Goal: Task Accomplishment & Management: Complete application form

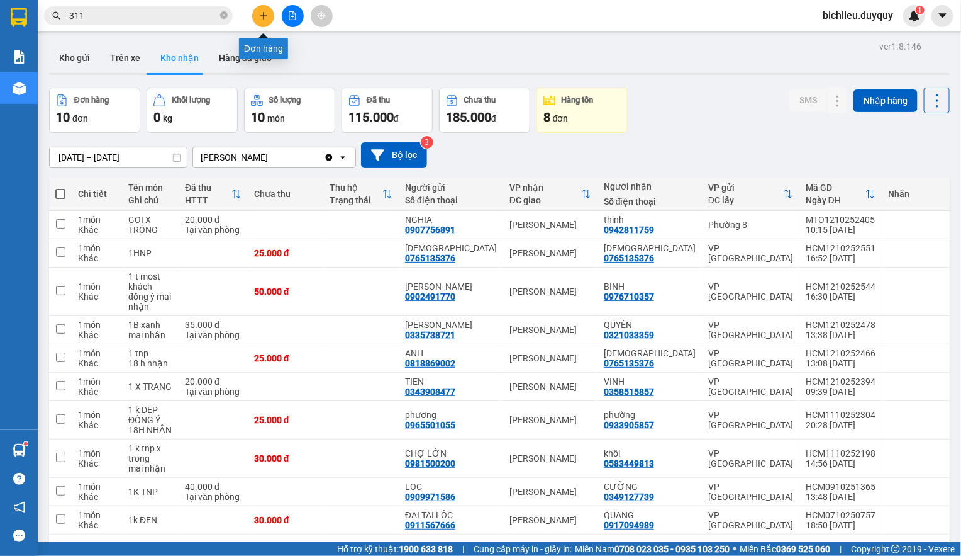
click at [263, 11] on icon "plus" at bounding box center [263, 15] width 9 height 9
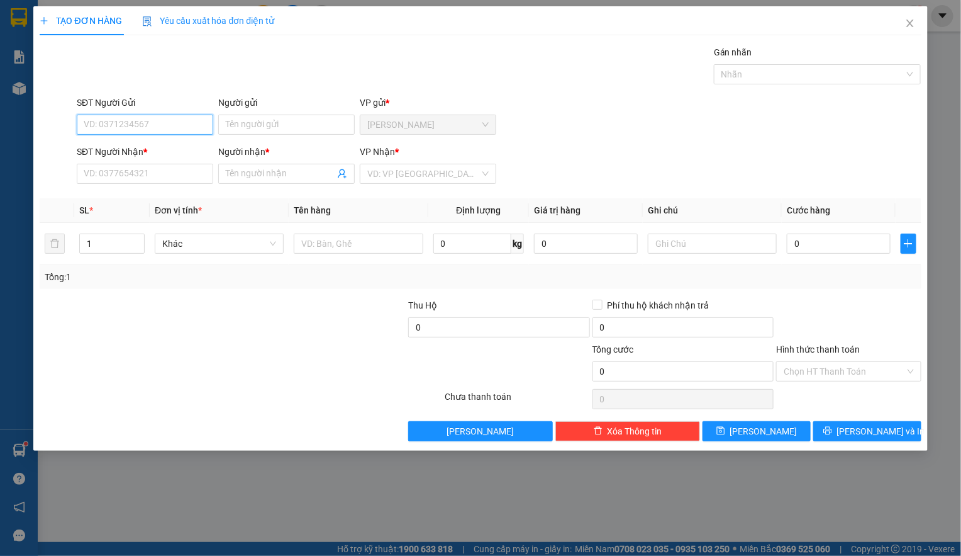
click at [93, 119] on input "SĐT Người Gửi" at bounding box center [145, 125] width 137 height 20
type input "0914756194"
click at [225, 121] on input "Người gửi" at bounding box center [286, 125] width 137 height 20
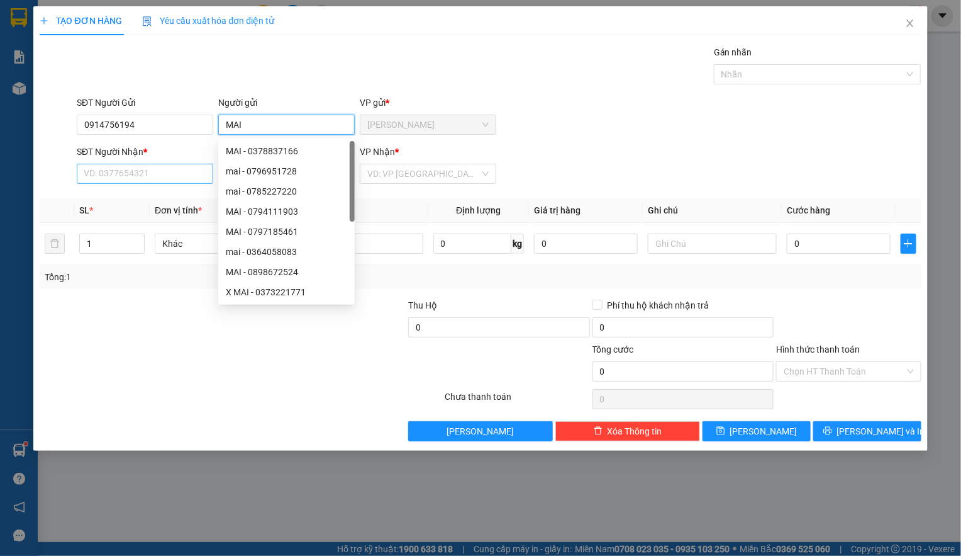
type input "MAI"
click at [94, 178] on input "SĐT Người Nhận *" at bounding box center [145, 174] width 137 height 20
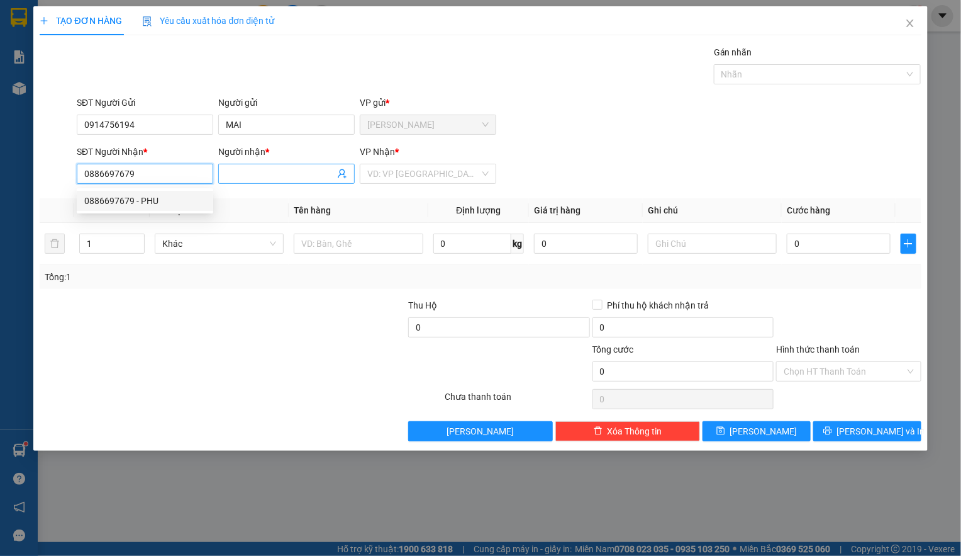
type input "0886697679"
click at [255, 177] on input "Người nhận *" at bounding box center [280, 174] width 109 height 14
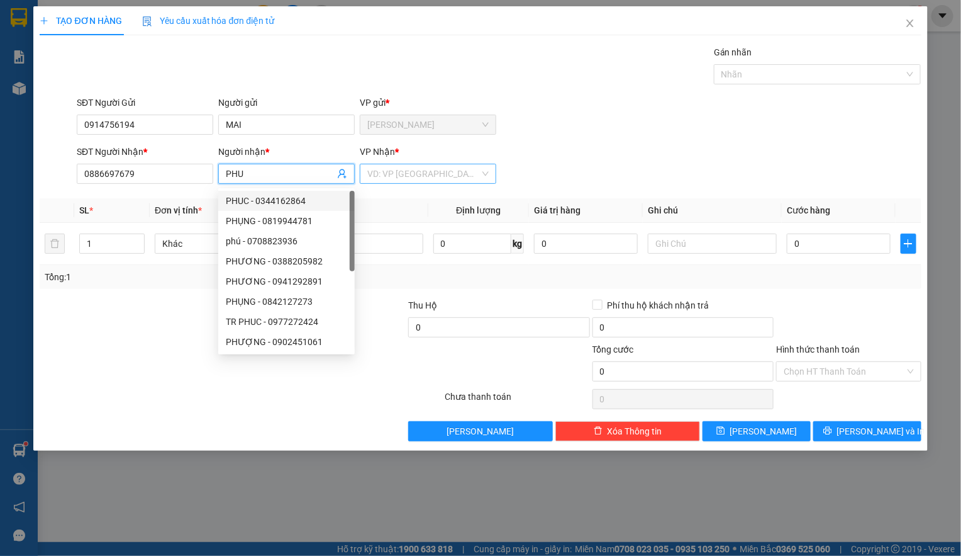
type input "PHU"
click at [403, 174] on input "search" at bounding box center [423, 173] width 113 height 19
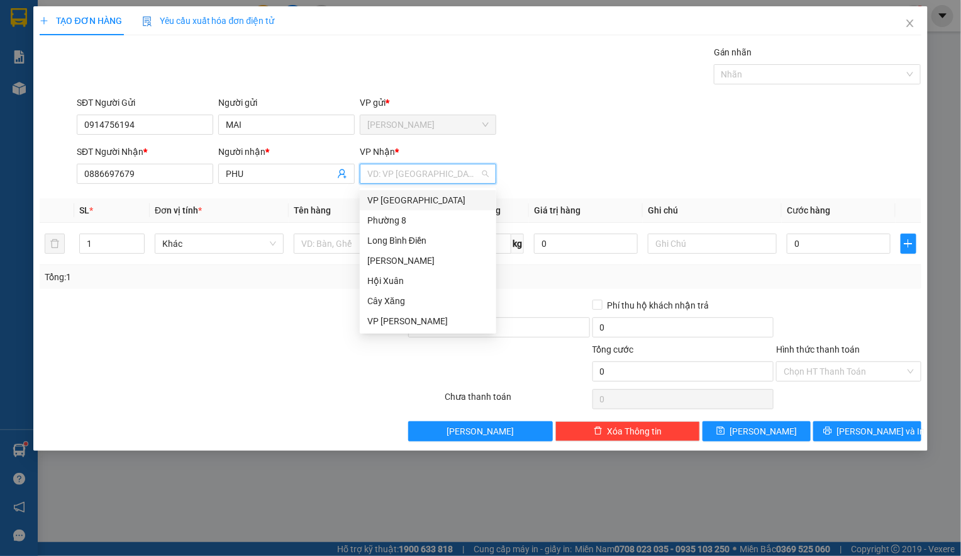
click at [393, 203] on div "VP [GEOGRAPHIC_DATA]" at bounding box center [427, 200] width 121 height 14
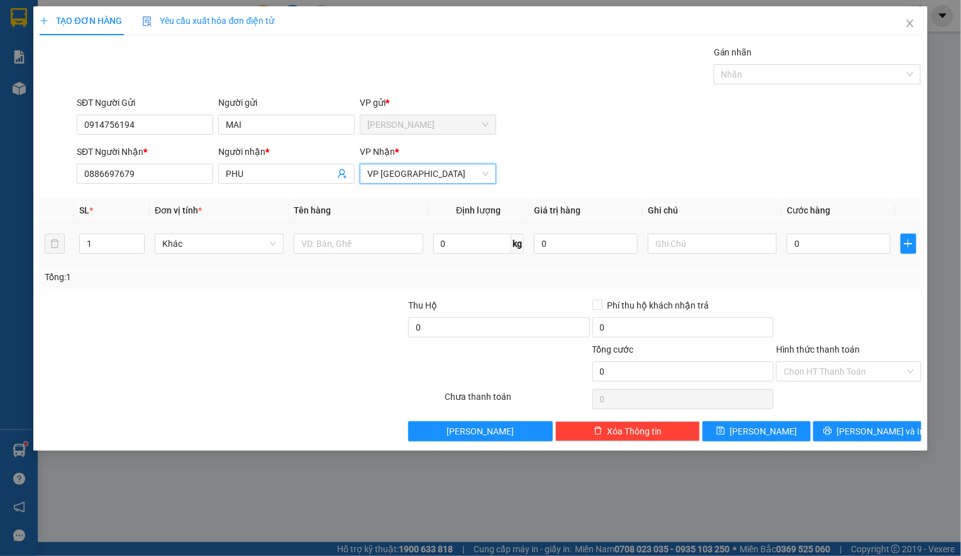
click at [313, 231] on td at bounding box center [358, 244] width 139 height 42
click at [316, 236] on input "text" at bounding box center [358, 243] width 129 height 20
type input "1XOP TRONG"
click at [682, 246] on input "text" at bounding box center [712, 243] width 129 height 20
type input "DO AN"
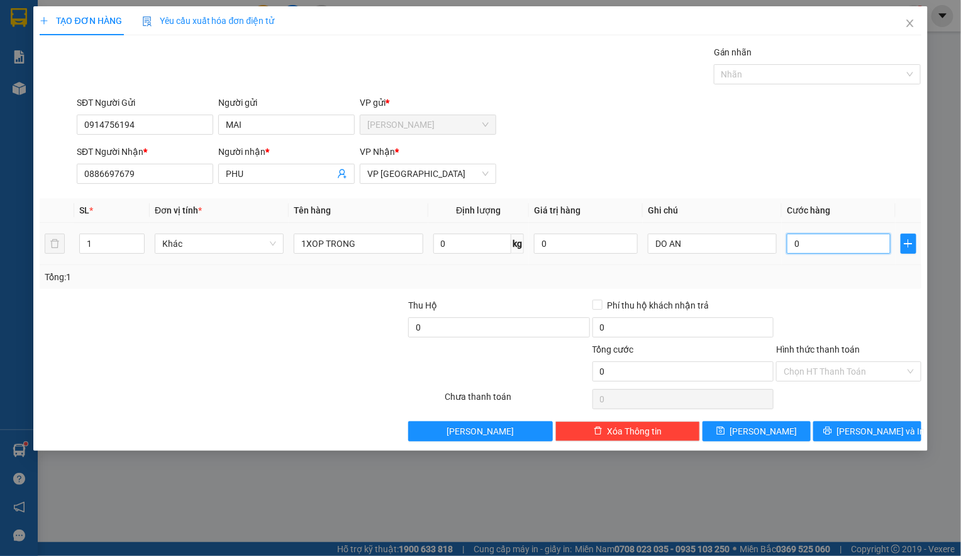
click at [803, 251] on input "0" at bounding box center [839, 243] width 104 height 20
type input "2"
type input "25"
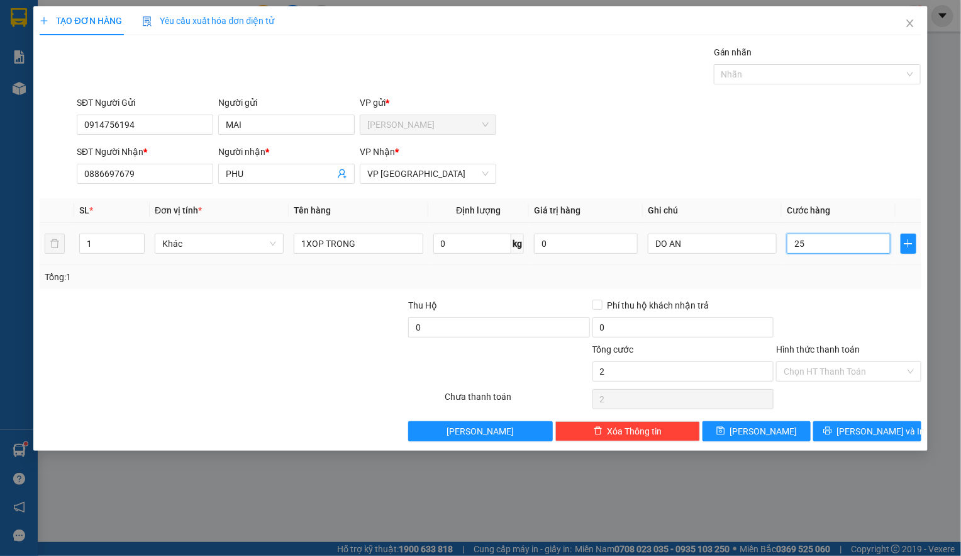
type input "25"
type input "250"
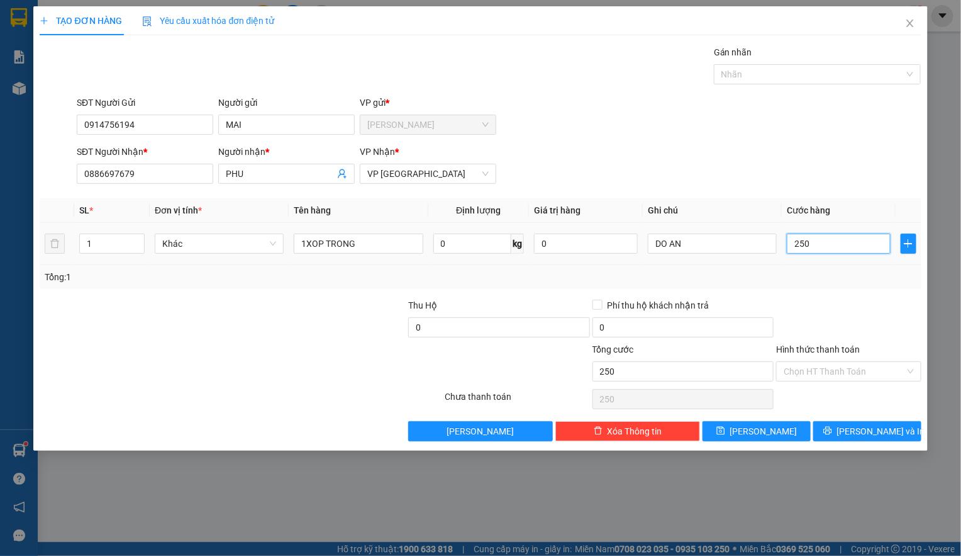
type input "2.500"
type input "25.000"
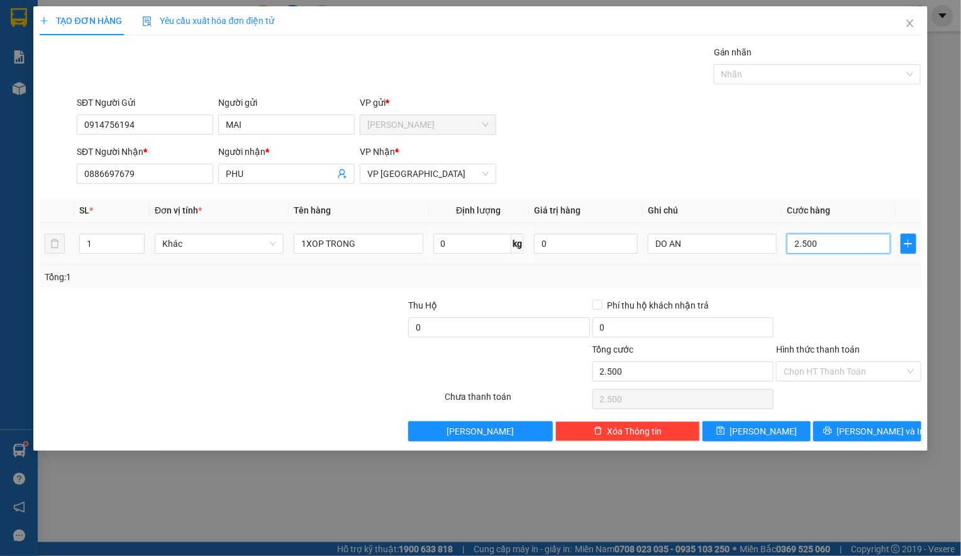
type input "25.000"
click at [786, 369] on input "Hình thức thanh toán" at bounding box center [844, 371] width 121 height 19
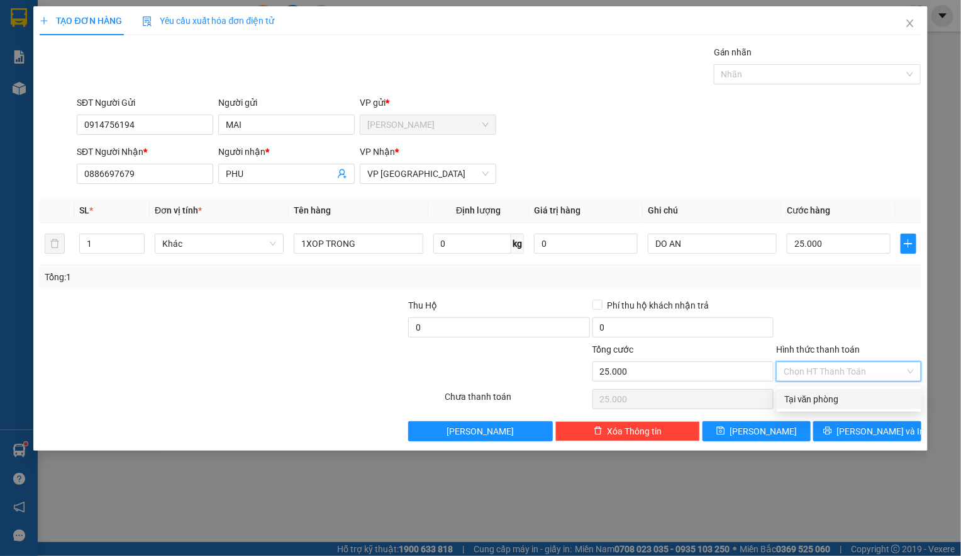
click at [777, 389] on div "Tại văn phòng" at bounding box center [849, 399] width 145 height 20
type input "0"
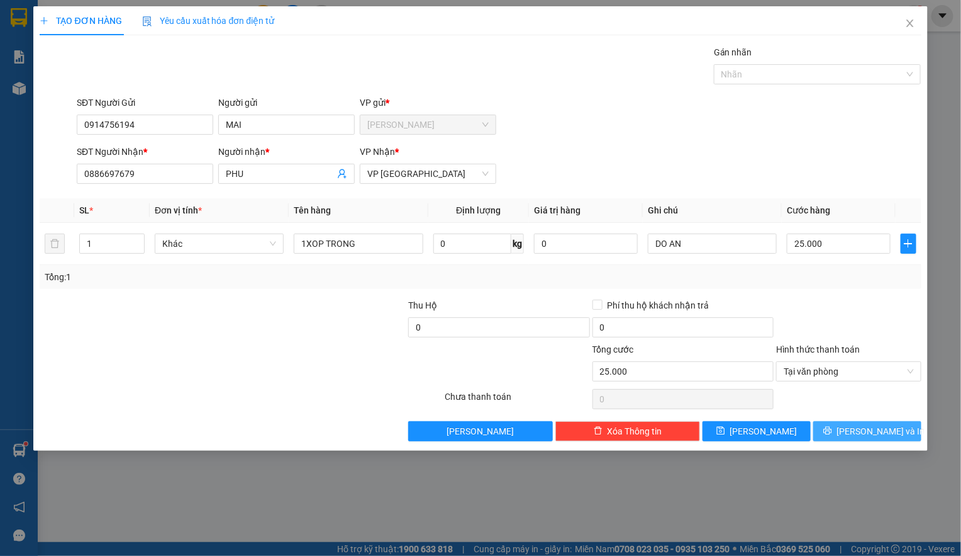
click at [832, 430] on icon "printer" at bounding box center [828, 430] width 9 height 9
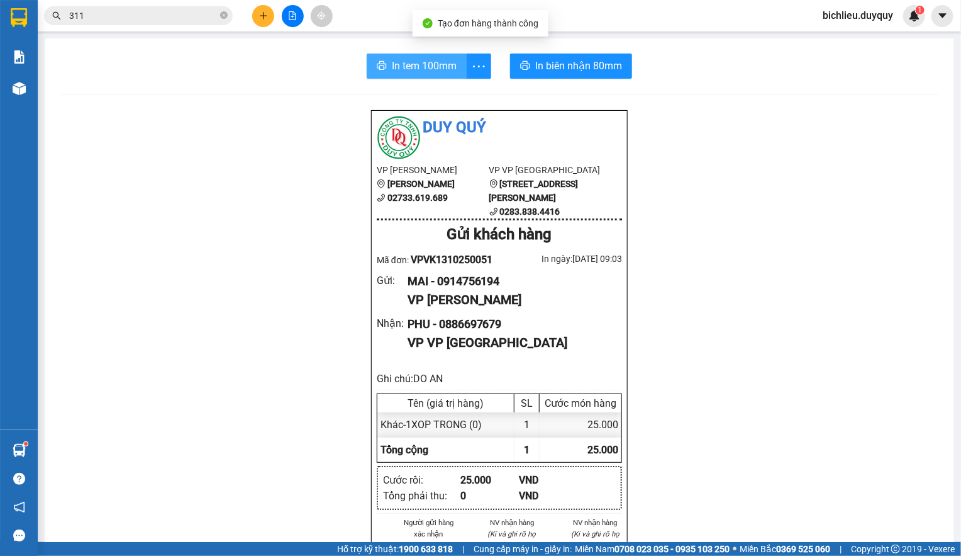
click at [395, 67] on span "In tem 100mm" at bounding box center [424, 66] width 65 height 16
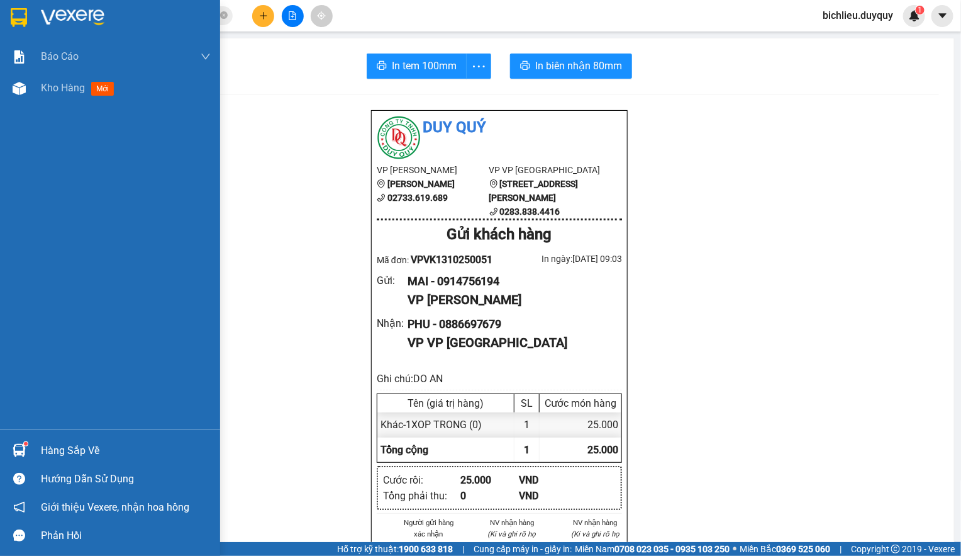
click at [14, 17] on img at bounding box center [19, 17] width 16 height 19
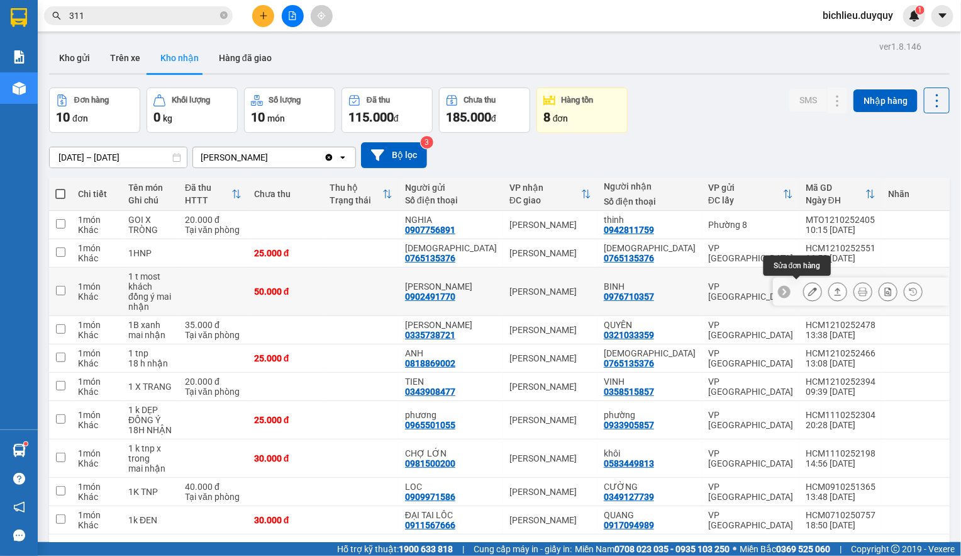
click at [809, 293] on icon at bounding box center [813, 291] width 9 height 9
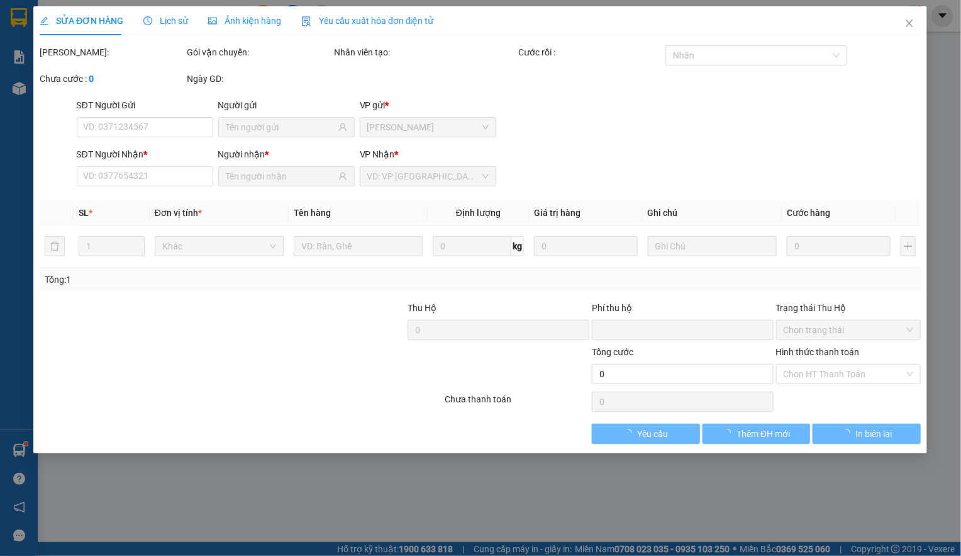
type input "0902491770"
type input "[PERSON_NAME]"
type input "0976710357"
type input "BINH"
type input "0"
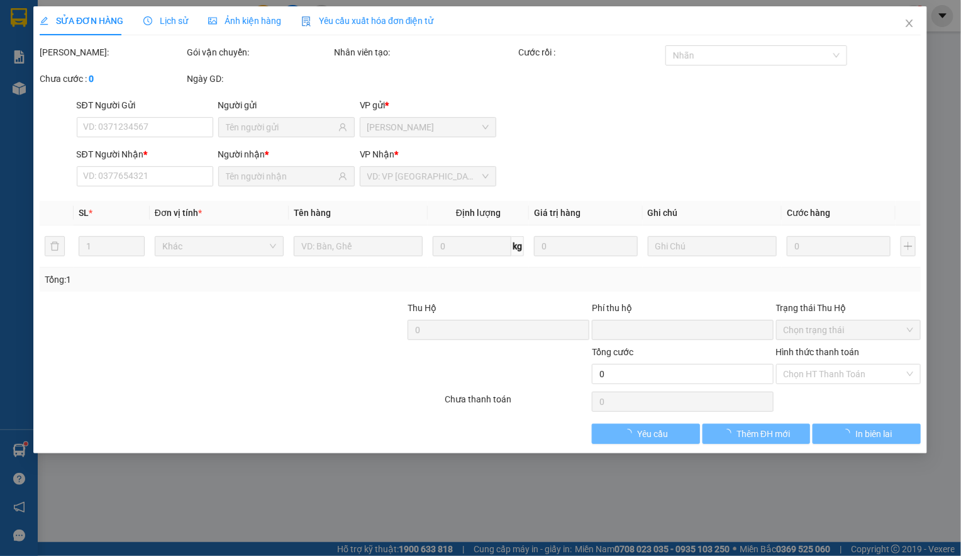
type input "50.000"
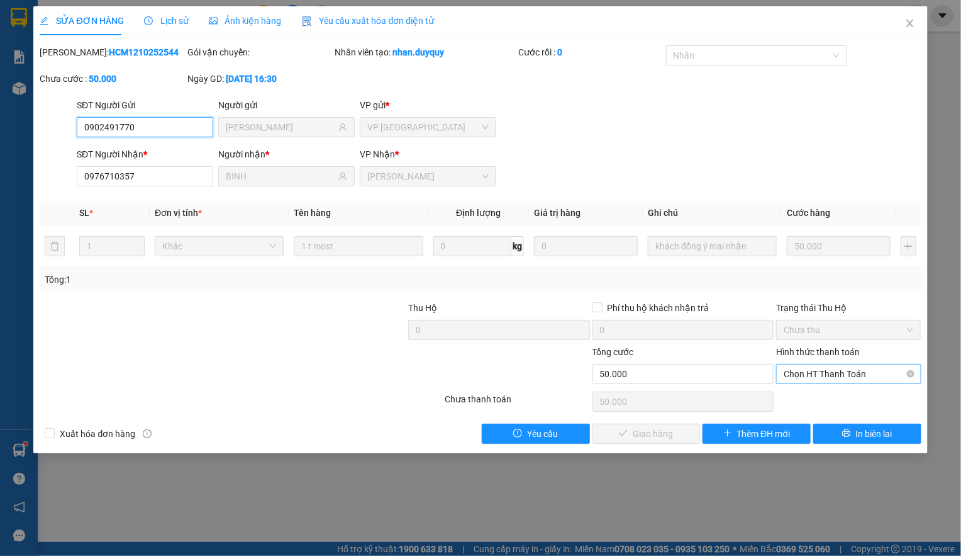
click at [797, 378] on span "Chọn HT Thanh Toán" at bounding box center [849, 373] width 130 height 19
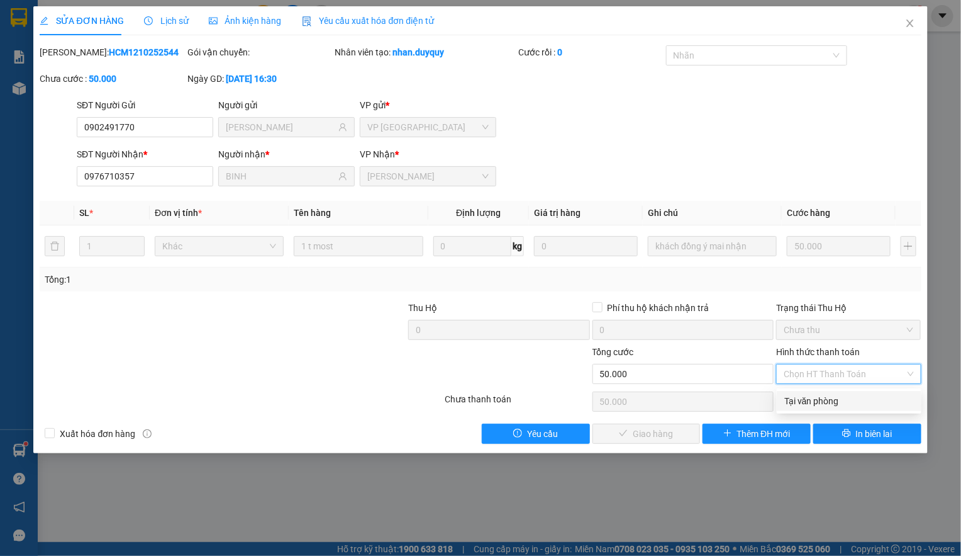
click at [803, 400] on div "Tại văn phòng" at bounding box center [850, 401] width 130 height 14
type input "0"
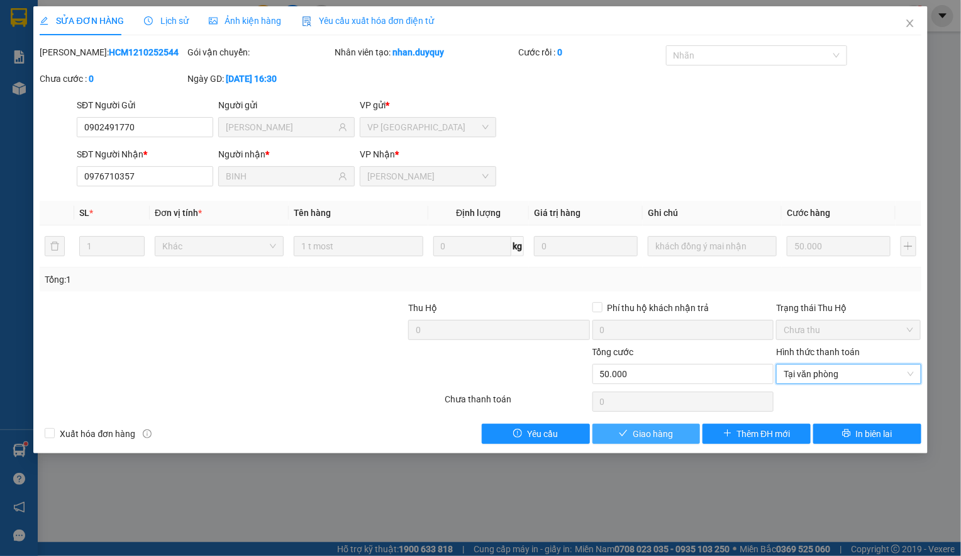
click at [639, 435] on span "Giao hàng" at bounding box center [653, 434] width 40 height 14
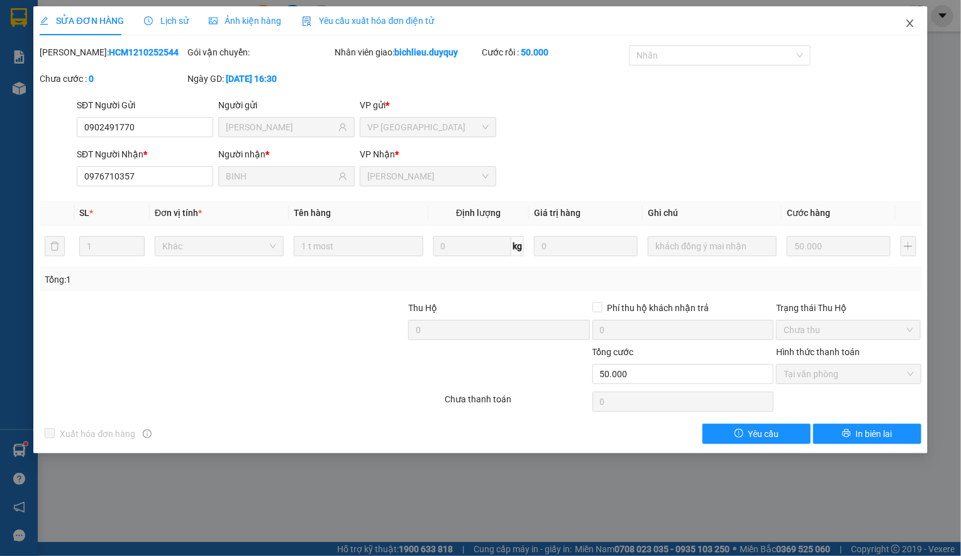
click at [910, 27] on icon "close" at bounding box center [910, 23] width 10 height 10
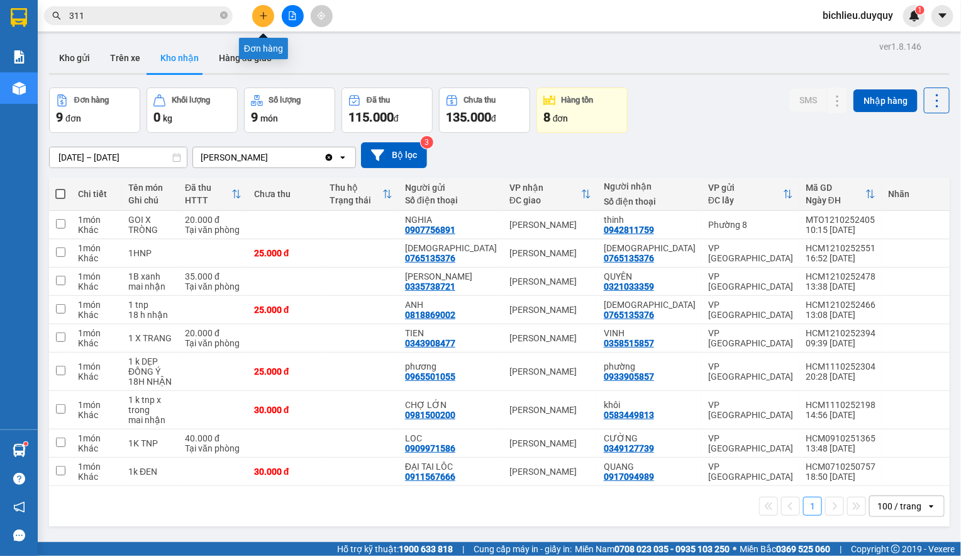
click at [257, 9] on button at bounding box center [263, 16] width 22 height 22
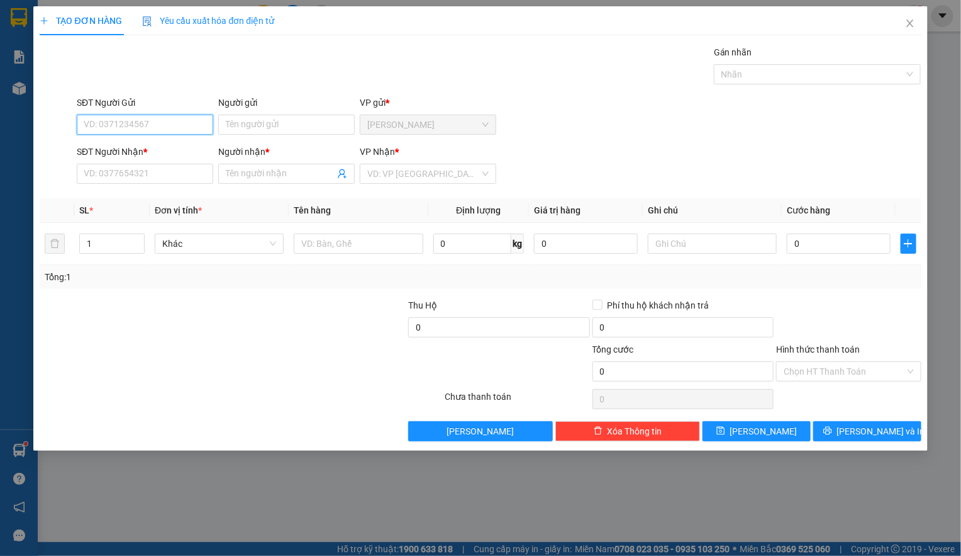
click at [89, 120] on input "SĐT Người Gửi" at bounding box center [145, 125] width 137 height 20
type input "0343931687"
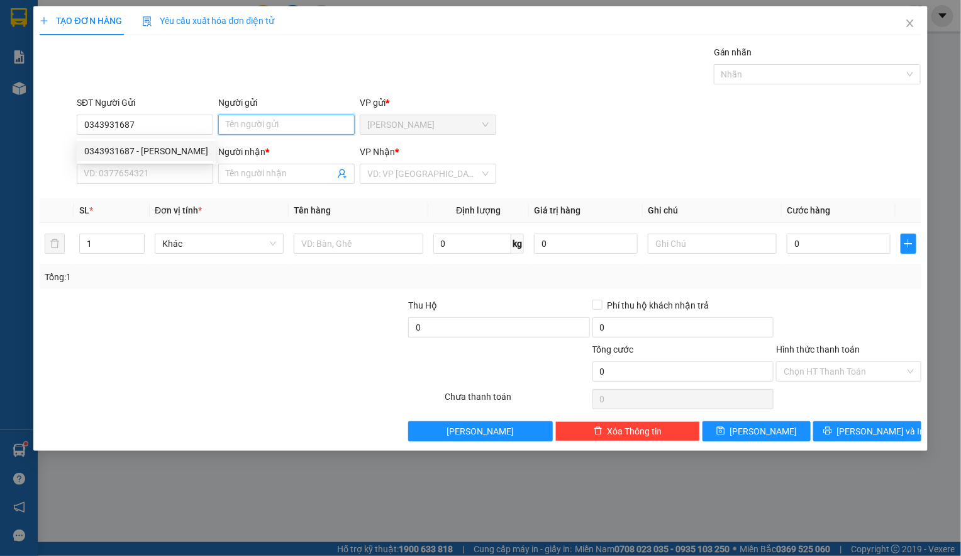
click at [223, 116] on input "Người gửi" at bounding box center [286, 125] width 137 height 20
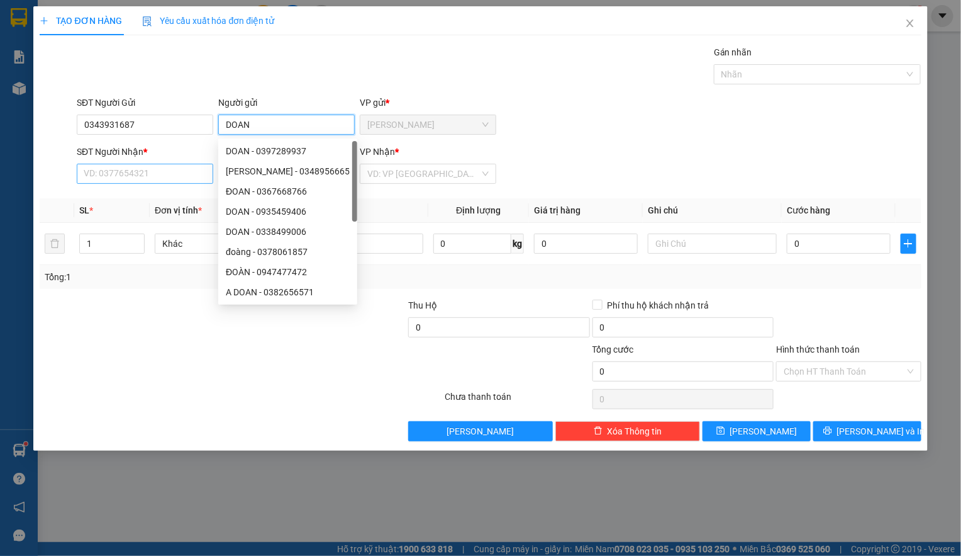
type input "DOAN"
click at [85, 174] on input "SĐT Người Nhận *" at bounding box center [145, 174] width 137 height 20
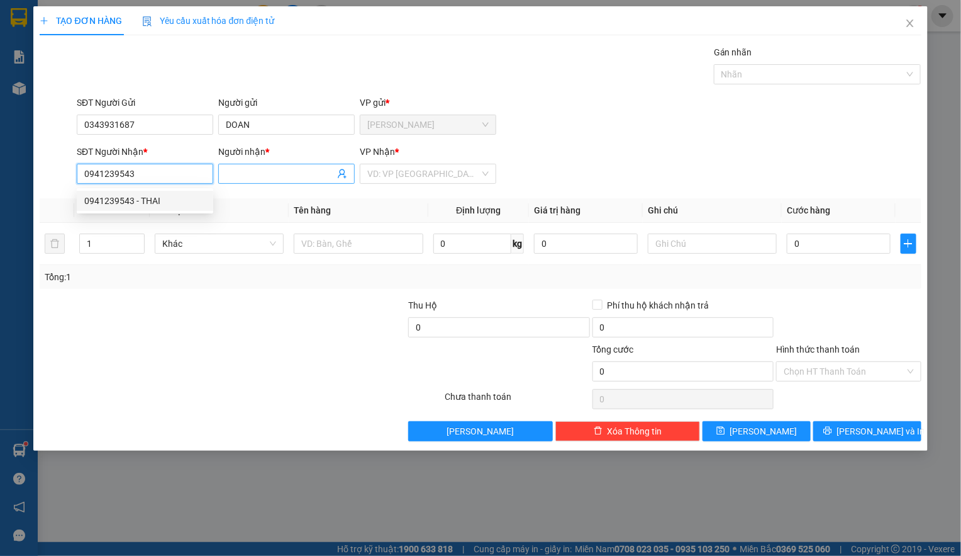
type input "0941239543"
click at [225, 183] on span at bounding box center [286, 174] width 137 height 20
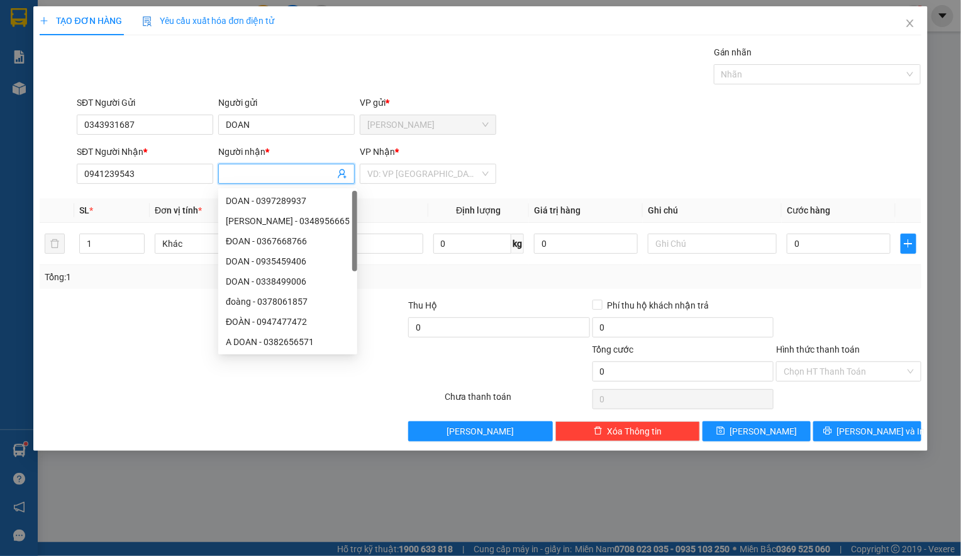
click at [231, 180] on input "Người nhận *" at bounding box center [280, 174] width 109 height 14
type input "[DEMOGRAPHIC_DATA]"
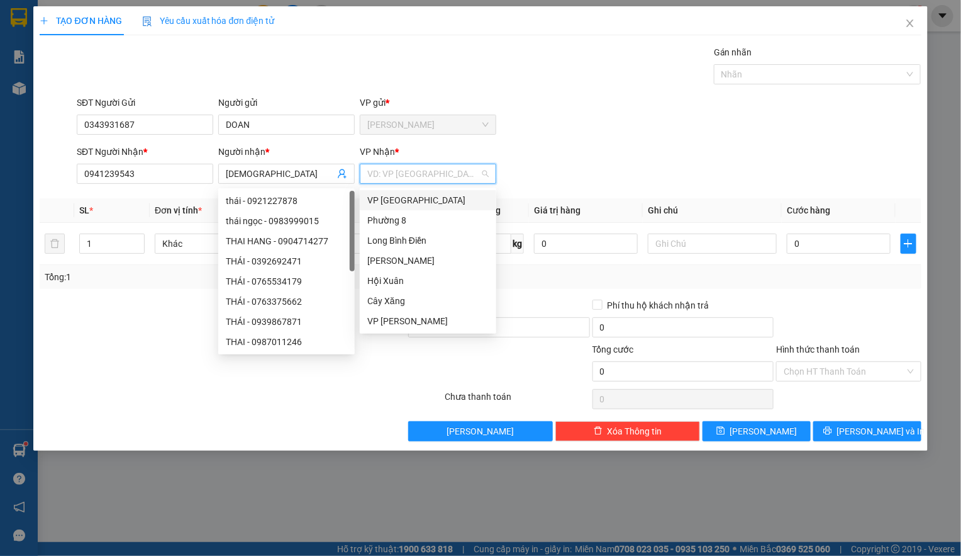
click at [399, 176] on input "search" at bounding box center [423, 173] width 113 height 19
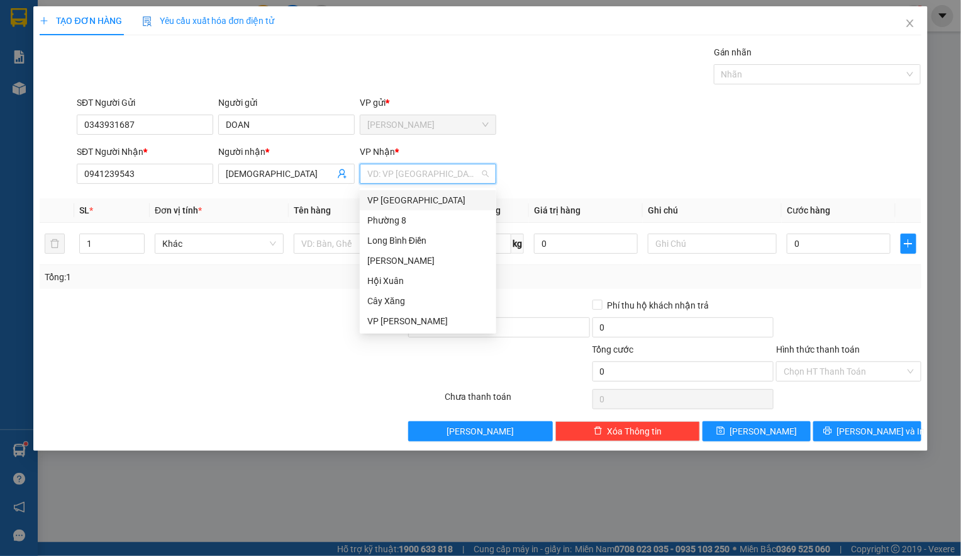
click at [391, 189] on body "Kết quả tìm kiếm ( 3221 ) Bộ lọc Mã ĐH Trạng thái Món hàng Thu hộ Tổng cước Chư…" at bounding box center [480, 278] width 961 height 556
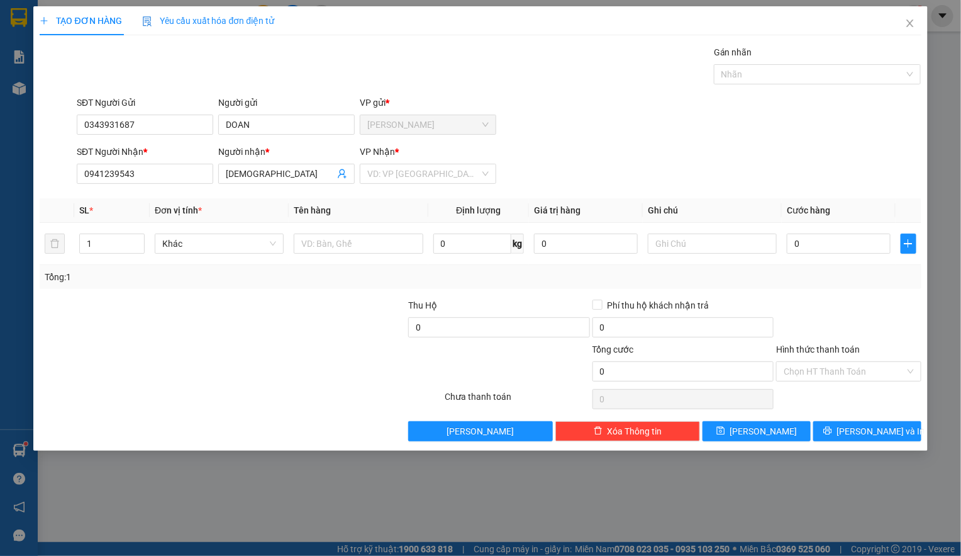
click at [393, 198] on div "Transit Pickup Surcharge Ids Transit Deliver Surcharge Ids Transit Deliver Surc…" at bounding box center [481, 243] width 882 height 396
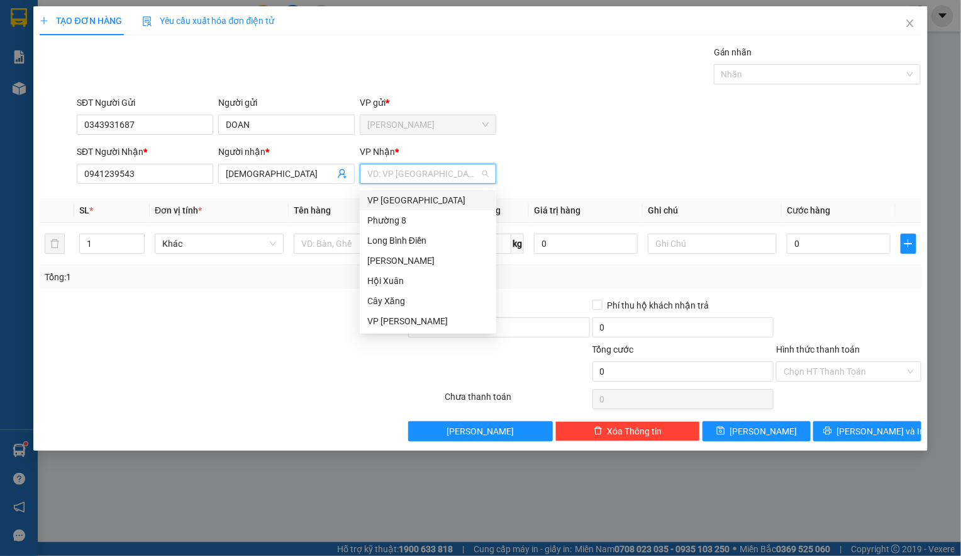
drag, startPoint x: 386, startPoint y: 176, endPoint x: 369, endPoint y: 203, distance: 31.9
click at [386, 179] on input "search" at bounding box center [423, 173] width 113 height 19
click at [371, 201] on div "VP [GEOGRAPHIC_DATA]" at bounding box center [427, 200] width 121 height 14
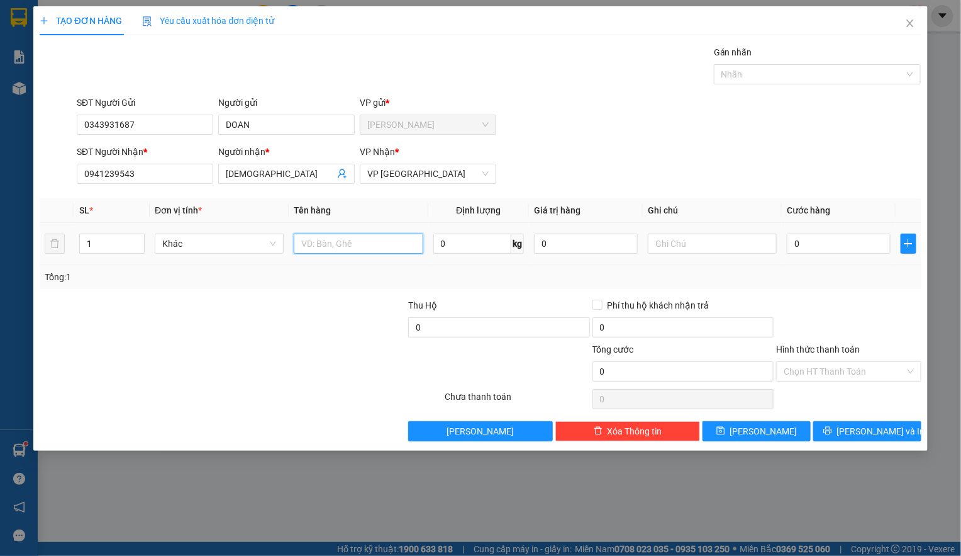
click at [352, 247] on input "text" at bounding box center [358, 243] width 129 height 20
type input "1XOP TRANG"
click at [659, 250] on input "text" at bounding box center [712, 243] width 129 height 20
type input "DO AN"
click at [840, 247] on input "0" at bounding box center [839, 243] width 104 height 20
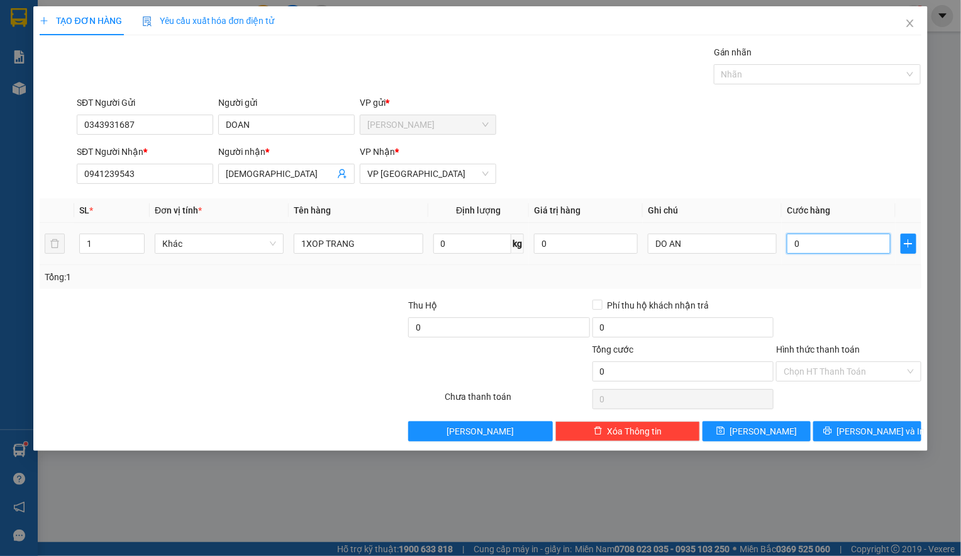
type input "3"
type input "35"
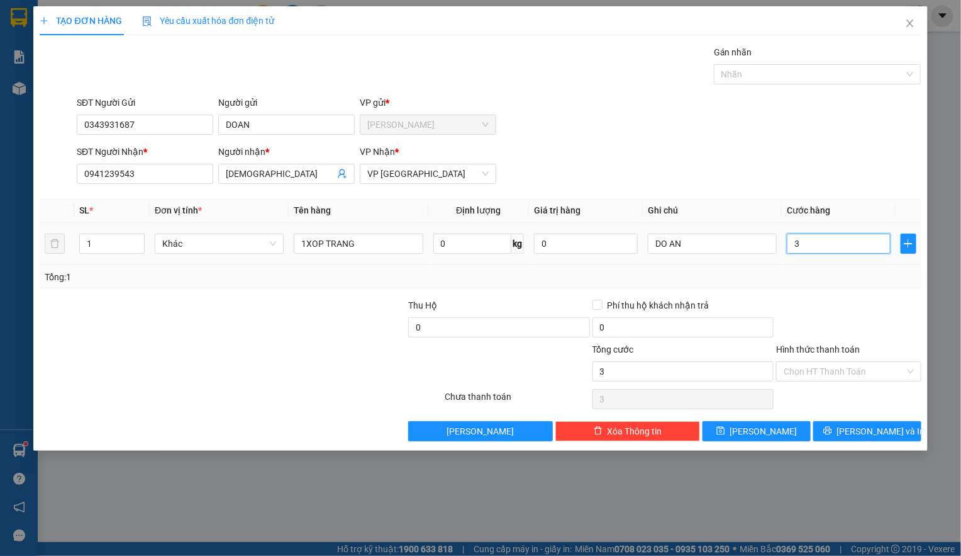
type input "35"
type input "350"
type input "3.500"
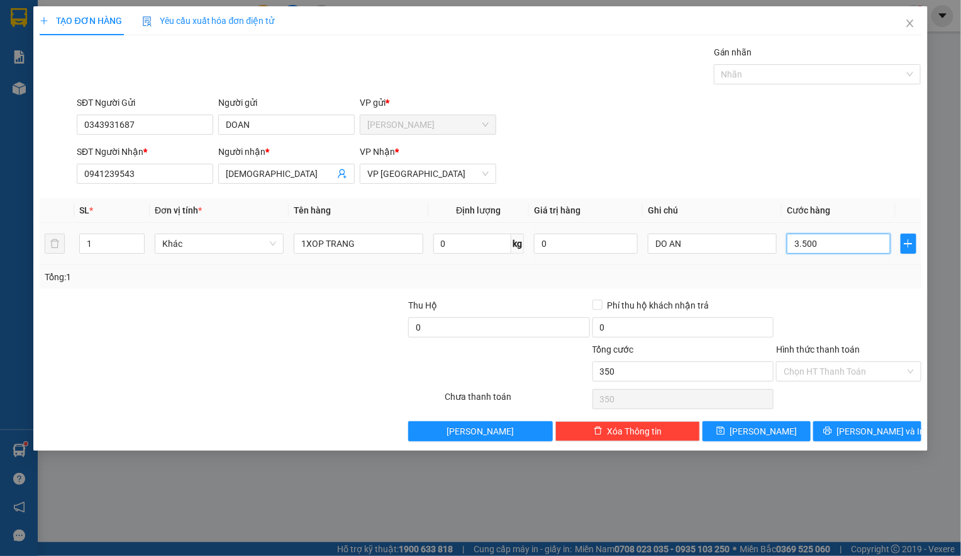
type input "3.500"
type input "35.000"
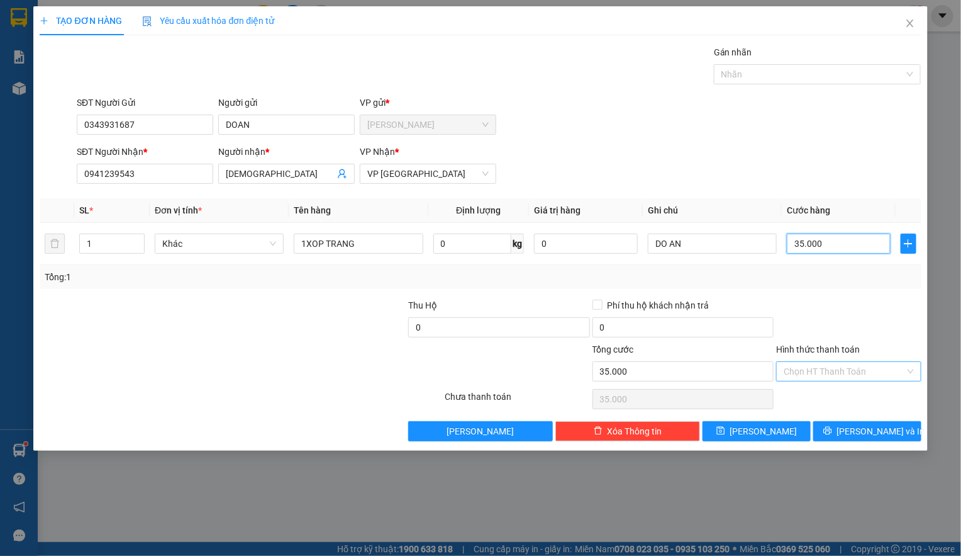
type input "35.000"
click at [793, 371] on input "Hình thức thanh toán" at bounding box center [844, 371] width 121 height 19
click at [802, 403] on div "Tại văn phòng" at bounding box center [850, 399] width 130 height 14
type input "0"
click at [832, 433] on icon "printer" at bounding box center [828, 431] width 8 height 8
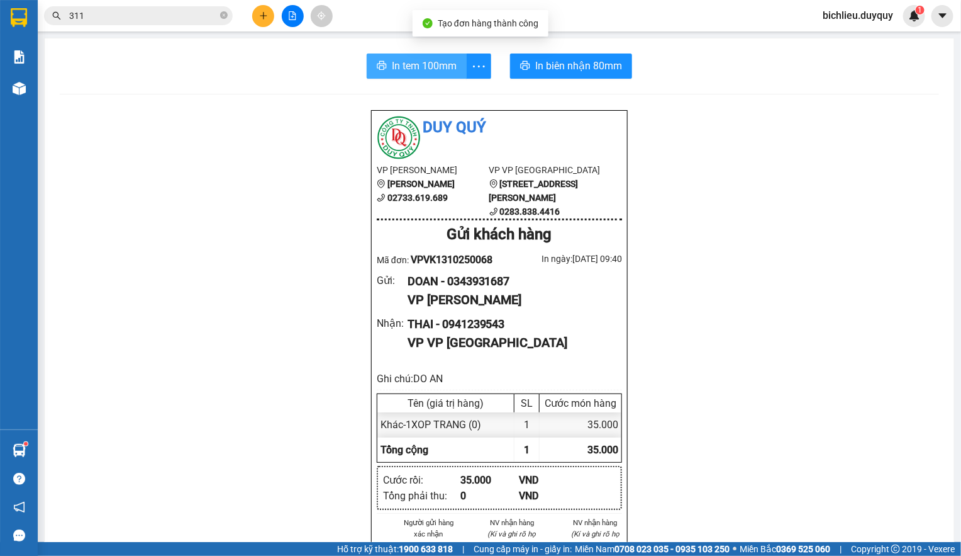
click at [392, 70] on span "In tem 100mm" at bounding box center [424, 66] width 65 height 16
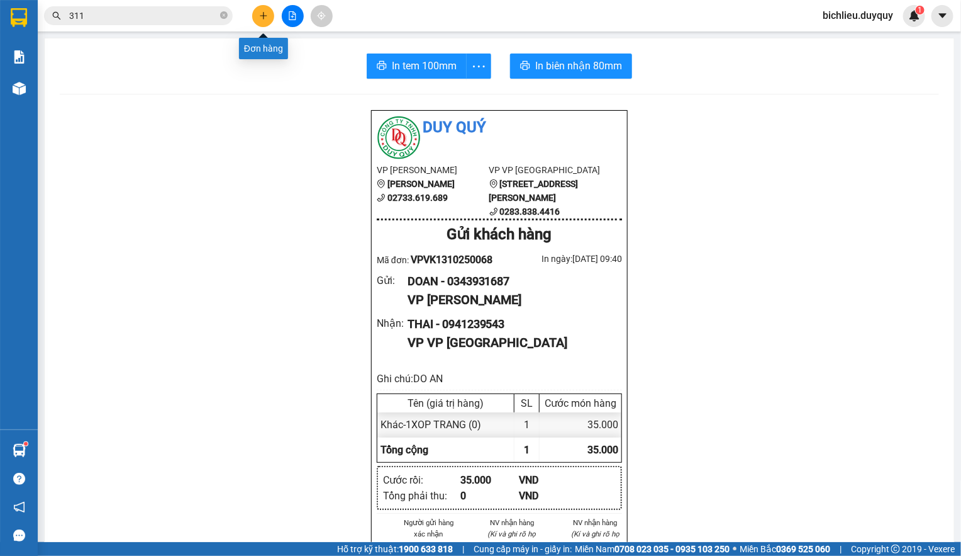
click at [262, 12] on icon "plus" at bounding box center [263, 15] width 9 height 9
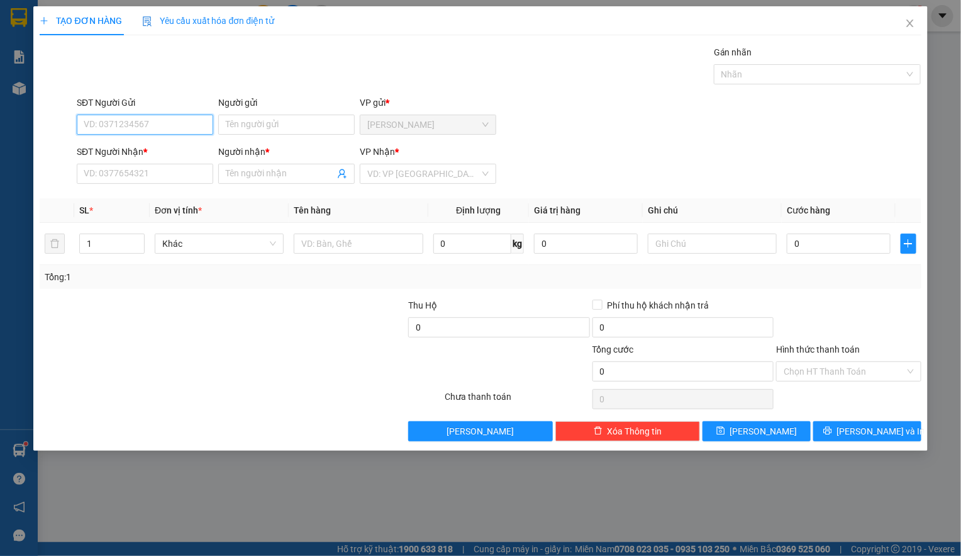
click at [96, 130] on input "SĐT Người Gửi" at bounding box center [145, 125] width 137 height 20
type input "0796951728"
click at [235, 125] on input "Người gửi" at bounding box center [286, 125] width 137 height 20
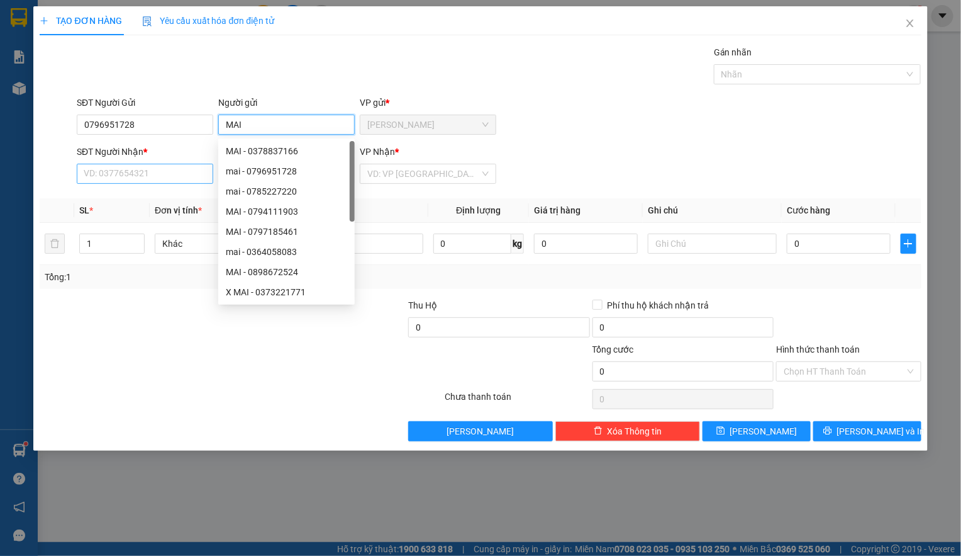
type input "MAI"
click at [84, 176] on input "SĐT Người Nhận *" at bounding box center [145, 174] width 137 height 20
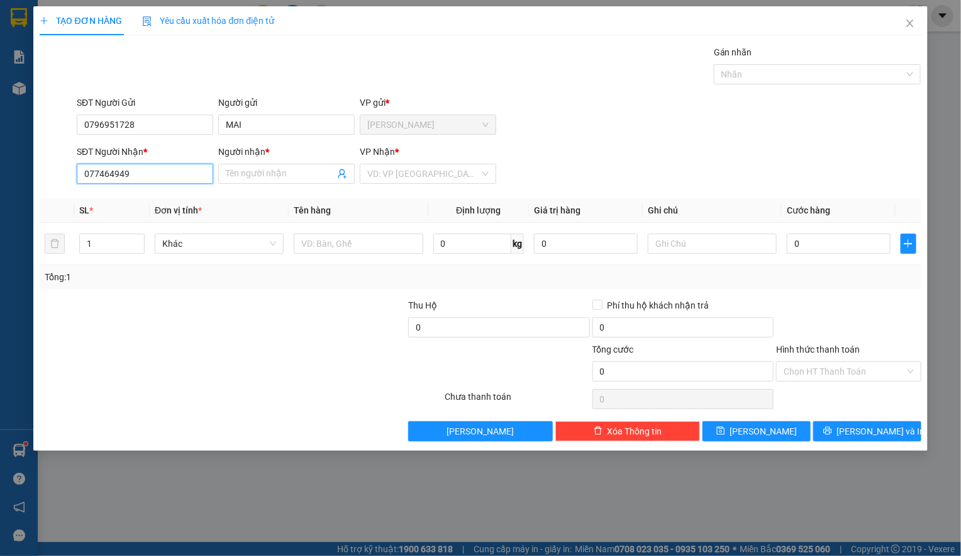
type input "077464949"
click at [248, 189] on div "Người nhận * Tên người nhận" at bounding box center [286, 167] width 137 height 44
click at [240, 168] on input "Người nhận *" at bounding box center [280, 174] width 109 height 14
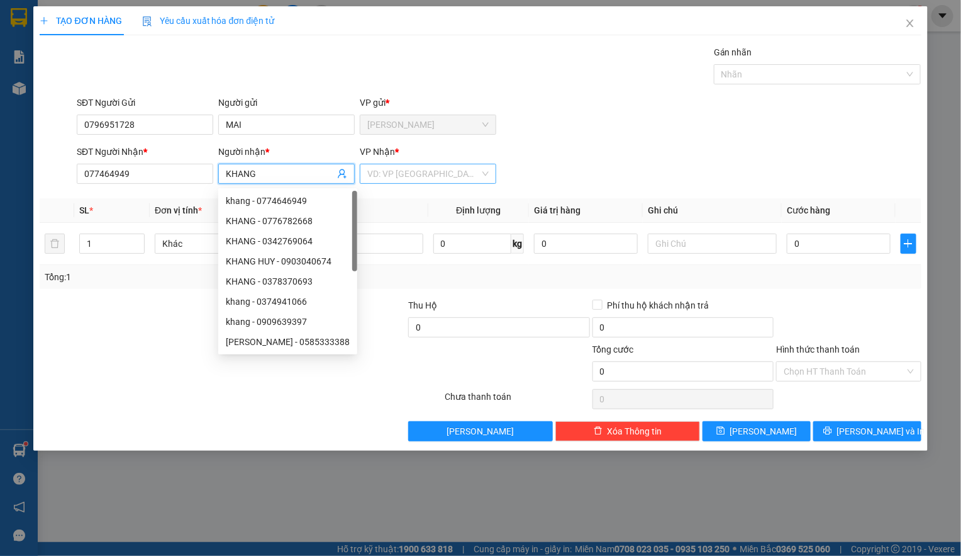
type input "KHANG"
click at [398, 177] on input "search" at bounding box center [423, 173] width 113 height 19
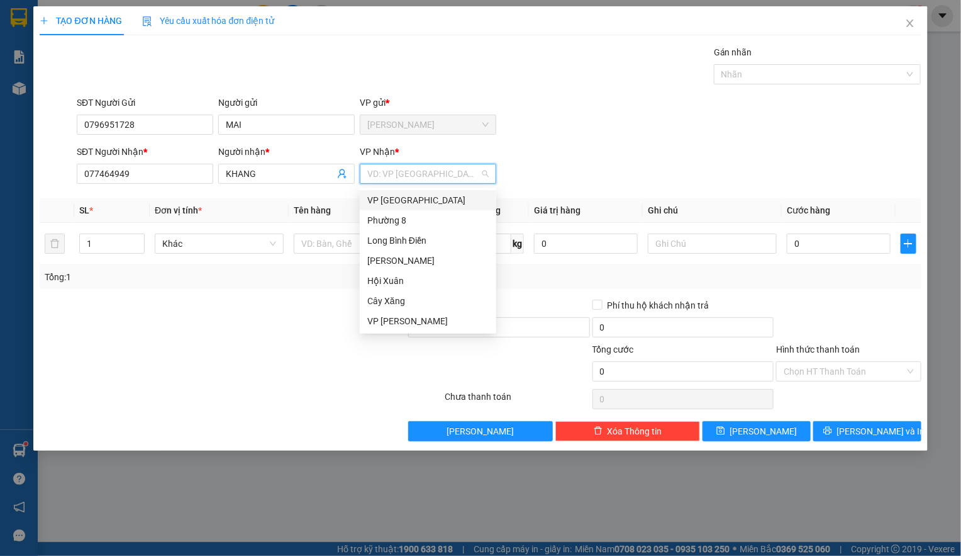
click at [379, 199] on div "VP [GEOGRAPHIC_DATA]" at bounding box center [427, 200] width 121 height 14
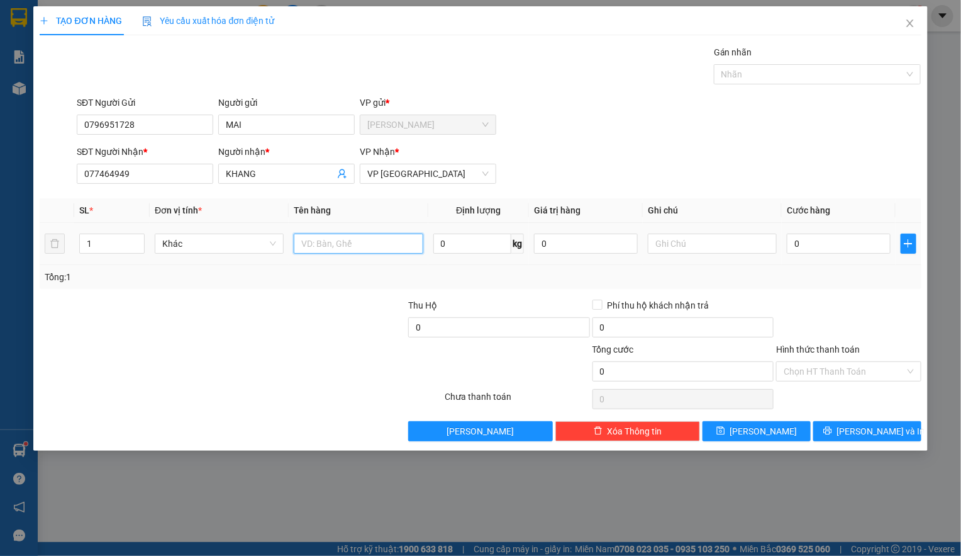
click at [321, 251] on input "text" at bounding box center [358, 243] width 129 height 20
type input "1HNP"
click at [816, 246] on input "0" at bounding box center [839, 243] width 104 height 20
type input "2"
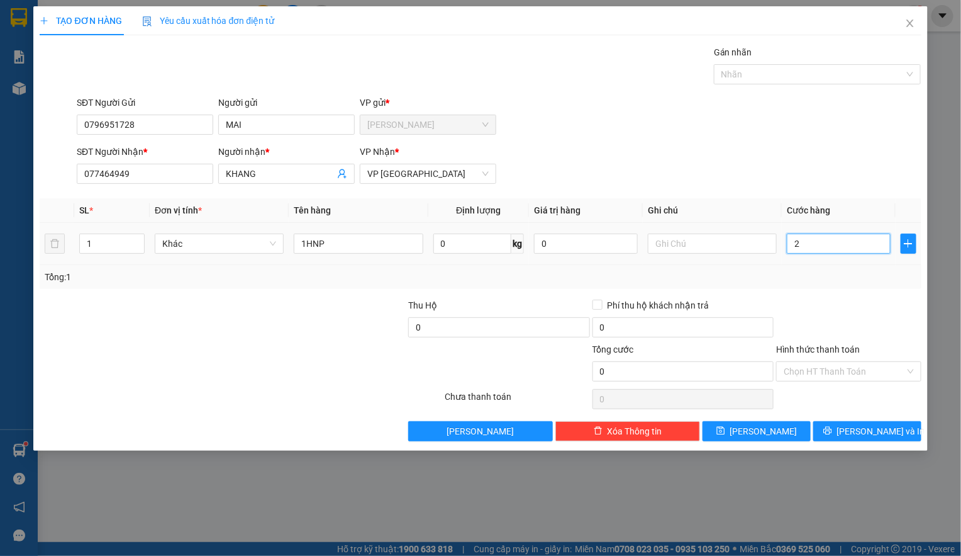
type input "2"
type input "20"
type input "200"
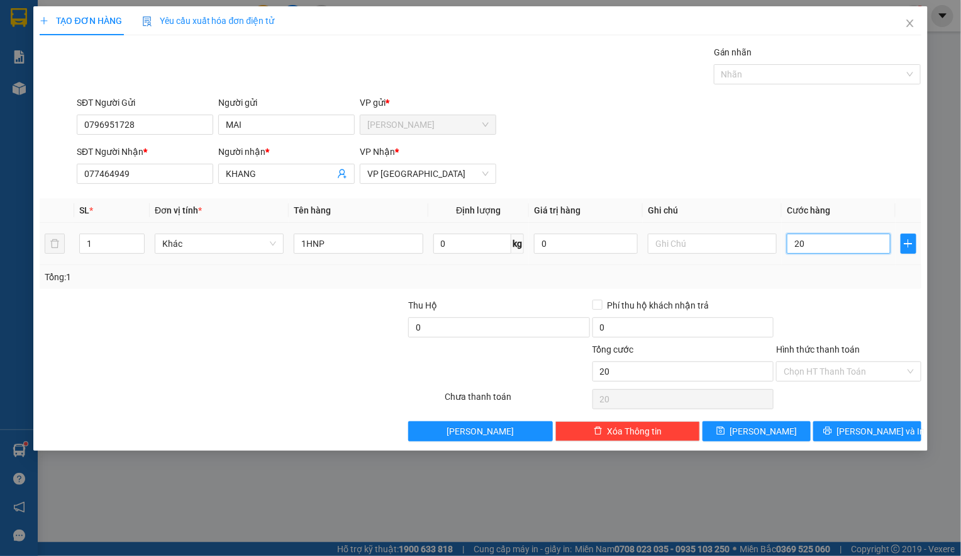
type input "200"
type input "2.000"
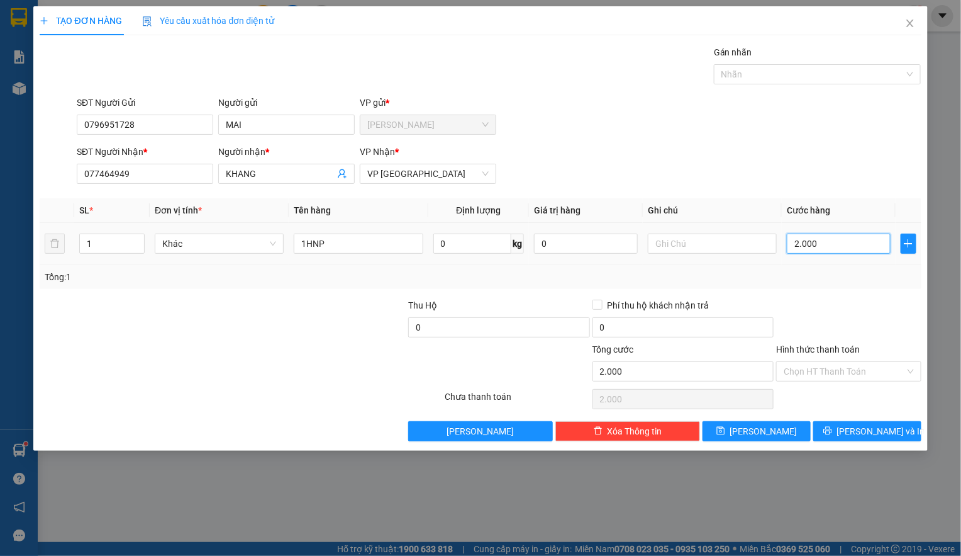
type input "20.000"
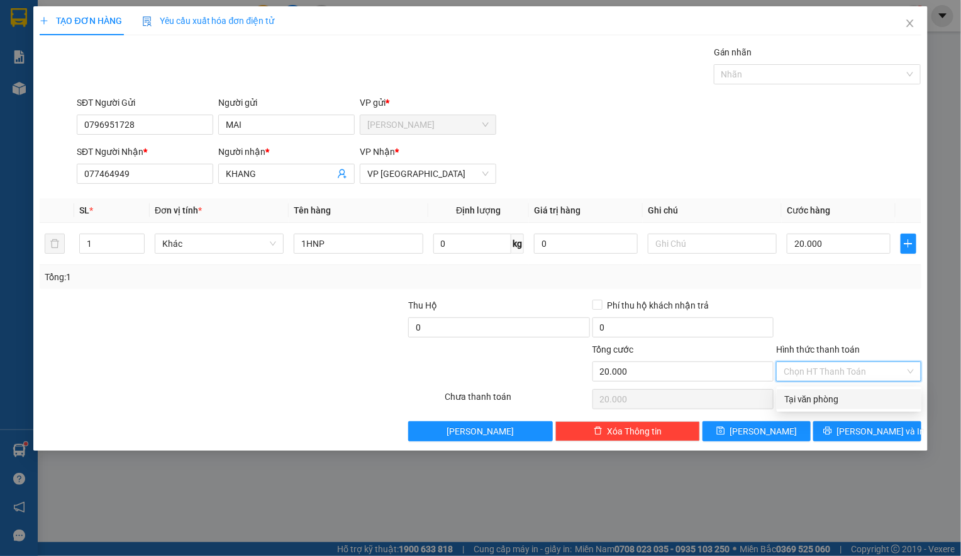
click at [799, 365] on input "Hình thức thanh toán" at bounding box center [844, 371] width 121 height 19
click at [808, 396] on div "Tại văn phòng" at bounding box center [850, 399] width 130 height 14
type input "0"
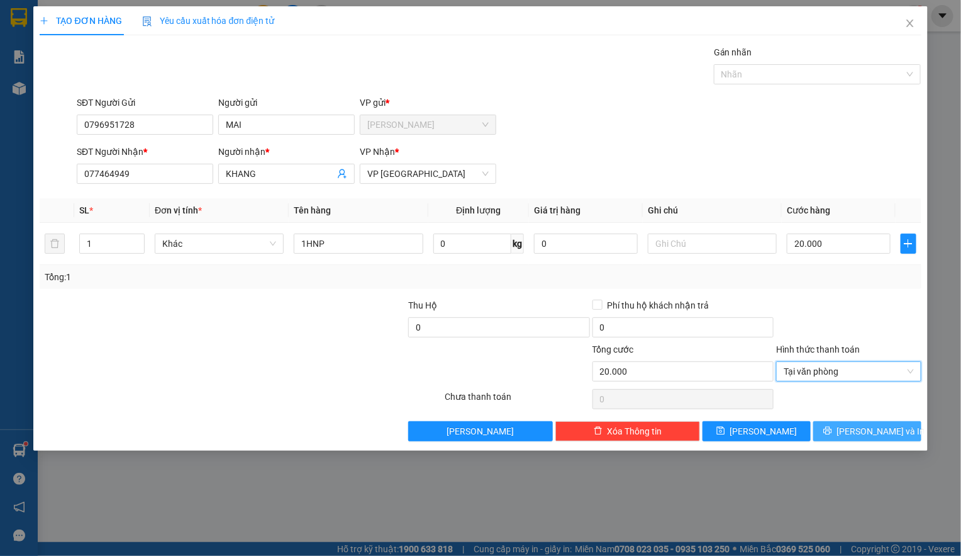
click at [852, 436] on button "[PERSON_NAME] và In" at bounding box center [868, 431] width 108 height 20
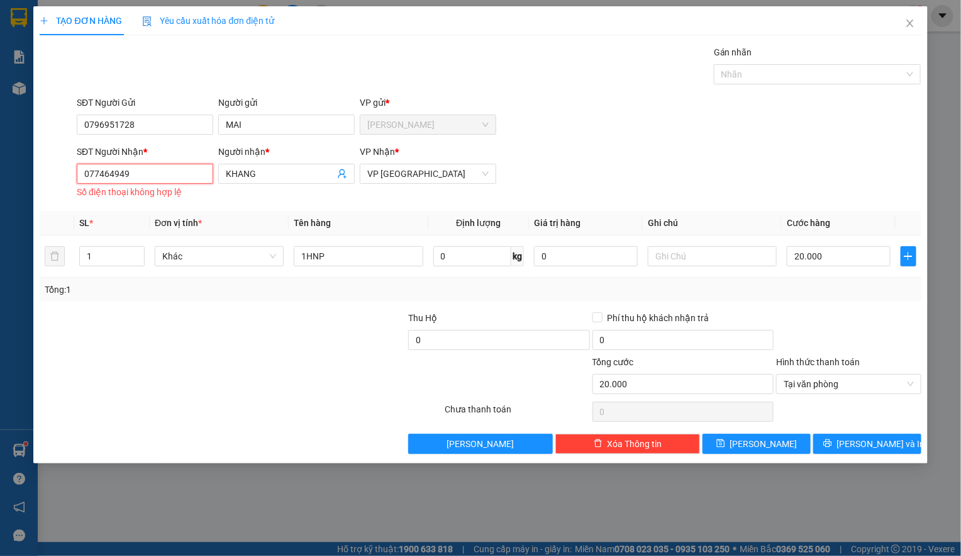
click at [138, 171] on input "077464949" at bounding box center [145, 174] width 137 height 20
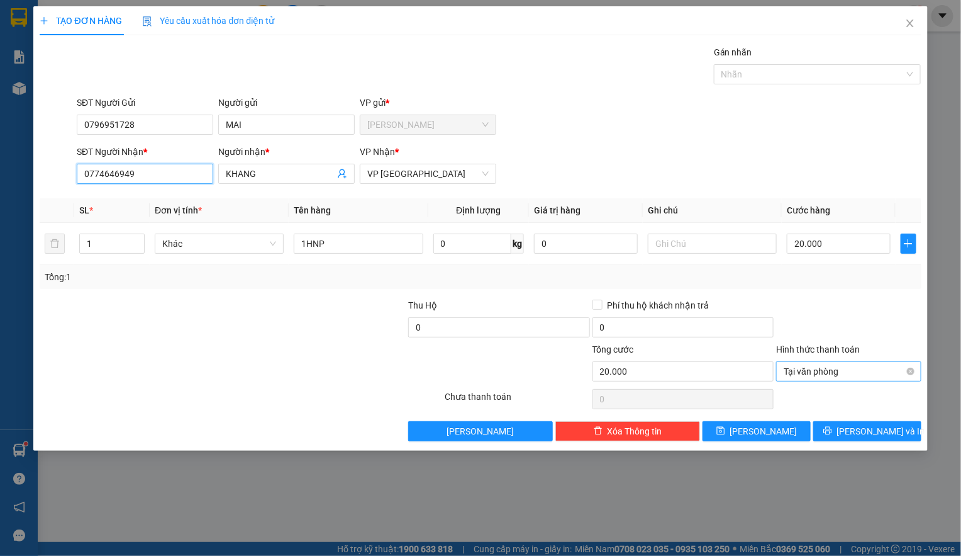
click at [812, 374] on span "Tại văn phòng" at bounding box center [849, 371] width 130 height 19
type input "0774646949"
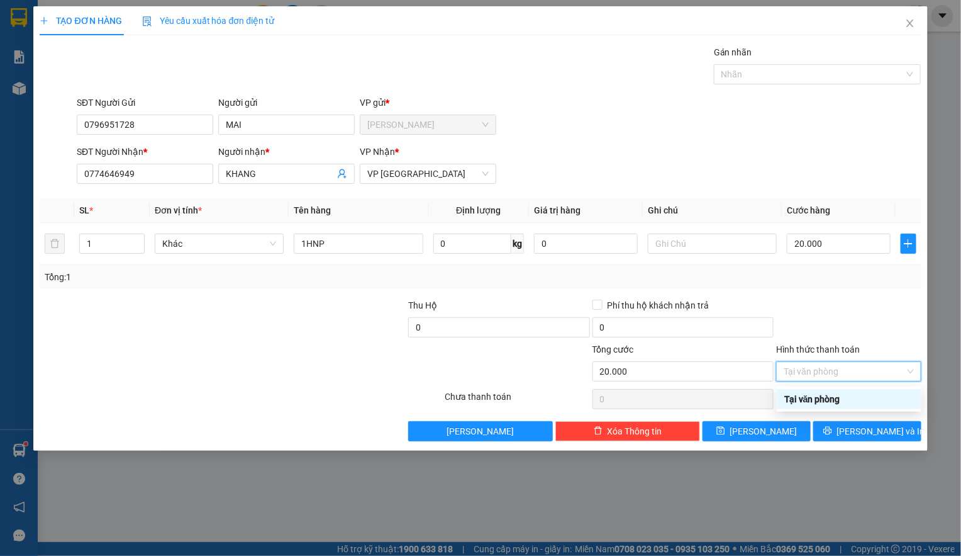
click at [800, 392] on div "Tại văn phòng" at bounding box center [850, 399] width 130 height 14
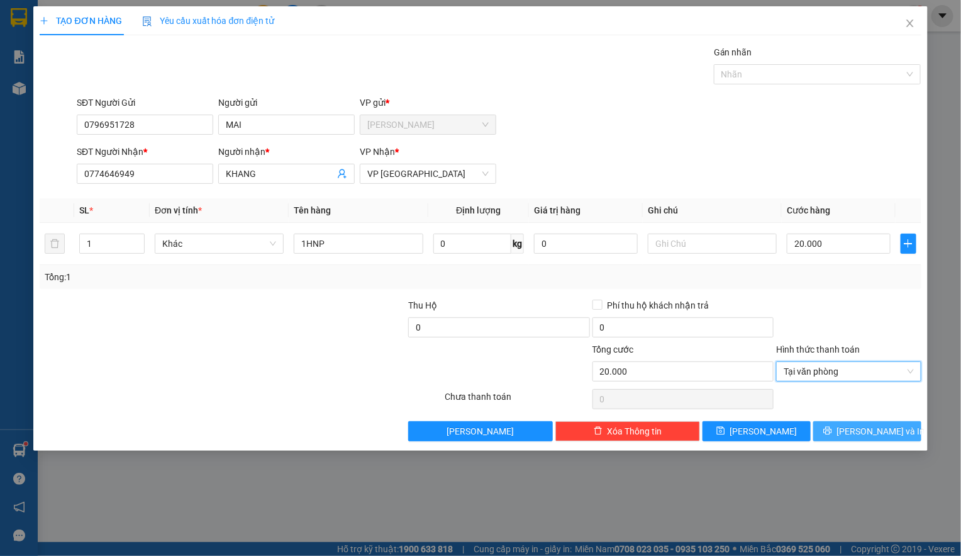
click at [831, 429] on button "[PERSON_NAME] và In" at bounding box center [868, 431] width 108 height 20
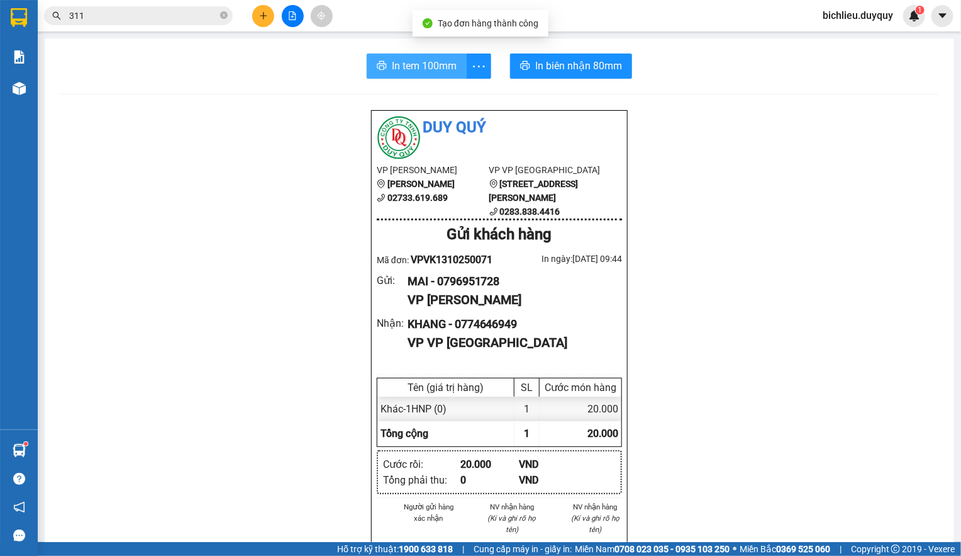
click at [410, 66] on span "In tem 100mm" at bounding box center [424, 66] width 65 height 16
click at [405, 64] on span "In tem 100mm" at bounding box center [424, 66] width 65 height 16
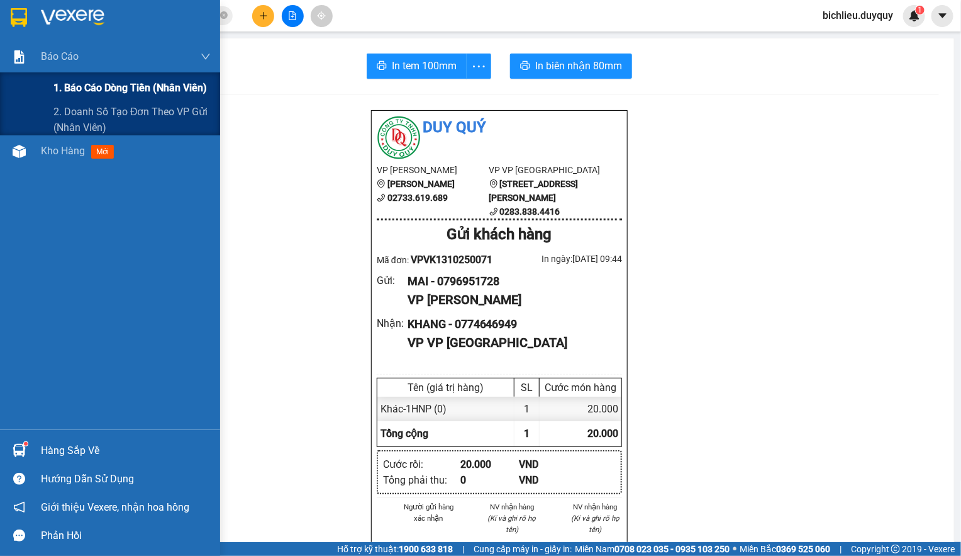
click at [82, 80] on span "1. Báo cáo dòng tiền (nhân viên)" at bounding box center [130, 88] width 154 height 16
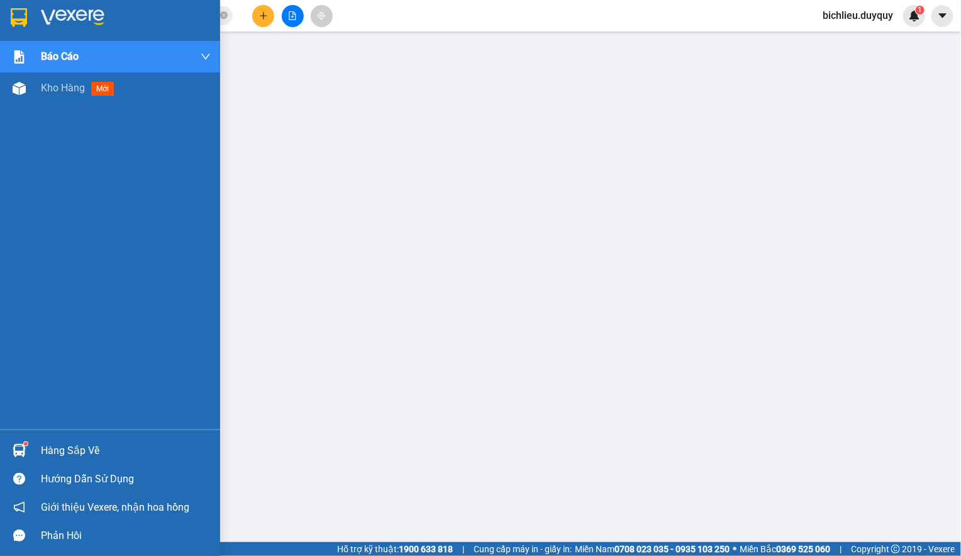
click at [14, 11] on img at bounding box center [19, 17] width 16 height 19
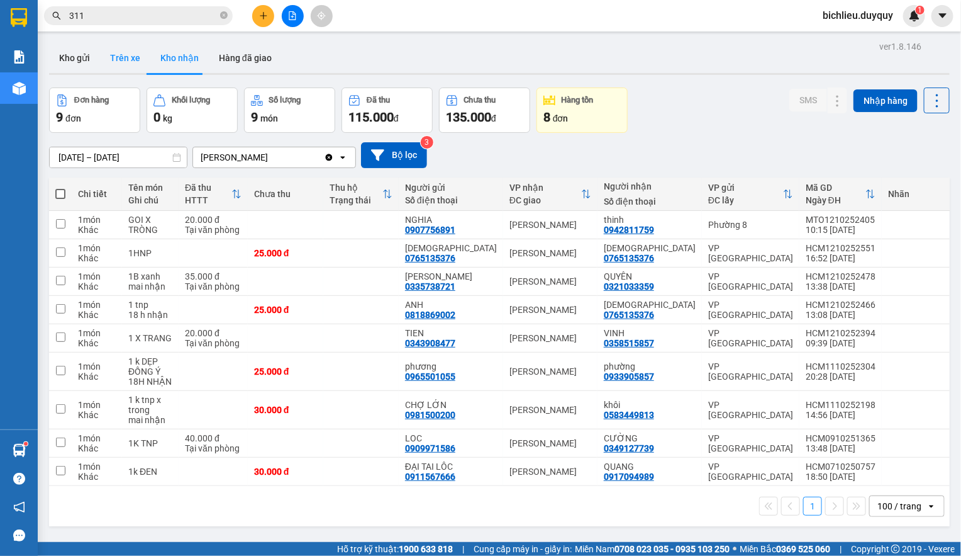
click at [128, 57] on button "Trên xe" at bounding box center [125, 58] width 50 height 30
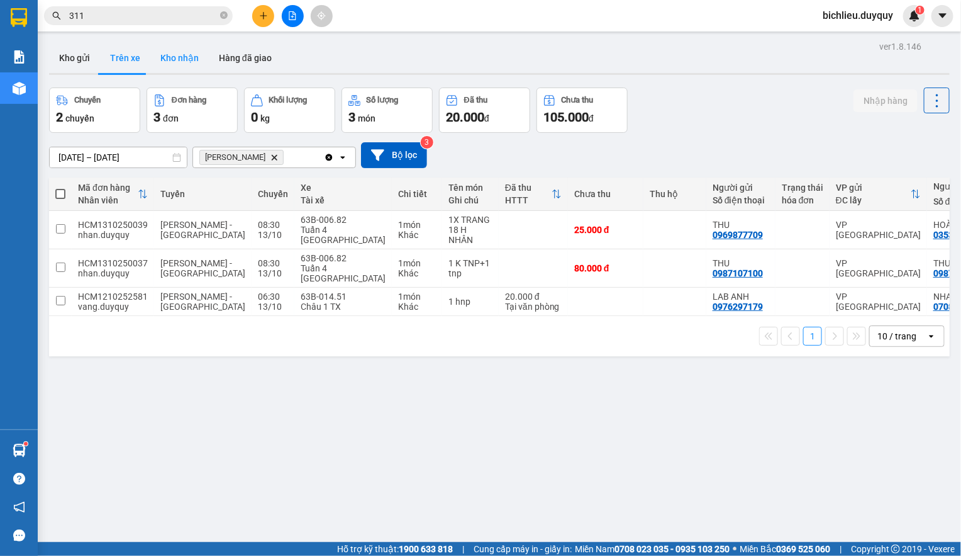
click at [185, 62] on button "Kho nhận" at bounding box center [179, 58] width 59 height 30
type input "[DATE] – [DATE]"
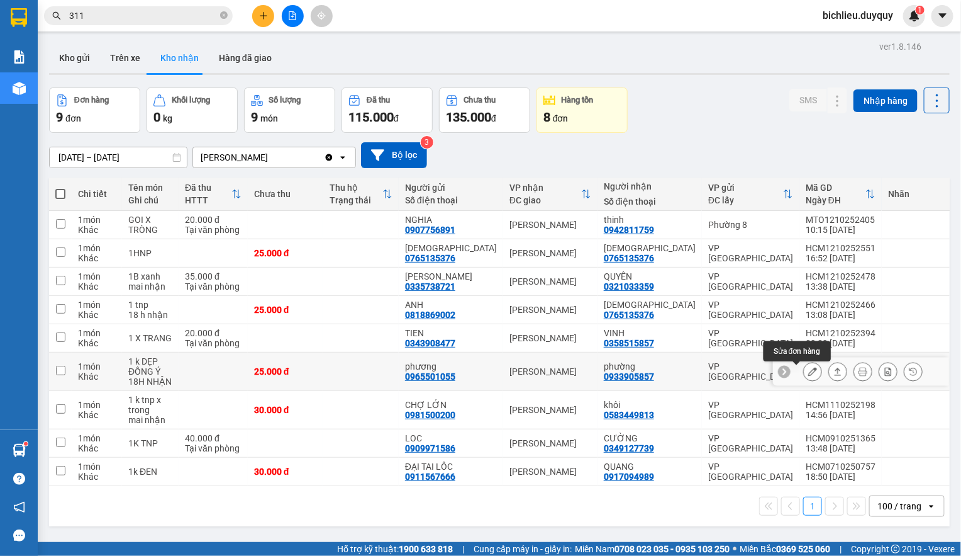
click at [785, 374] on div at bounding box center [861, 371] width 176 height 28
click at [809, 372] on icon at bounding box center [813, 371] width 9 height 9
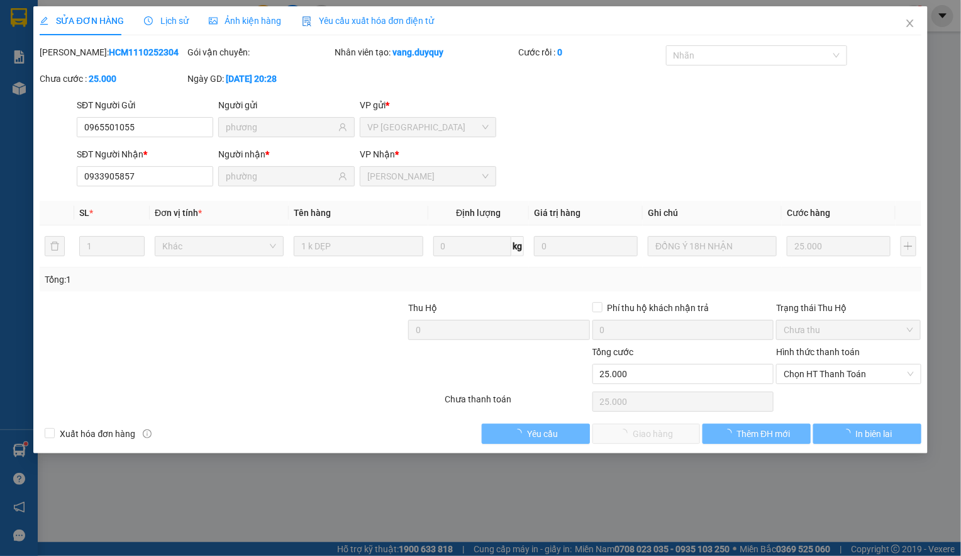
type input "0965501055"
type input "phương"
type input "0933905857"
type input "phường"
type input "0"
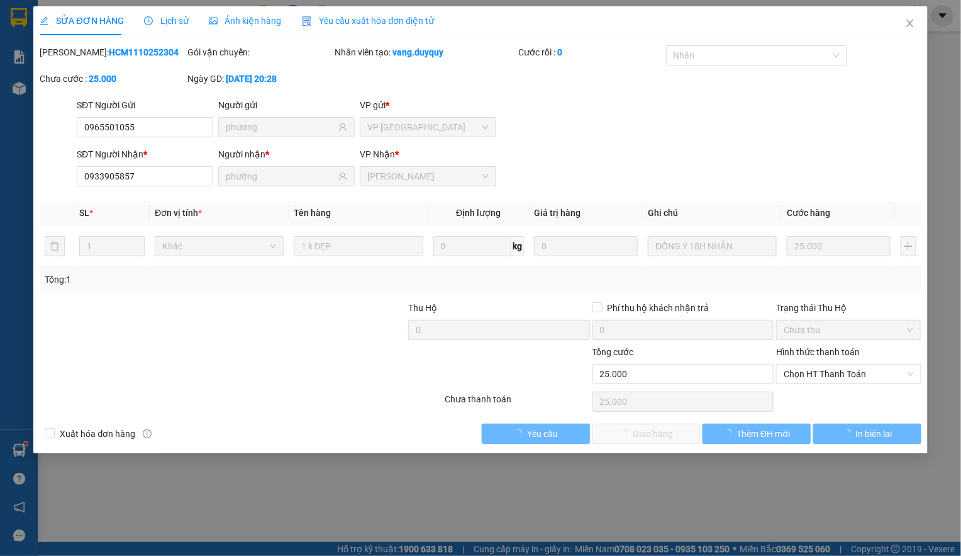
type input "25.000"
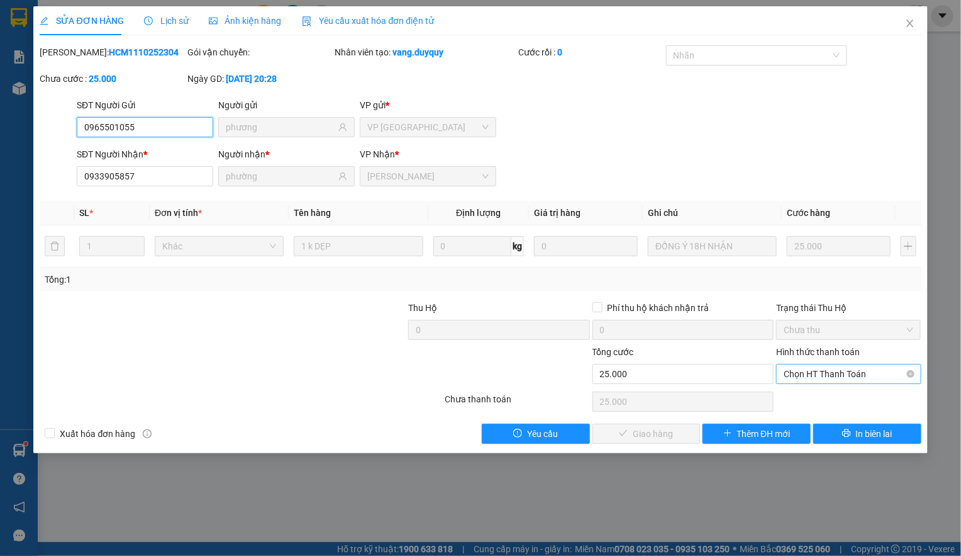
click at [797, 371] on span "Chọn HT Thanh Toán" at bounding box center [849, 373] width 130 height 19
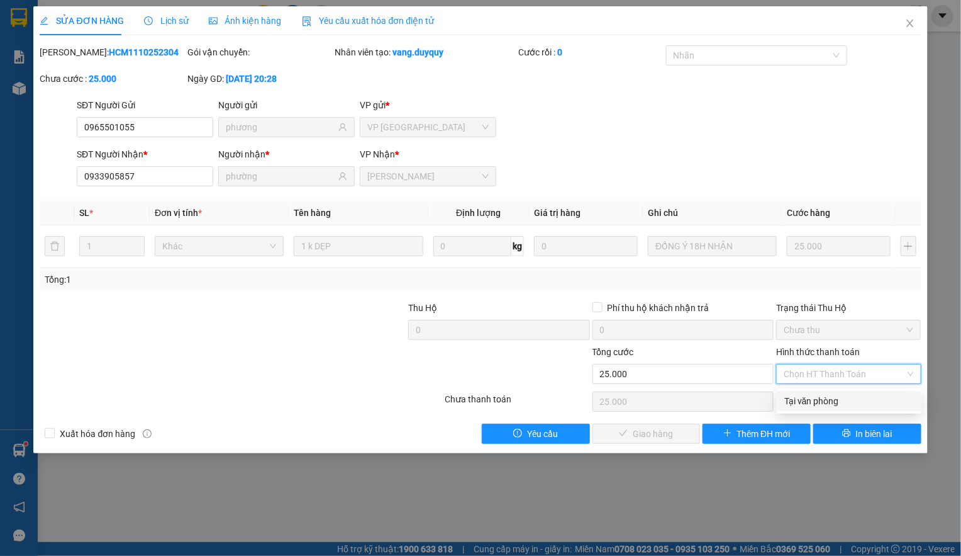
click at [810, 403] on div "Tại văn phòng" at bounding box center [850, 401] width 130 height 14
type input "0"
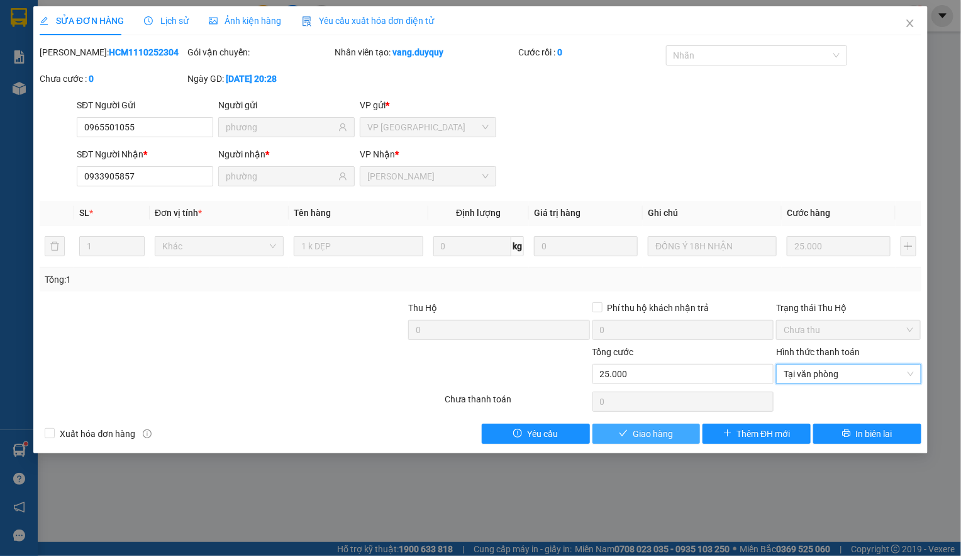
click at [649, 440] on span "Giao hàng" at bounding box center [653, 434] width 40 height 14
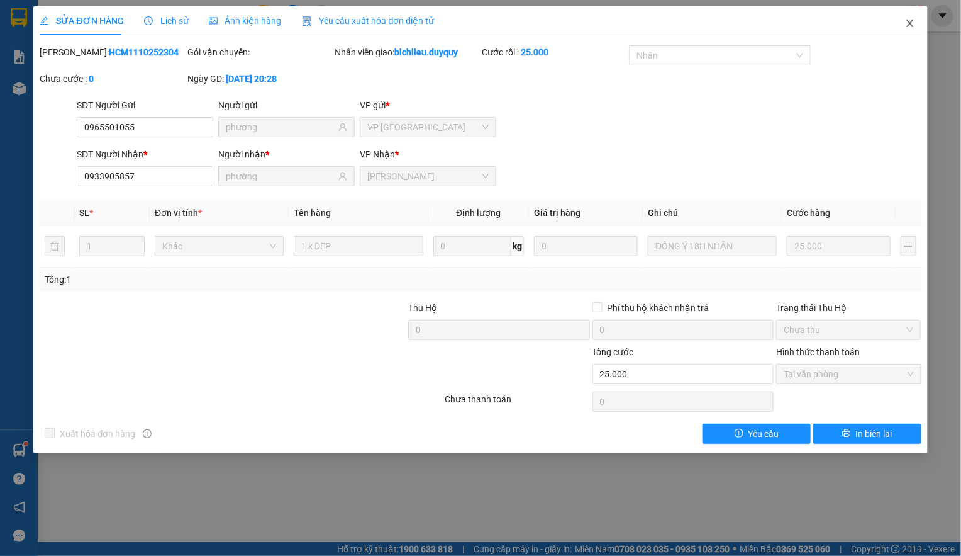
click at [904, 29] on span "Close" at bounding box center [910, 23] width 35 height 35
click at [908, 28] on div "Kết quả tìm kiếm ( 3221 ) Bộ lọc Mã ĐH Trạng thái Món hàng Thu hộ Tổng cước Chư…" at bounding box center [480, 15] width 961 height 31
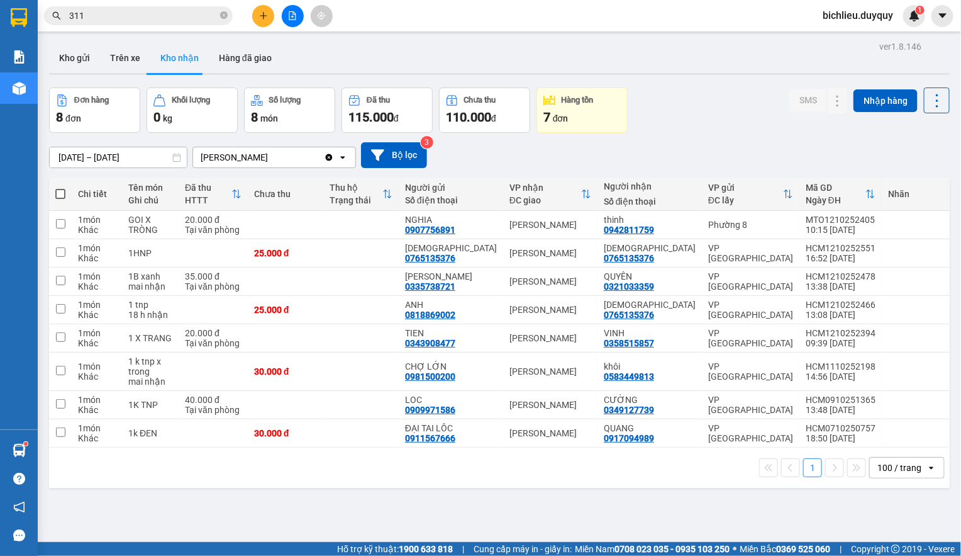
click at [251, 13] on div at bounding box center [292, 16] width 94 height 22
click at [264, 16] on icon "plus" at bounding box center [263, 15] width 7 height 1
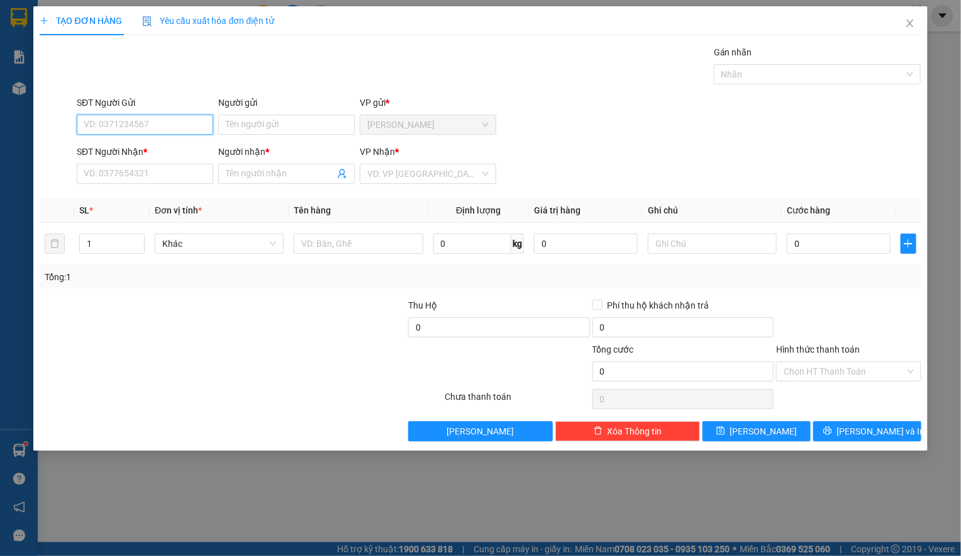
click at [108, 118] on input "SĐT Người Gửi" at bounding box center [145, 125] width 137 height 20
type input "0344548819"
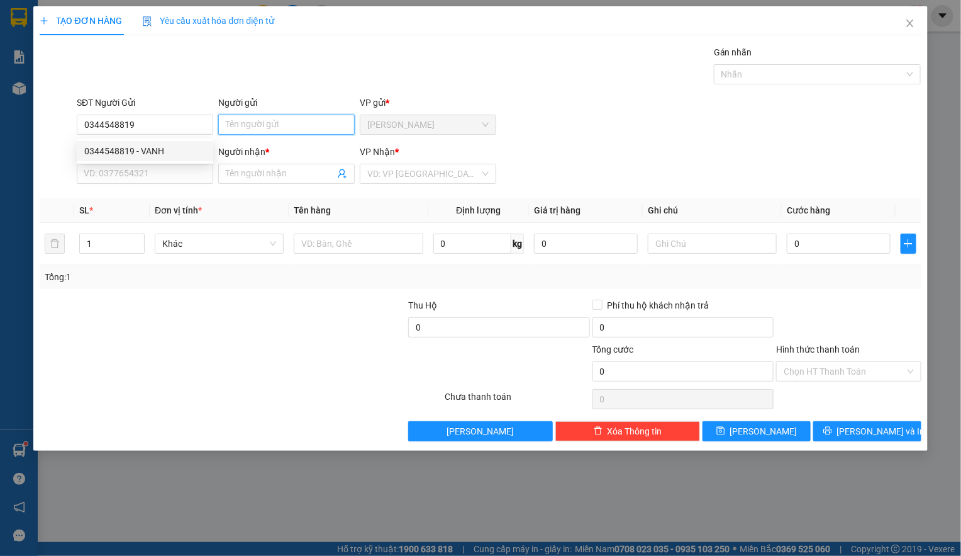
click at [240, 120] on input "Người gửi" at bounding box center [286, 125] width 137 height 20
type input "VANH"
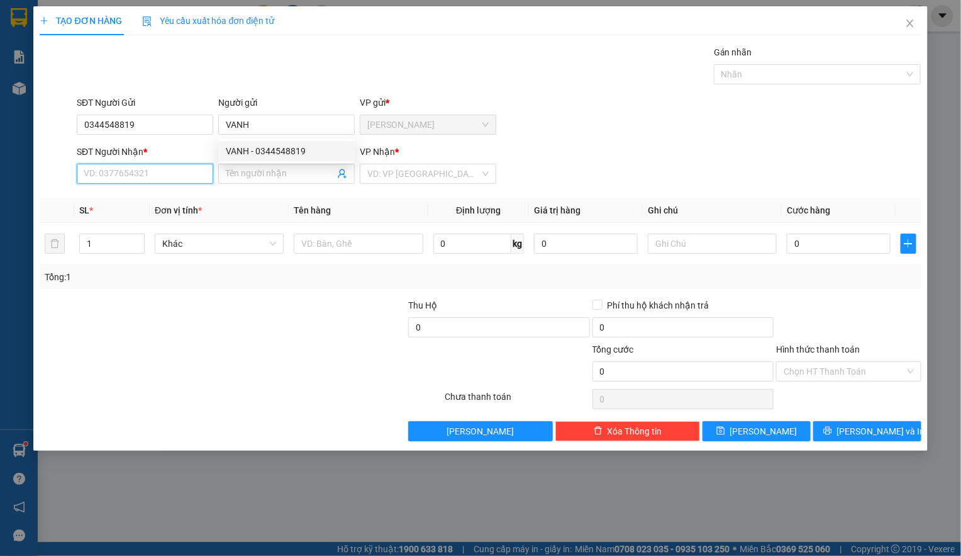
click at [110, 180] on input "SĐT Người Nhận *" at bounding box center [145, 174] width 137 height 20
type input "0395686899"
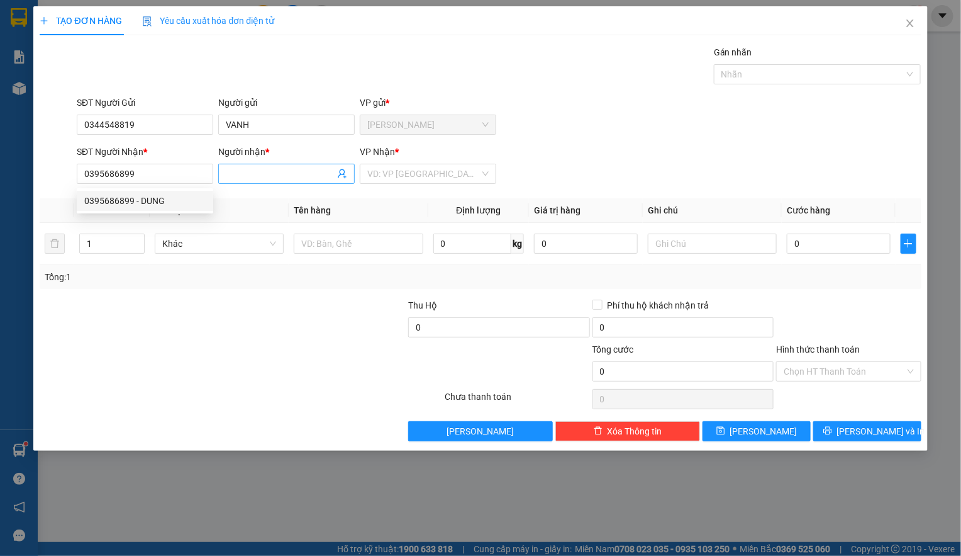
click at [240, 171] on input "Người nhận *" at bounding box center [280, 174] width 109 height 14
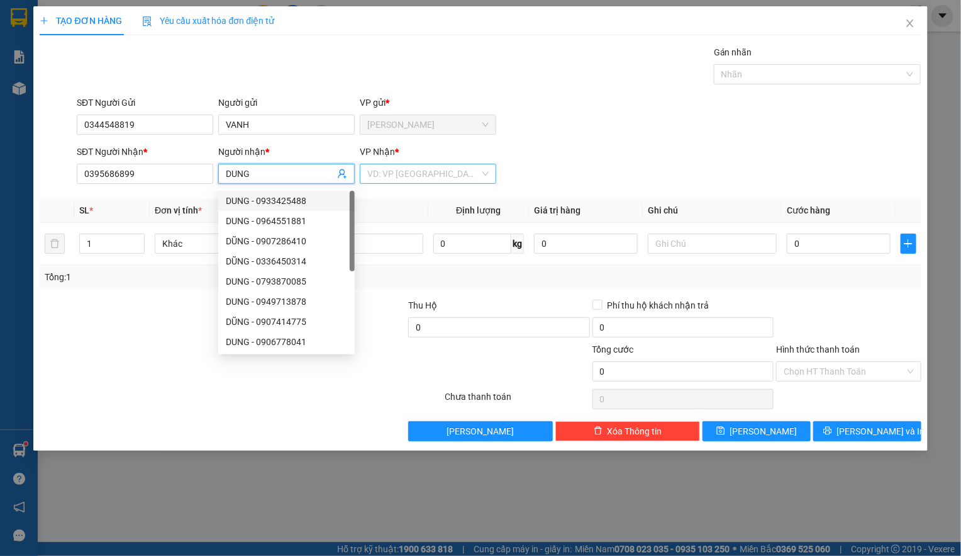
type input "DUNG"
click at [393, 177] on input "search" at bounding box center [423, 173] width 113 height 19
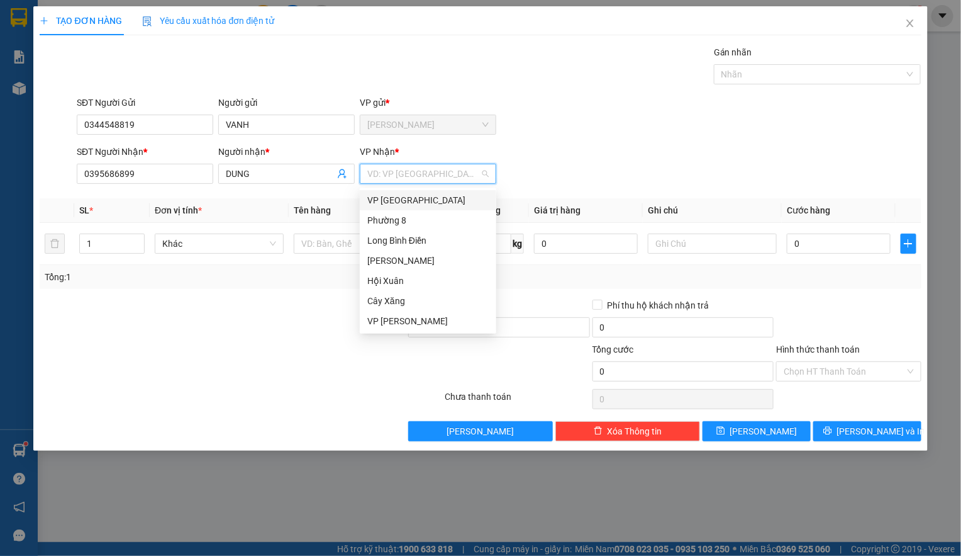
click at [384, 201] on div "VP [GEOGRAPHIC_DATA]" at bounding box center [427, 200] width 121 height 14
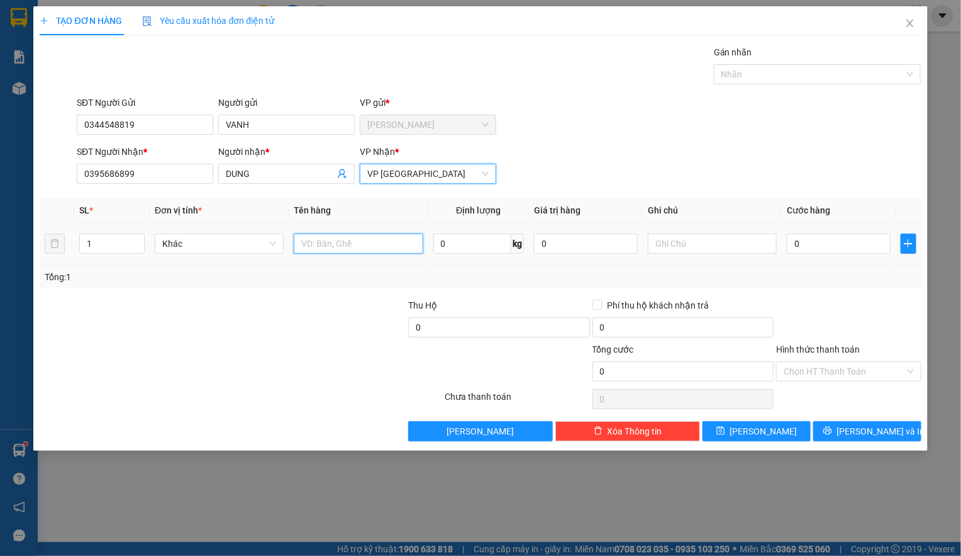
click at [323, 242] on input "text" at bounding box center [358, 243] width 129 height 20
type input "1T NP"
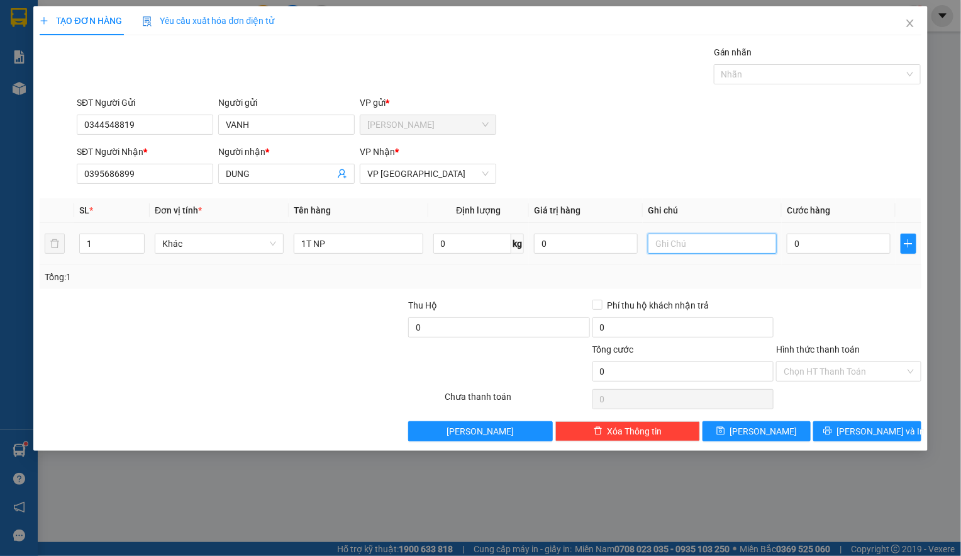
click at [693, 242] on input "text" at bounding box center [712, 243] width 129 height 20
type input "DO AN"
click at [810, 242] on input "0" at bounding box center [839, 243] width 104 height 20
type input "5"
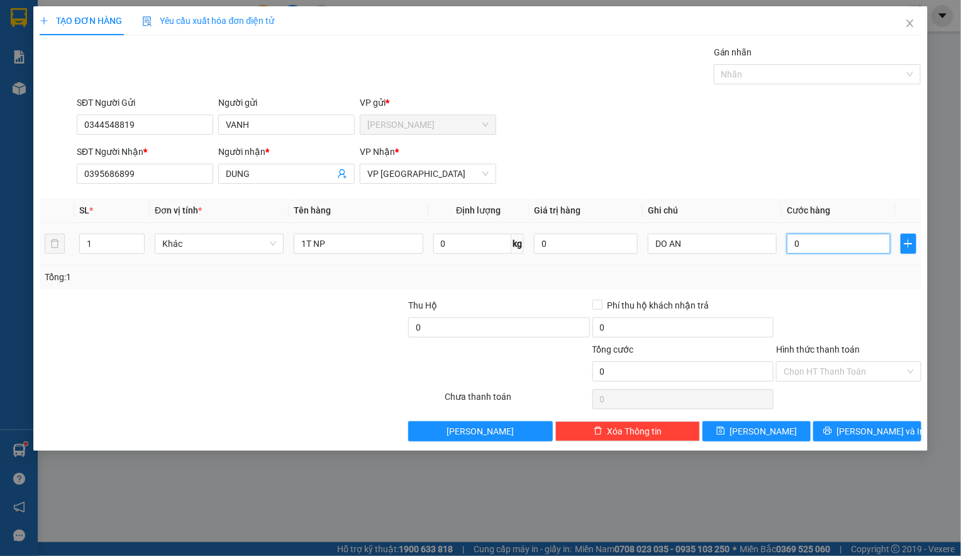
type input "5"
type input "50"
type input "500"
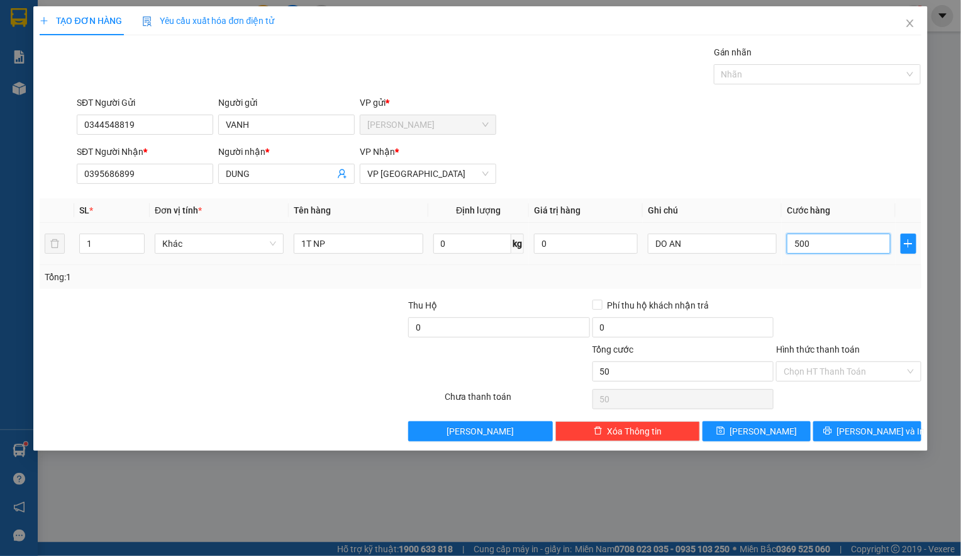
type input "500"
type input "5.000"
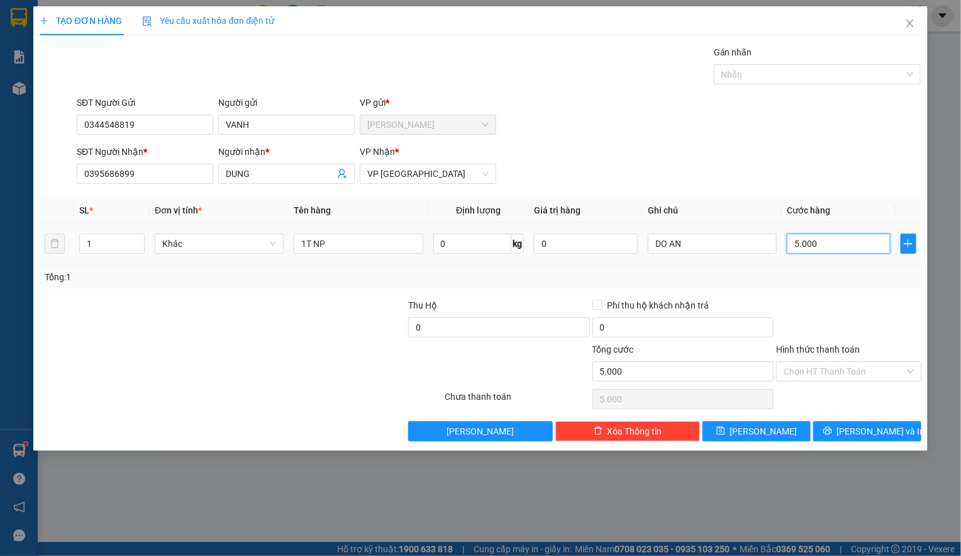
type input "50.000"
click at [781, 378] on div "Chọn HT Thanh Toán" at bounding box center [848, 371] width 145 height 20
type input "50.000"
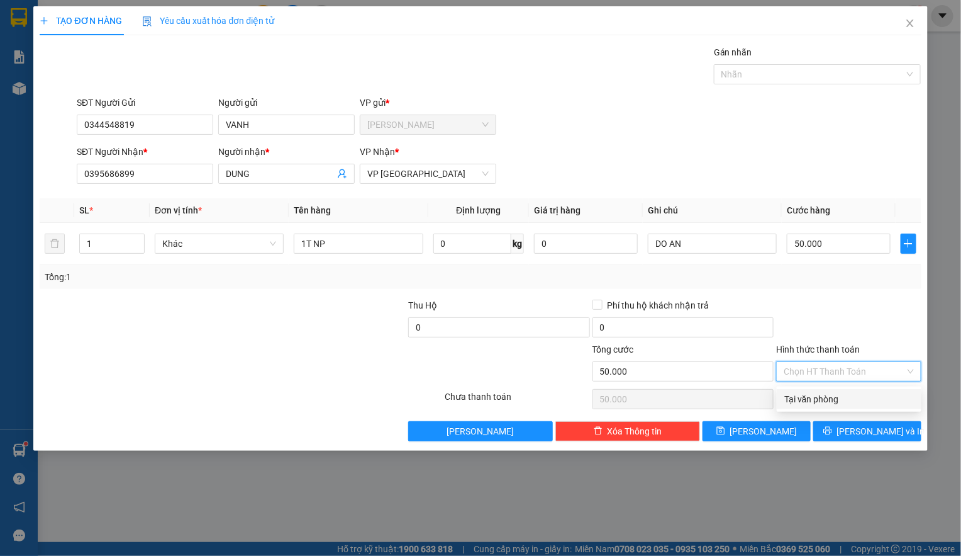
click at [808, 399] on div "Tại văn phòng" at bounding box center [850, 399] width 130 height 14
type input "0"
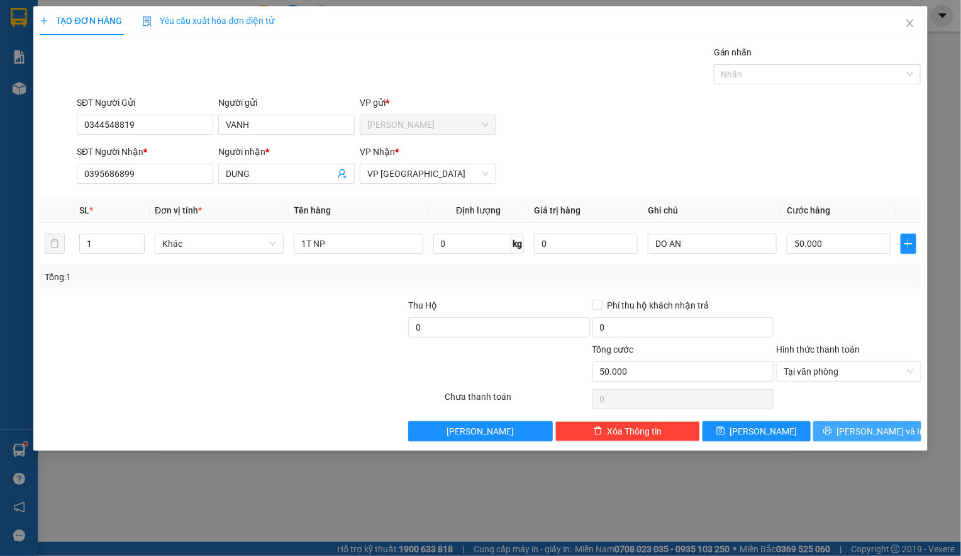
click at [860, 430] on span "[PERSON_NAME] và In" at bounding box center [881, 431] width 88 height 14
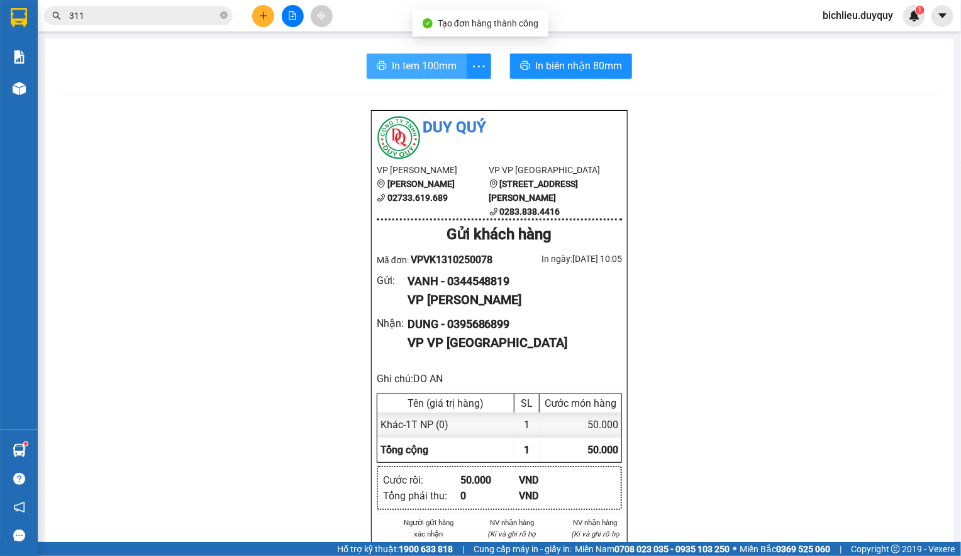
click at [406, 72] on span "In tem 100mm" at bounding box center [424, 66] width 65 height 16
click at [251, 18] on div at bounding box center [292, 16] width 94 height 22
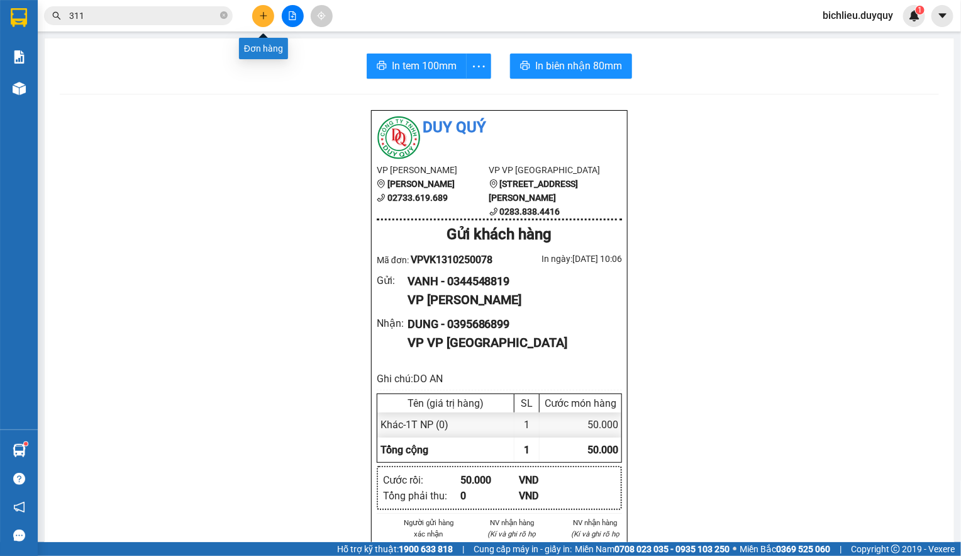
click at [260, 13] on icon "plus" at bounding box center [263, 15] width 9 height 9
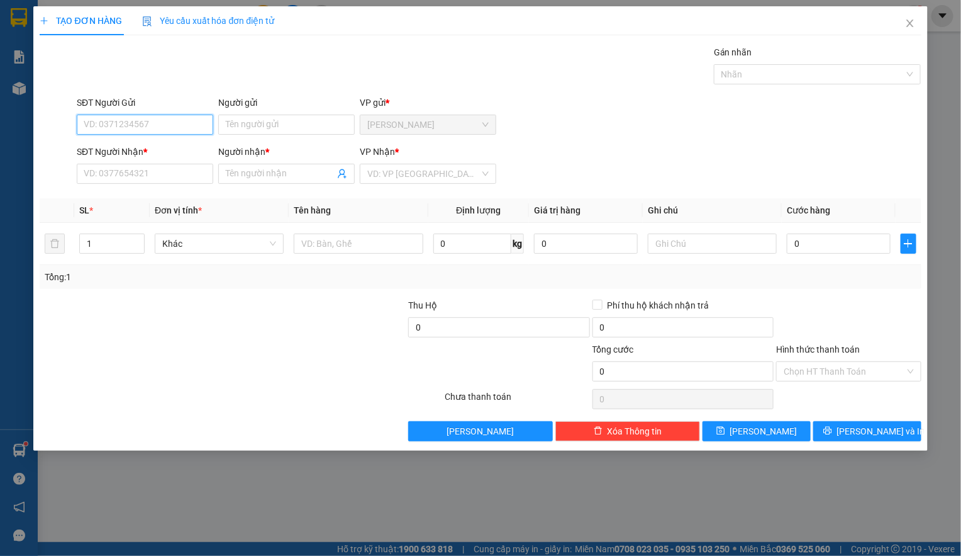
click at [83, 116] on input "SĐT Người Gửi" at bounding box center [145, 125] width 137 height 20
type input "0342270455"
click at [236, 121] on input "Người gửi" at bounding box center [286, 125] width 137 height 20
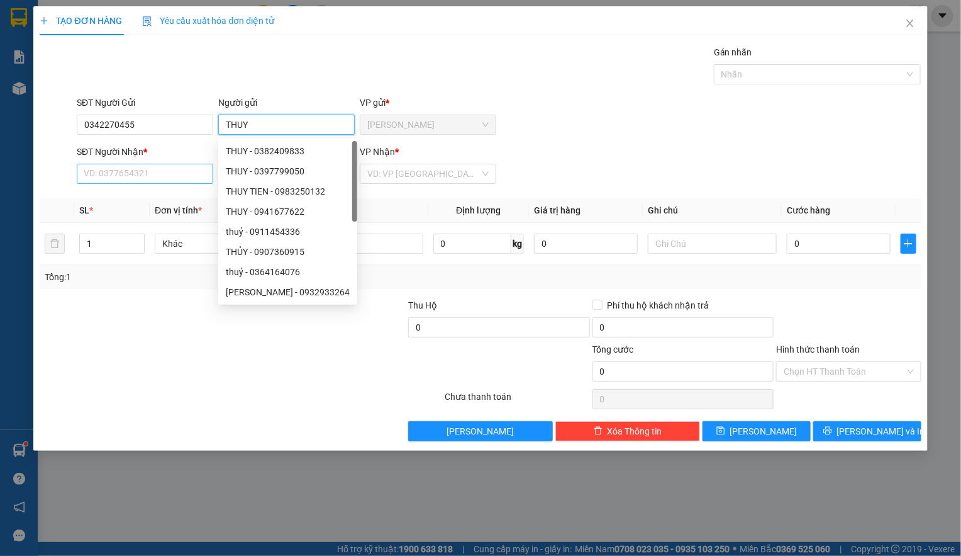
type input "THUY"
click at [97, 178] on input "SĐT Người Nhận *" at bounding box center [145, 174] width 137 height 20
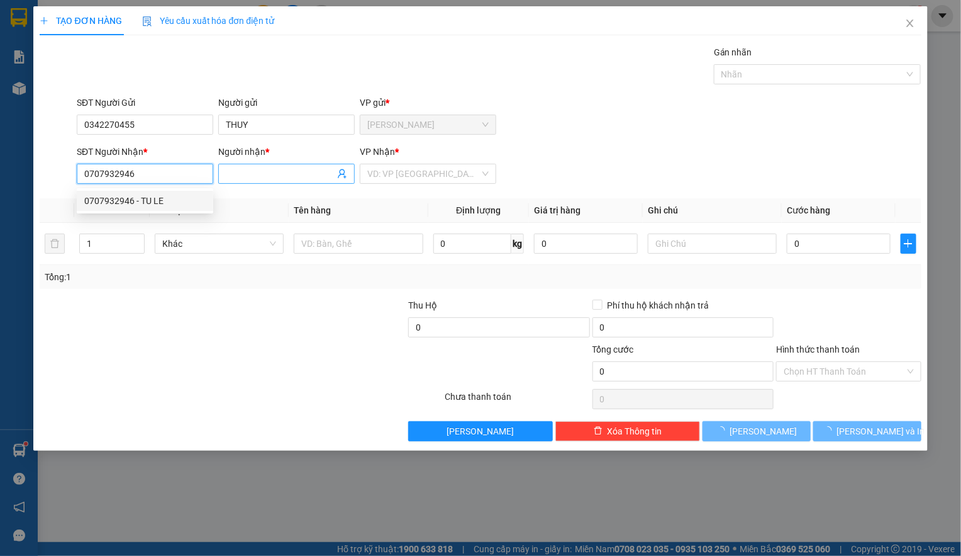
type input "0707932946"
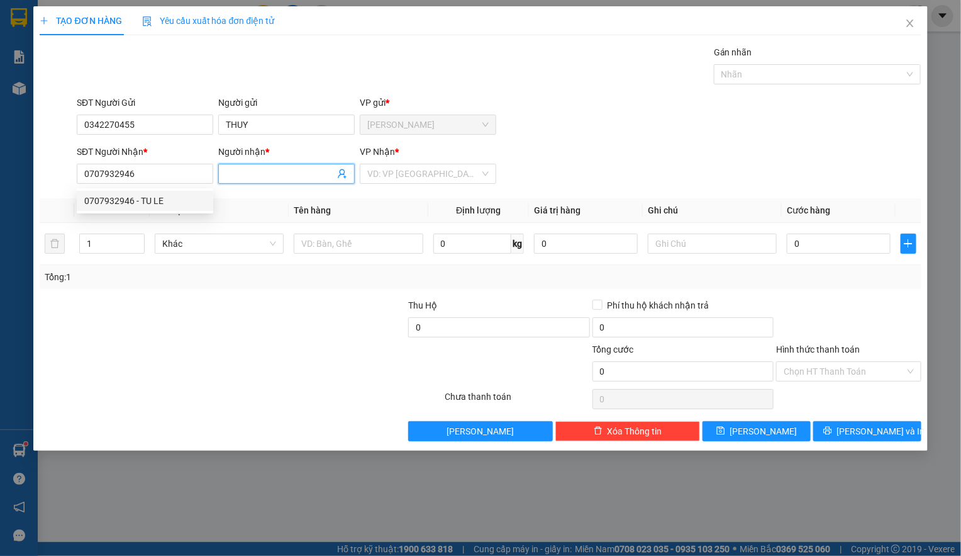
click at [255, 172] on input "Người nhận *" at bounding box center [280, 174] width 109 height 14
type input "TU LE"
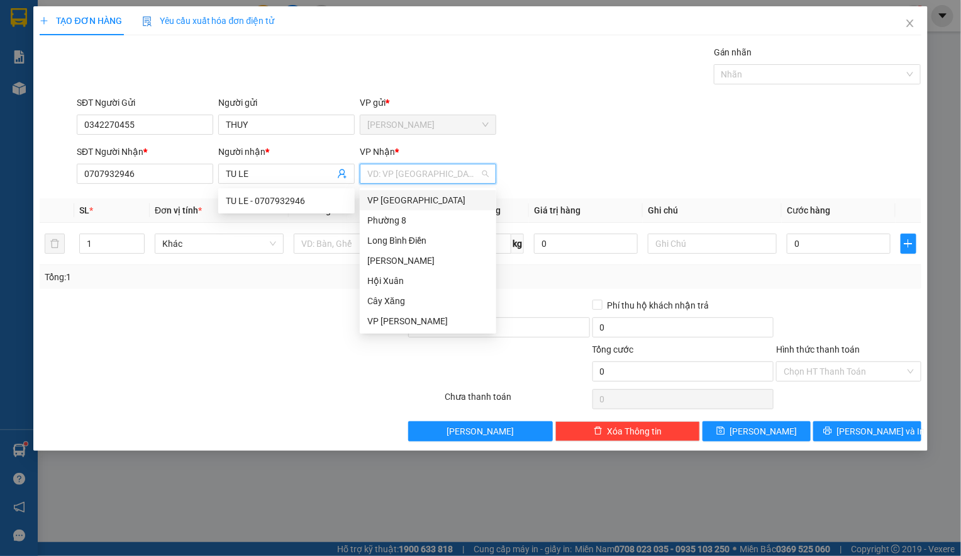
click at [398, 171] on input "search" at bounding box center [423, 173] width 113 height 19
click at [396, 197] on div "VP [GEOGRAPHIC_DATA]" at bounding box center [427, 200] width 121 height 14
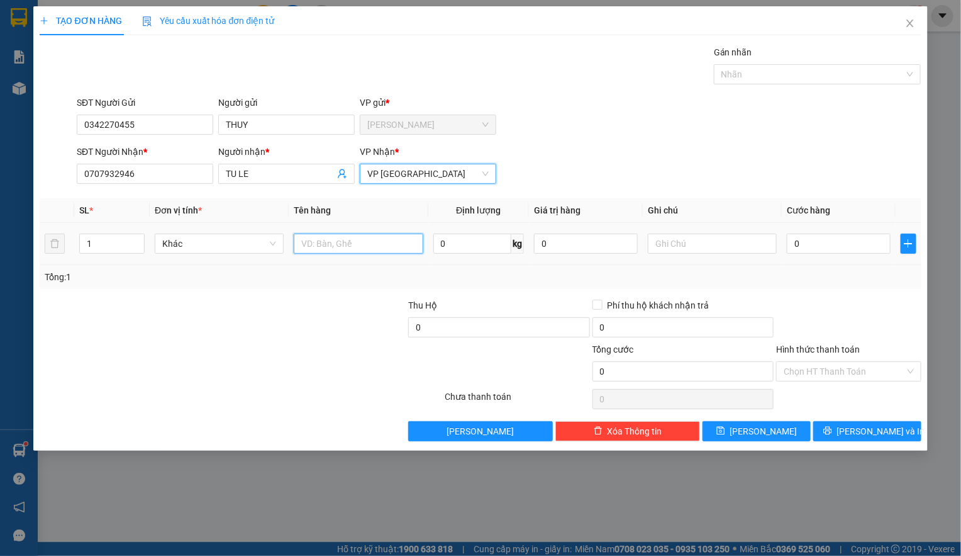
click at [327, 240] on input "text" at bounding box center [358, 243] width 129 height 20
type input "1T MOST VANG"
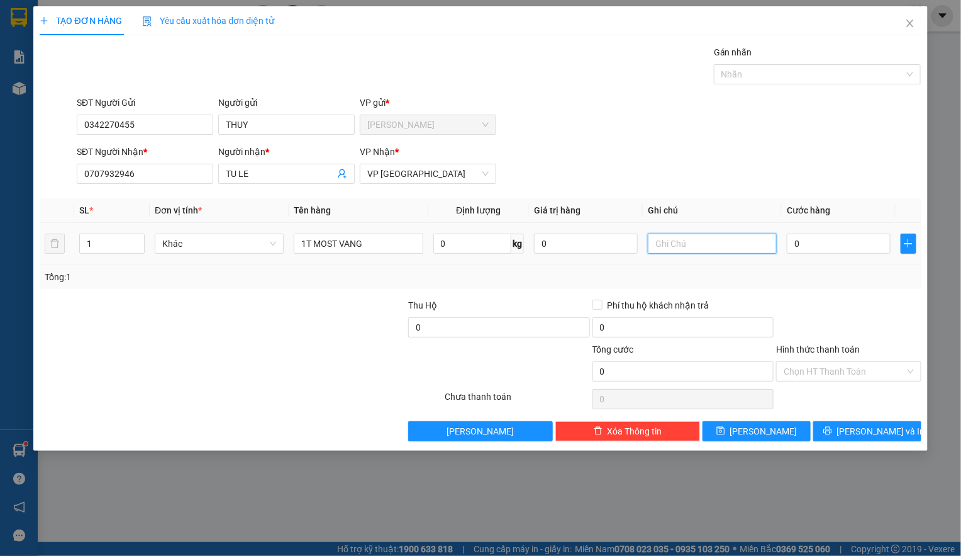
click at [693, 244] on input "text" at bounding box center [712, 243] width 129 height 20
type input "D"
type input "TRAI CAY"
click at [831, 248] on input "0" at bounding box center [839, 243] width 104 height 20
type input "6"
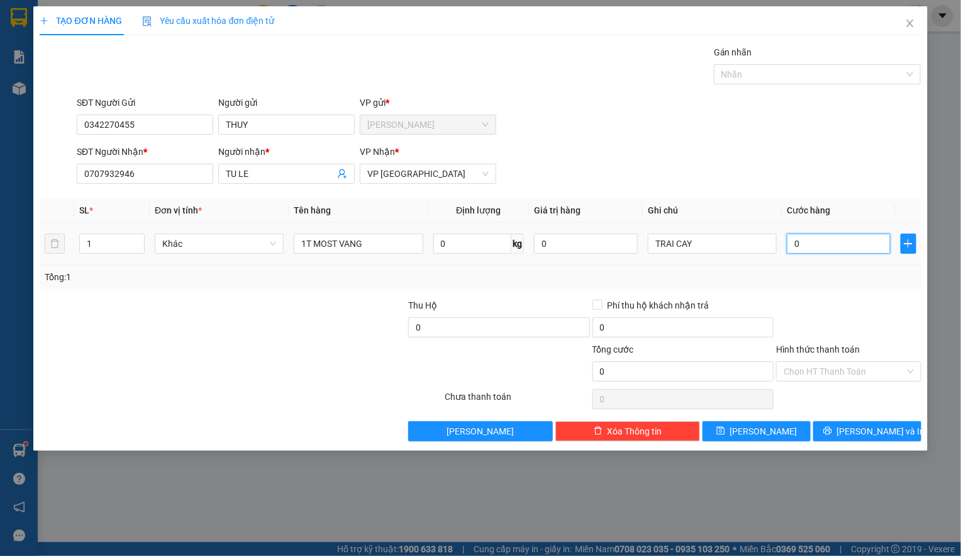
type input "6"
type input "60"
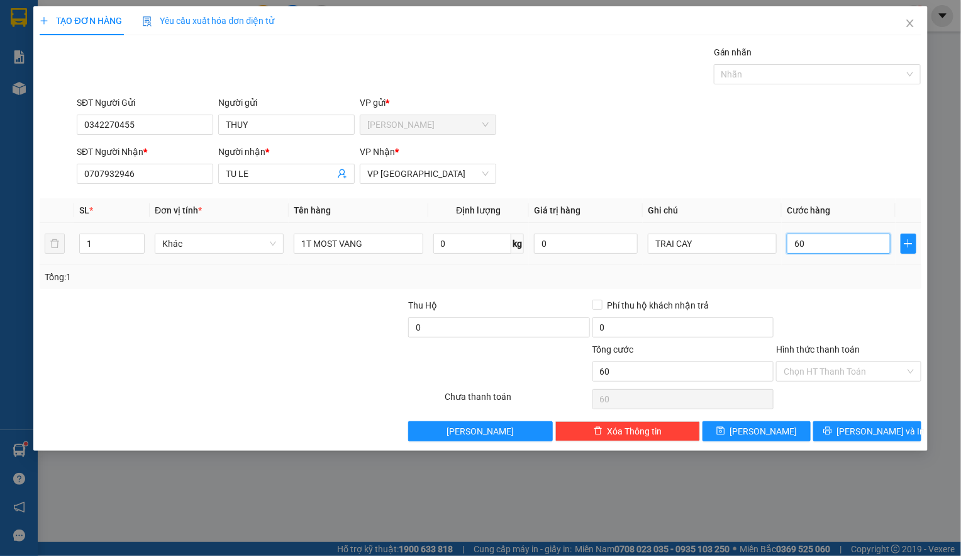
type input "600"
type input "6.000"
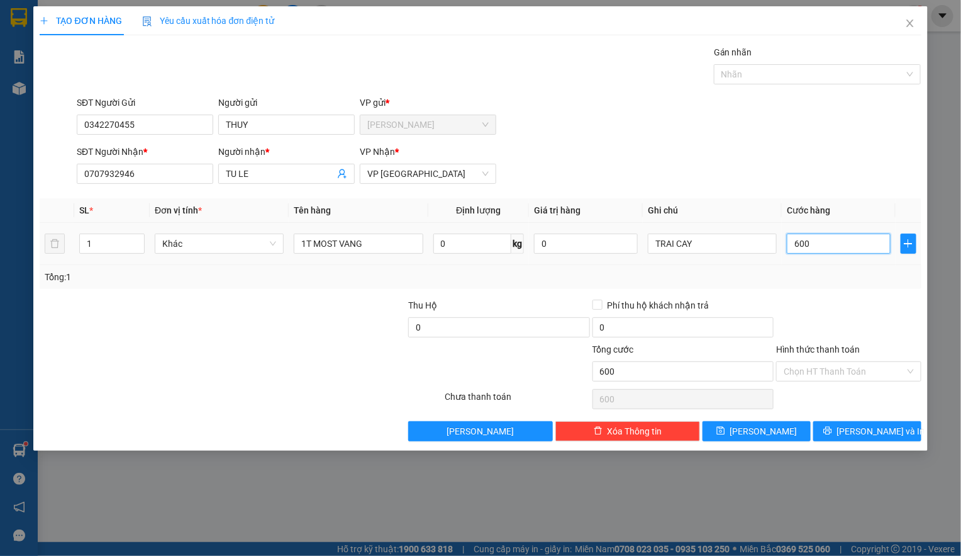
type input "6.000"
type input "60.000"
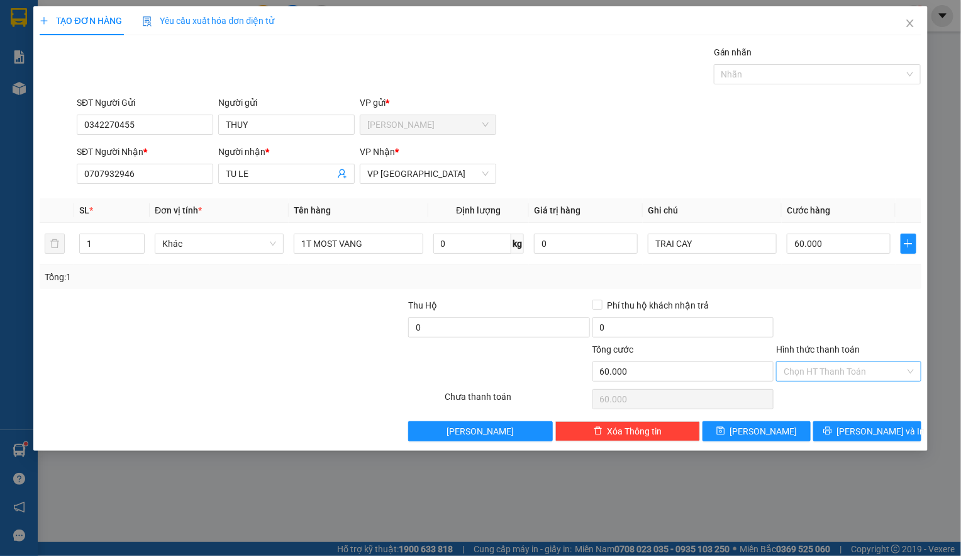
click at [793, 371] on input "Hình thức thanh toán" at bounding box center [844, 371] width 121 height 19
click at [808, 406] on div "Tại văn phòng" at bounding box center [849, 399] width 145 height 20
type input "0"
click at [865, 433] on span "[PERSON_NAME] và In" at bounding box center [881, 431] width 88 height 14
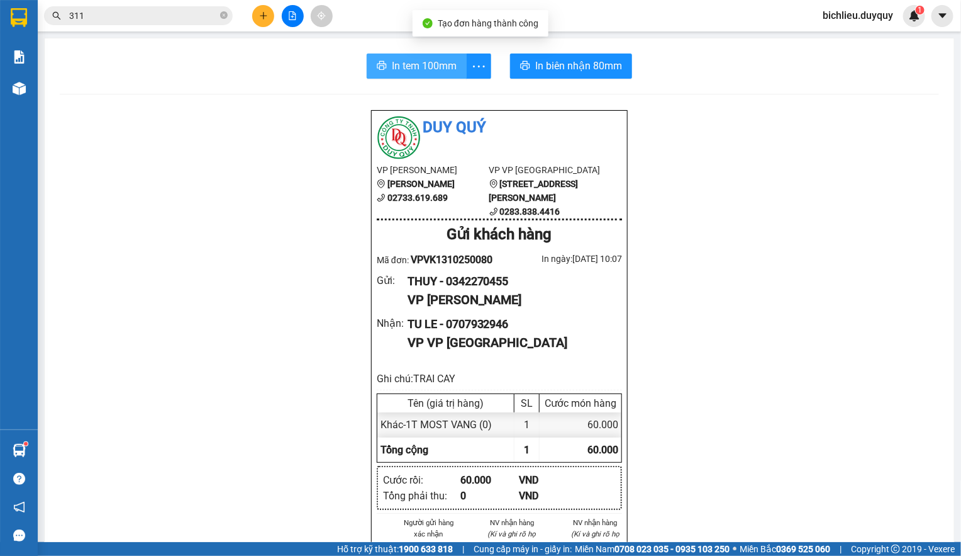
click at [436, 65] on span "In tem 100mm" at bounding box center [424, 66] width 65 height 16
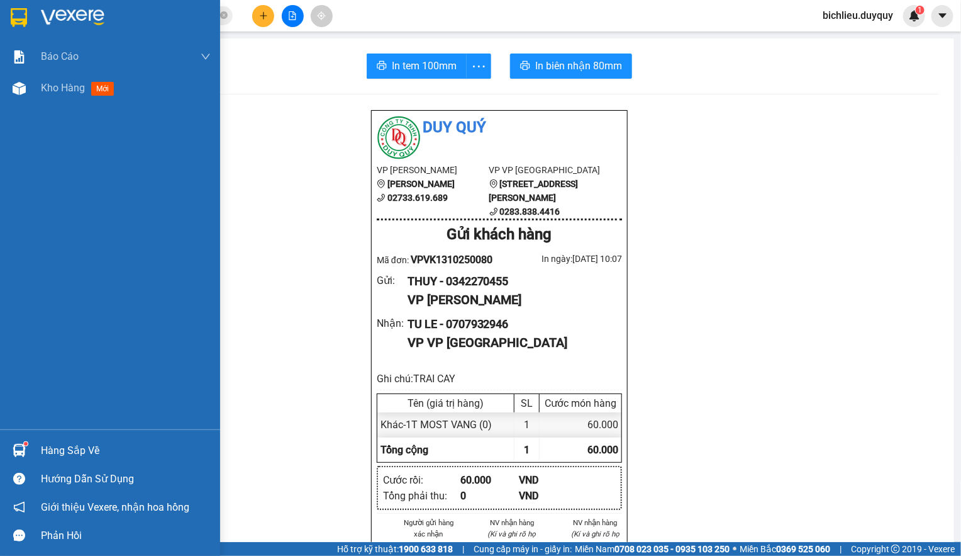
click at [13, 25] on img at bounding box center [19, 17] width 16 height 19
click at [21, 13] on img at bounding box center [19, 17] width 16 height 19
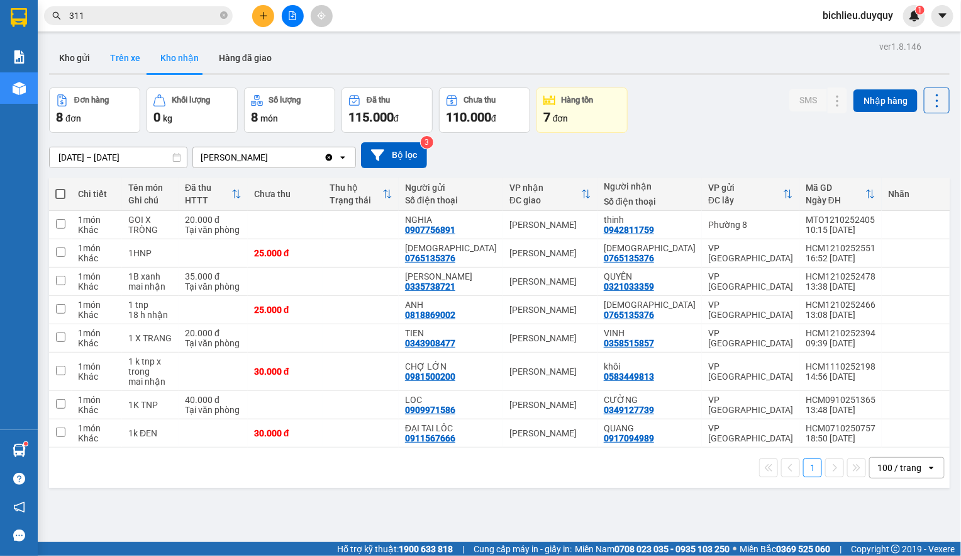
drag, startPoint x: 117, startPoint y: 63, endPoint x: 121, endPoint y: 55, distance: 8.7
click at [121, 55] on button "Trên xe" at bounding box center [125, 58] width 50 height 30
type input "[DATE] – [DATE]"
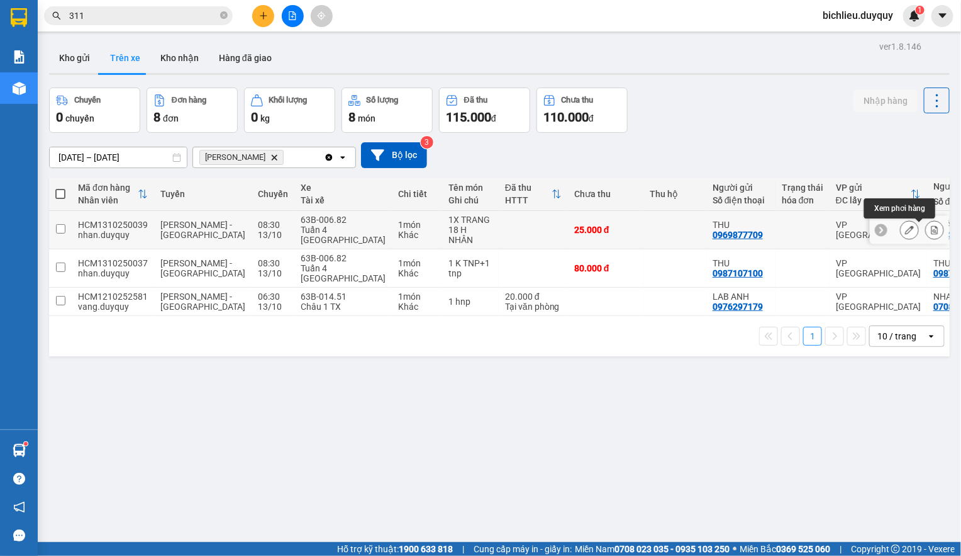
click at [931, 231] on icon at bounding box center [935, 229] width 9 height 9
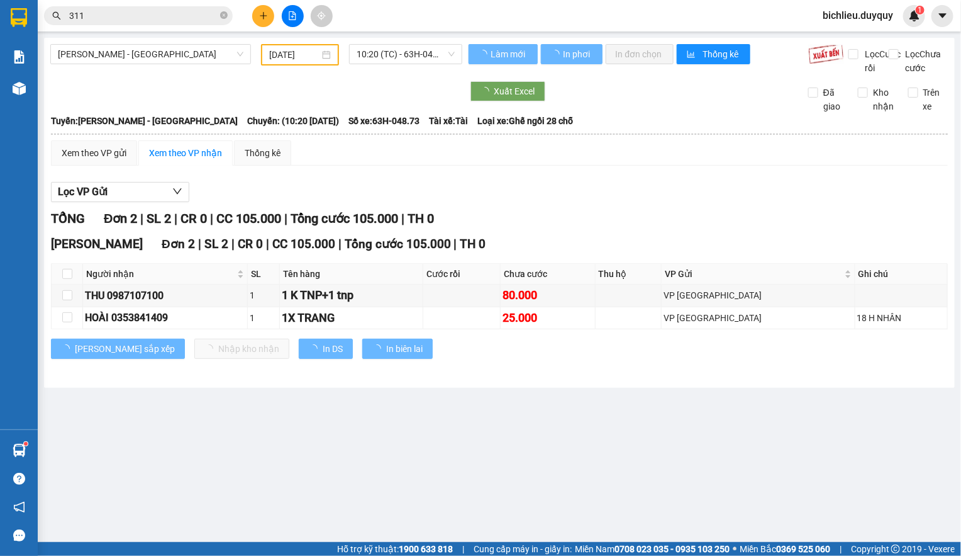
type input "[DATE]"
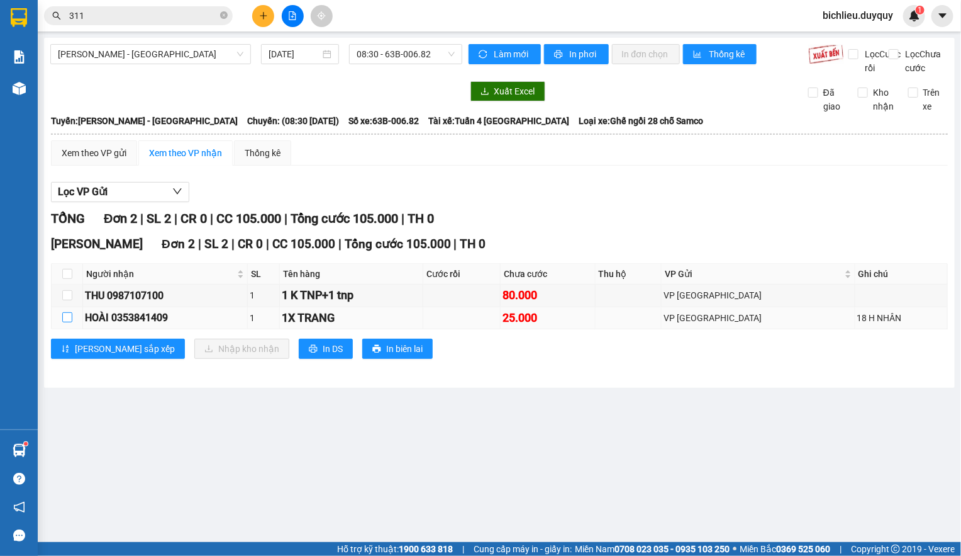
drag, startPoint x: 63, startPoint y: 329, endPoint x: 104, endPoint y: 342, distance: 42.8
click at [66, 325] on label at bounding box center [67, 318] width 10 height 14
click at [66, 322] on input "checkbox" at bounding box center [67, 317] width 10 height 10
checkbox input "true"
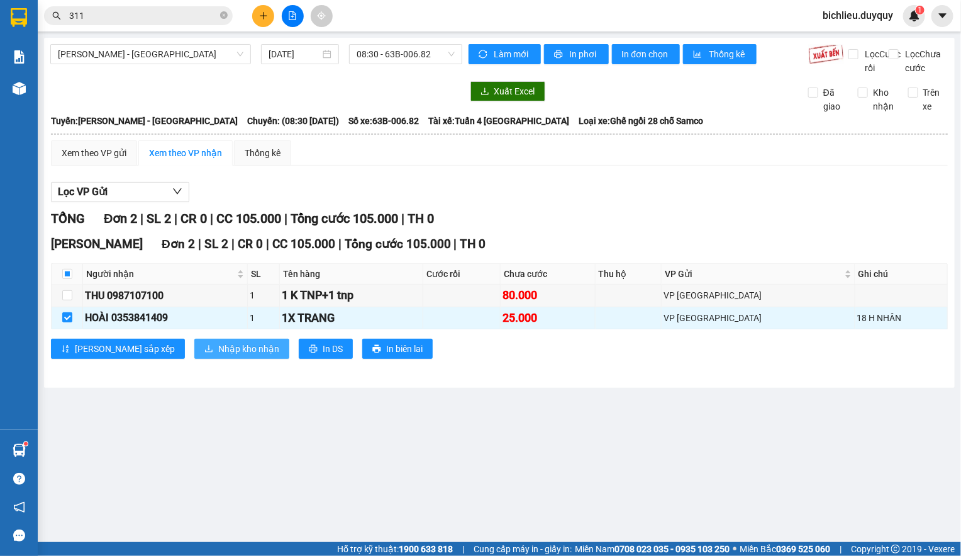
click at [218, 356] on span "Nhập kho nhận" at bounding box center [248, 349] width 61 height 14
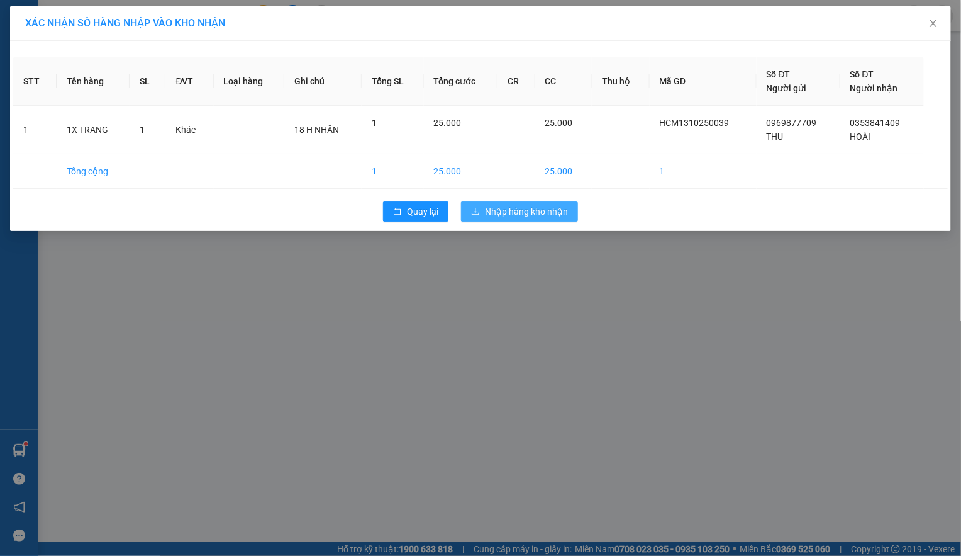
click at [530, 213] on span "Nhập hàng kho nhận" at bounding box center [526, 211] width 83 height 14
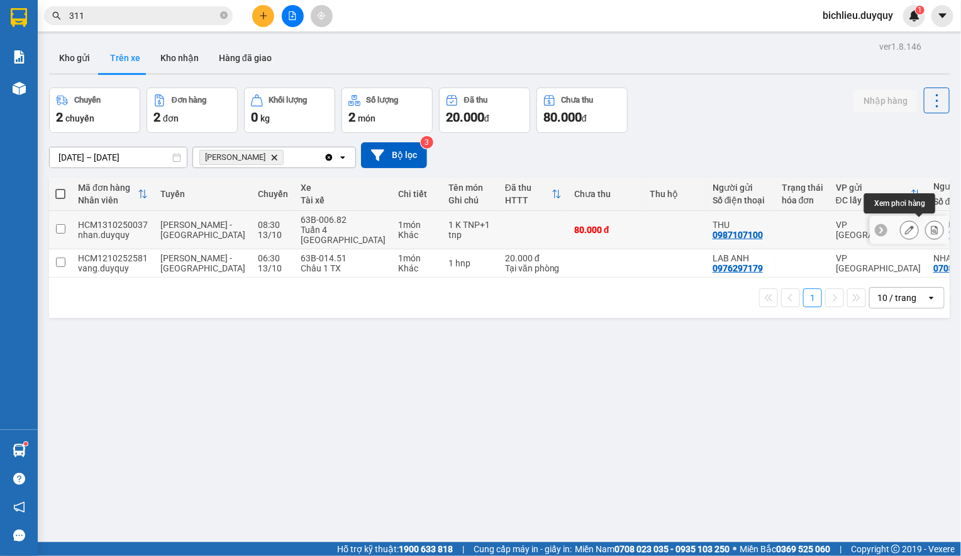
click at [926, 220] on div at bounding box center [935, 229] width 19 height 19
click at [931, 225] on icon at bounding box center [935, 229] width 9 height 9
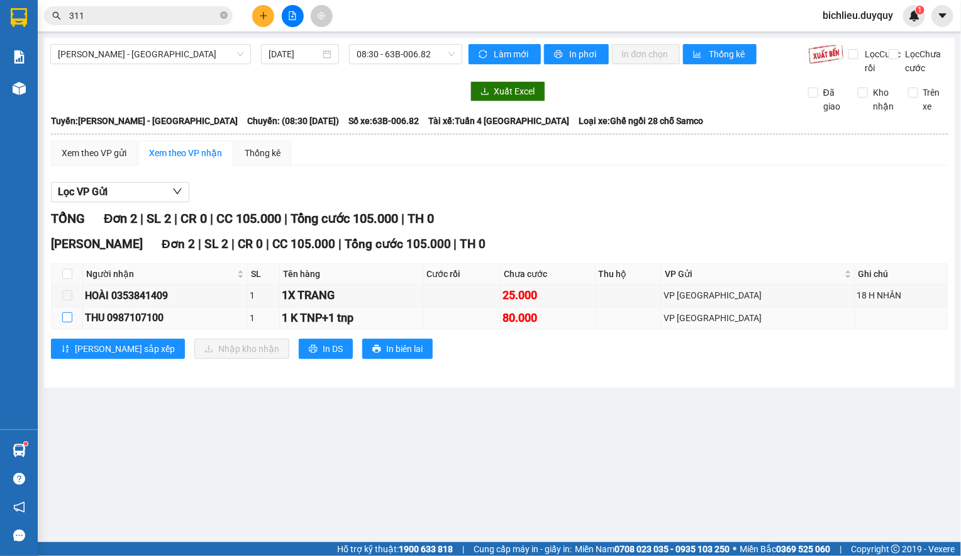
click at [64, 322] on input "checkbox" at bounding box center [67, 317] width 10 height 10
checkbox input "true"
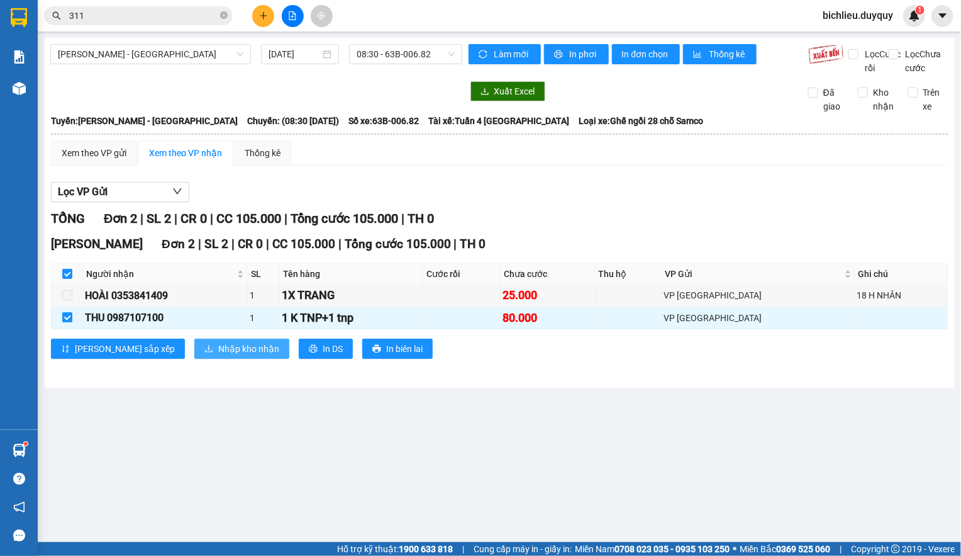
click at [218, 356] on span "Nhập kho nhận" at bounding box center [248, 349] width 61 height 14
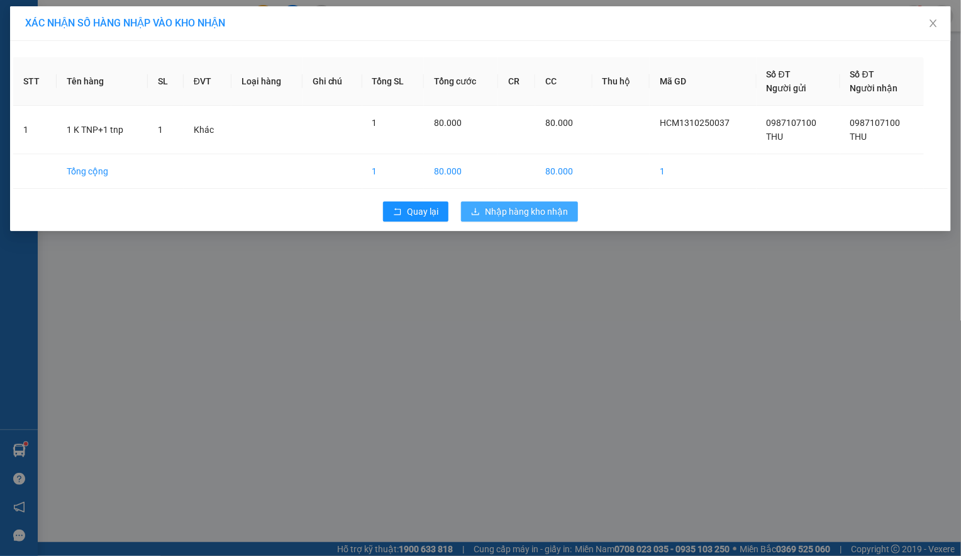
click at [542, 210] on span "Nhập hàng kho nhận" at bounding box center [526, 211] width 83 height 14
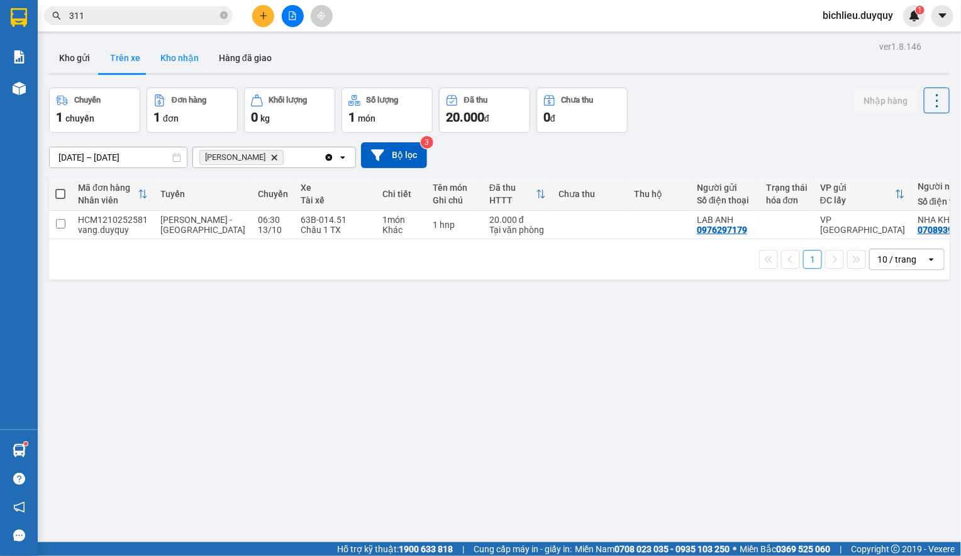
click at [176, 62] on button "Kho nhận" at bounding box center [179, 58] width 59 height 30
type input "[DATE] – [DATE]"
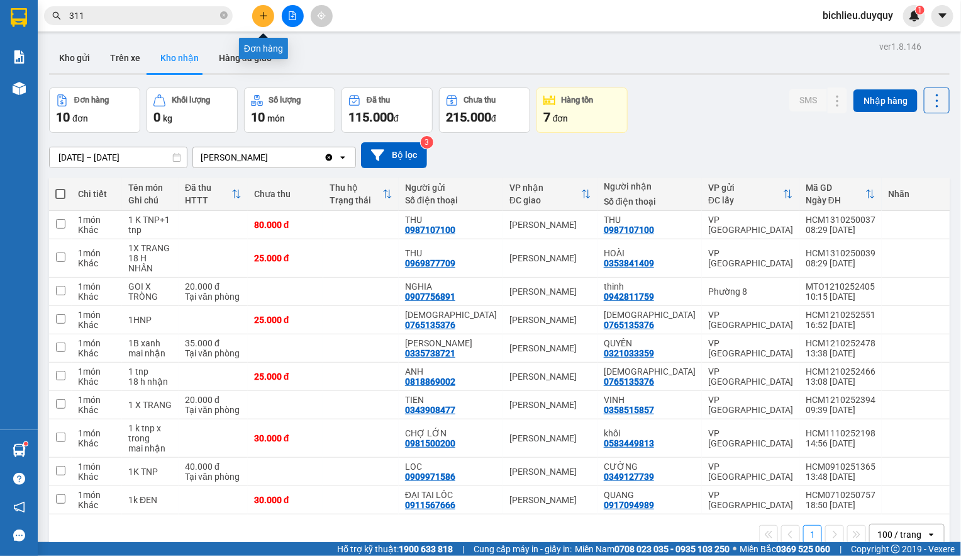
click at [260, 17] on icon "plus" at bounding box center [263, 15] width 9 height 9
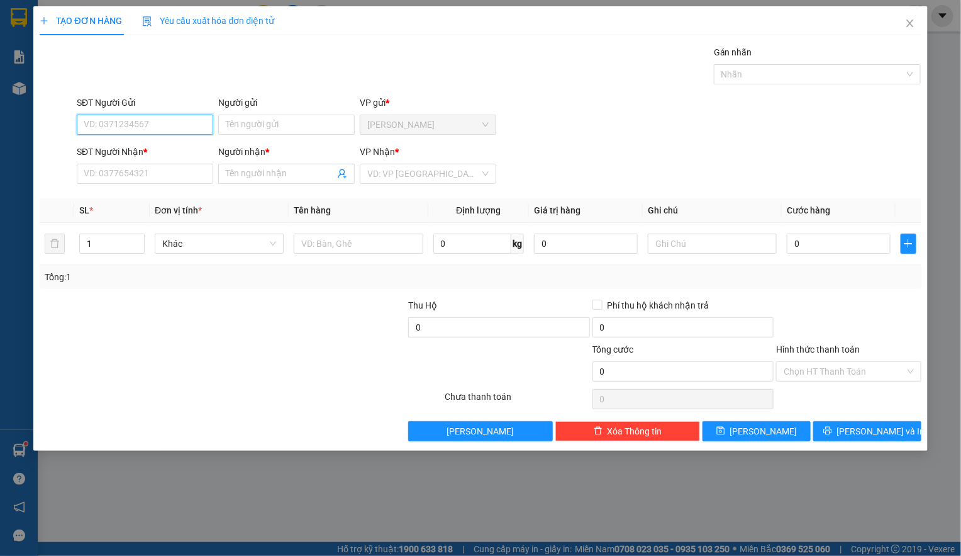
click at [97, 126] on input "SĐT Người Gửi" at bounding box center [145, 125] width 137 height 20
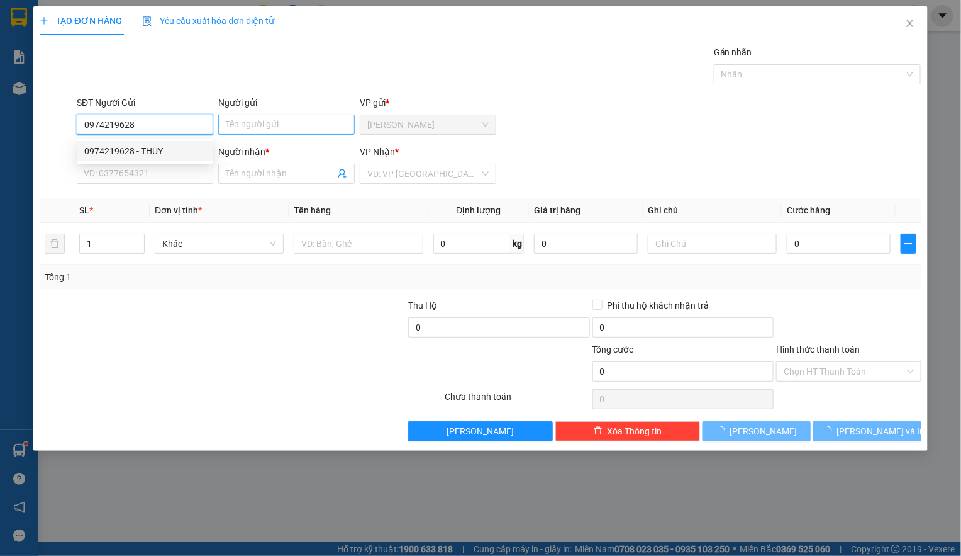
type input "0974219628"
click at [233, 128] on input "Người gửi" at bounding box center [286, 125] width 137 height 20
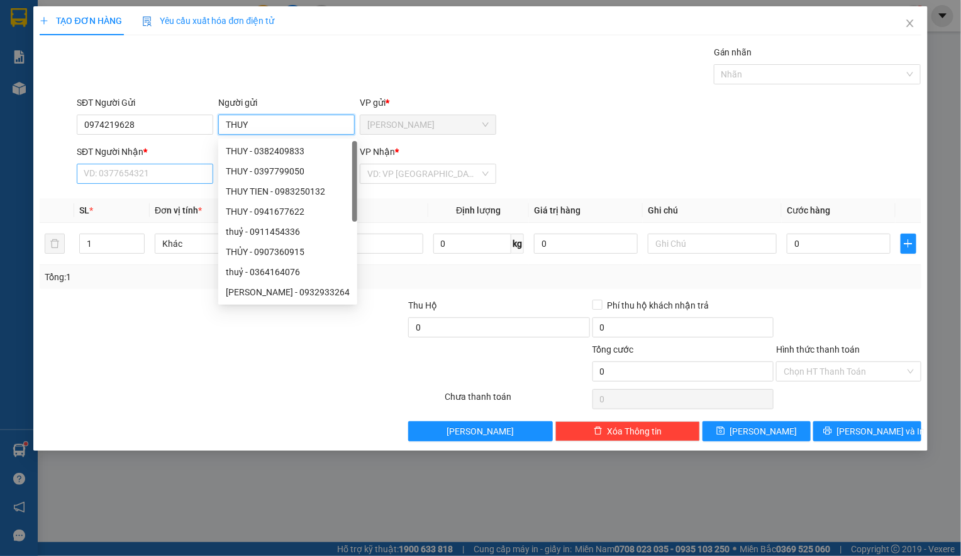
type input "THUY"
click at [114, 183] on input "SĐT Người Nhận *" at bounding box center [145, 174] width 137 height 20
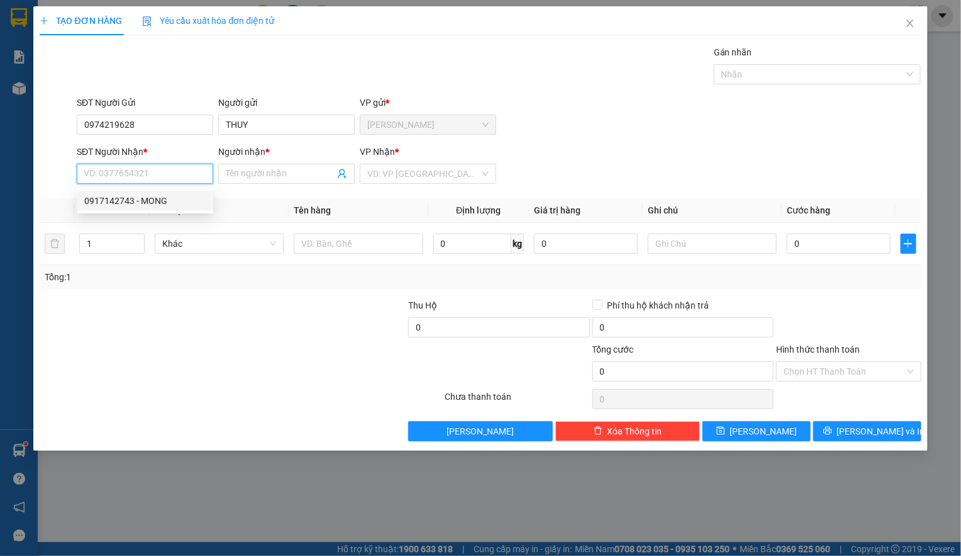
click at [123, 172] on input "SĐT Người Nhận *" at bounding box center [145, 174] width 137 height 20
type input "0917142743"
click at [231, 174] on input "Người nhận *" at bounding box center [280, 174] width 109 height 14
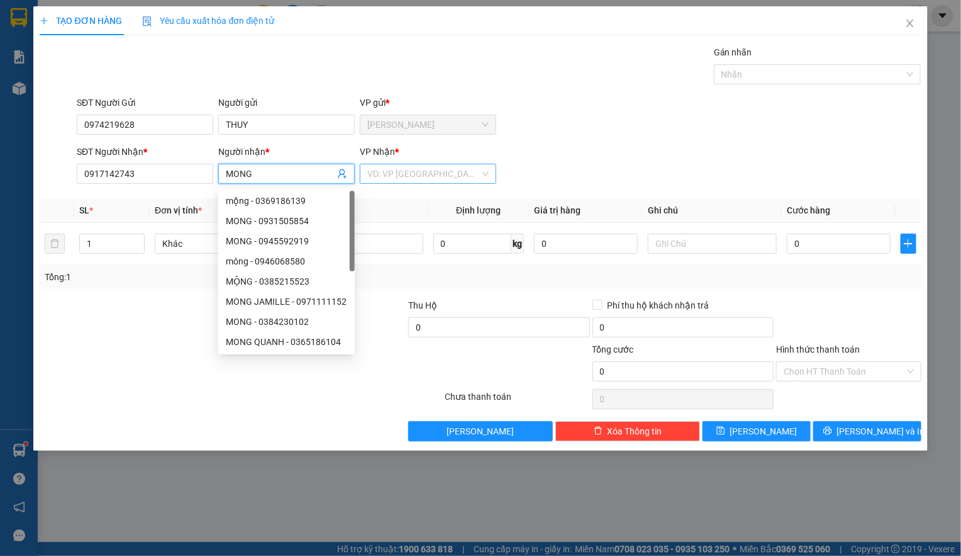
type input "MONG"
click at [395, 180] on input "search" at bounding box center [423, 173] width 113 height 19
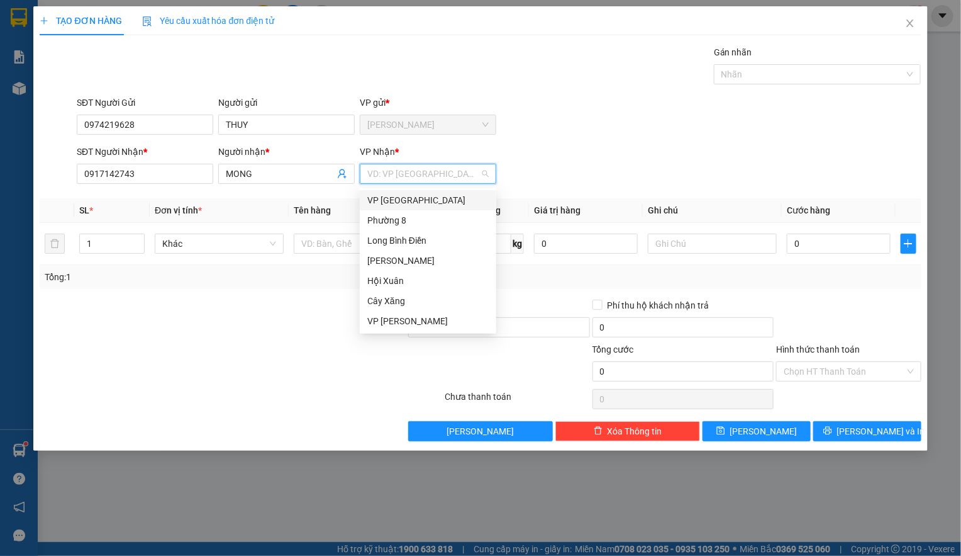
click at [385, 201] on div "VP [GEOGRAPHIC_DATA]" at bounding box center [427, 200] width 121 height 14
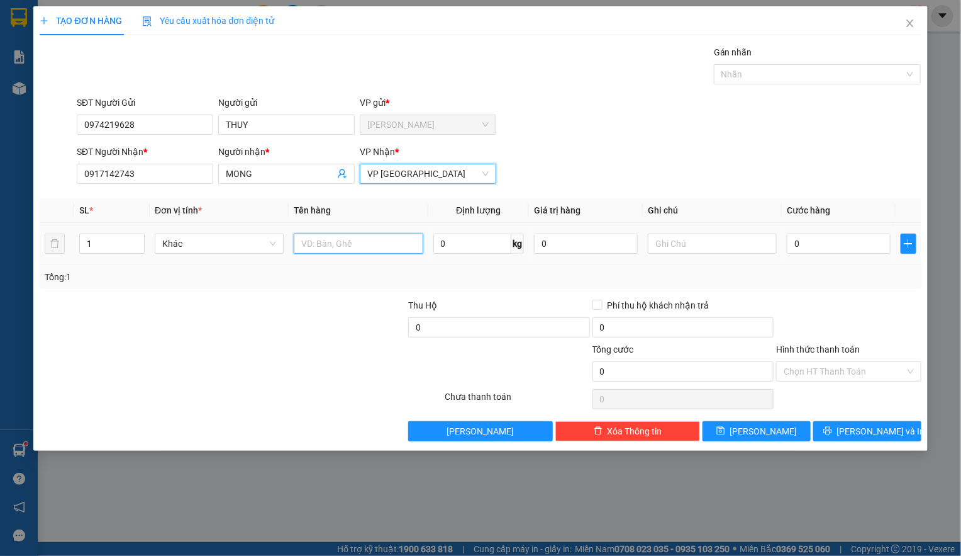
click at [325, 246] on input "text" at bounding box center [358, 243] width 129 height 20
type input "4TMU TRANG"
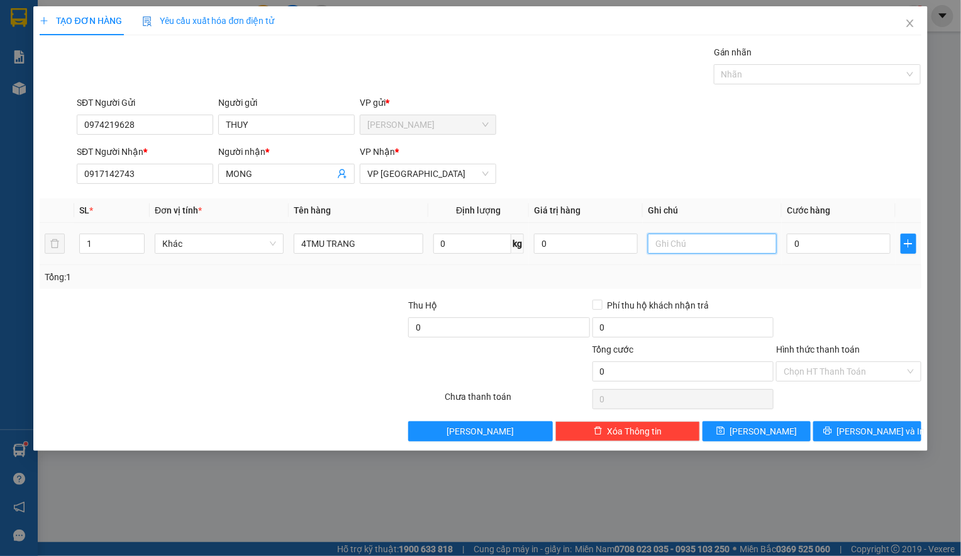
click at [658, 249] on input "text" at bounding box center [712, 243] width 129 height 20
type input "T"
type input "R"
type input "4"
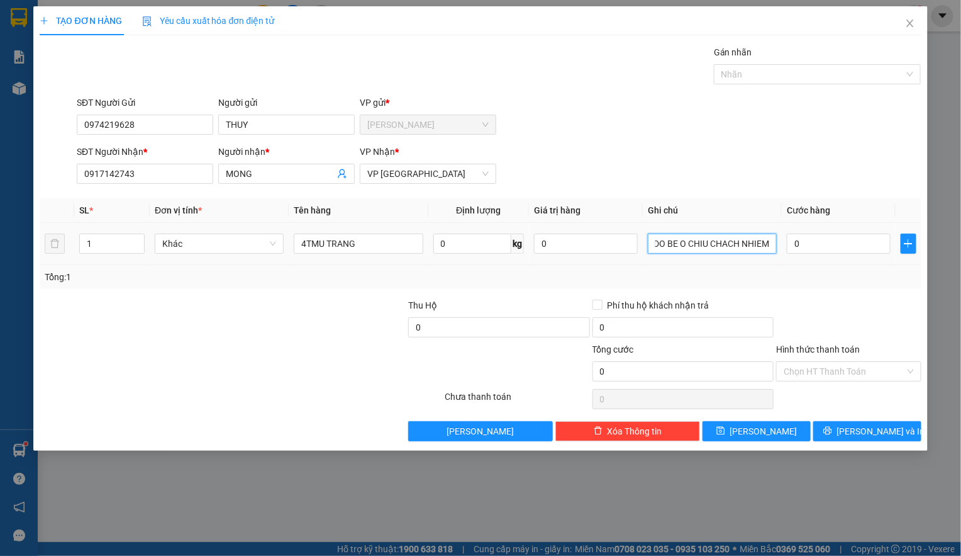
type input "RUOU DO BE O CHIU CHACH NHIEM"
click at [818, 256] on div "0" at bounding box center [839, 243] width 104 height 25
click at [806, 251] on input "0" at bounding box center [839, 243] width 104 height 20
type input "1"
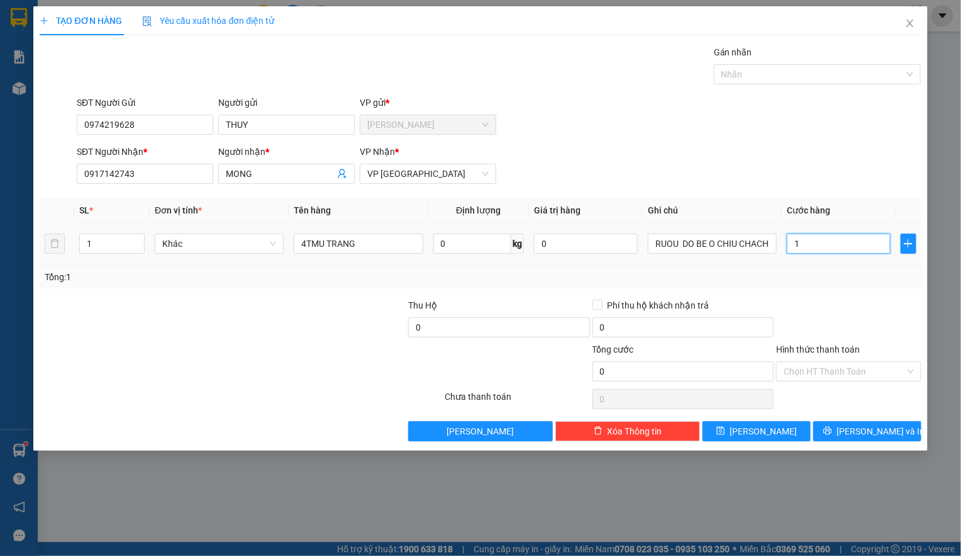
type input "1"
type input "13"
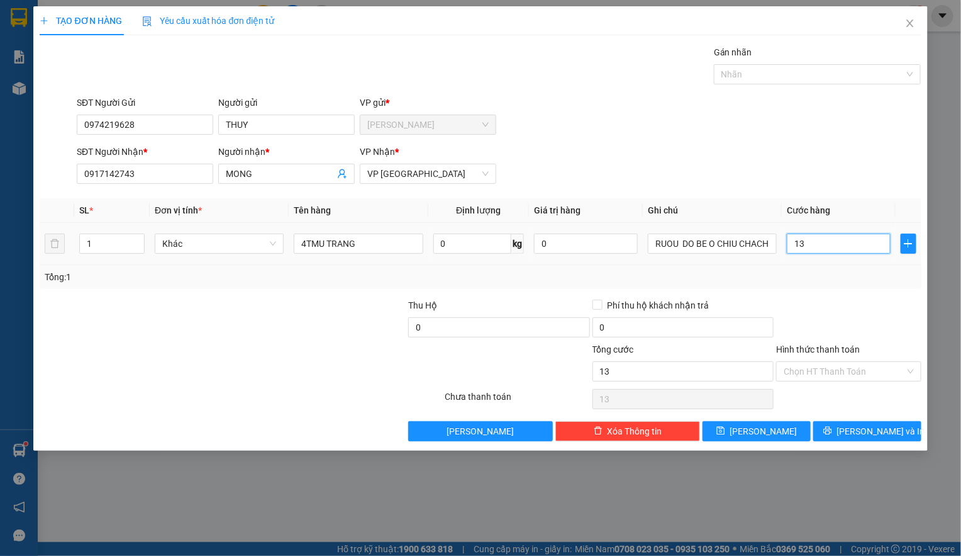
type input "130"
type input "1.300"
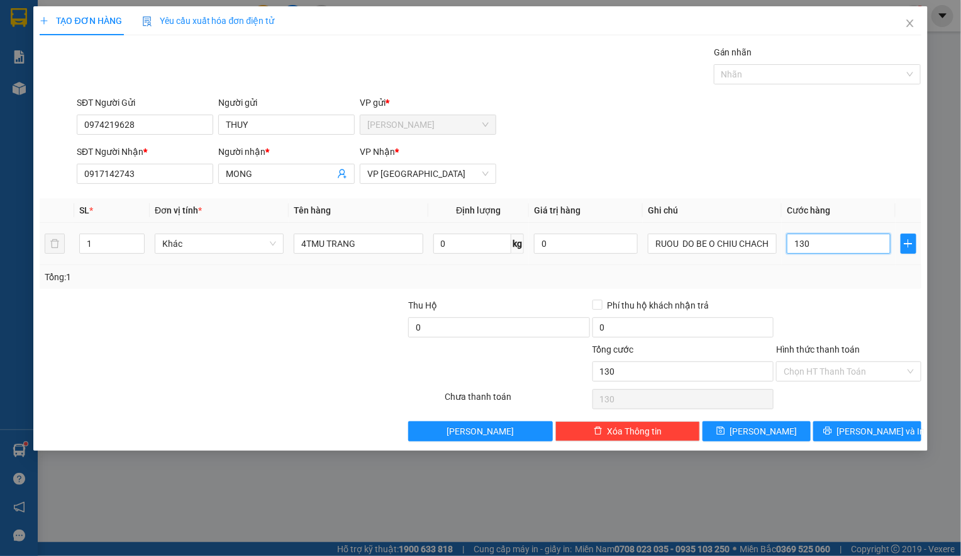
type input "1.300"
type input "13.000"
type input "130.000"
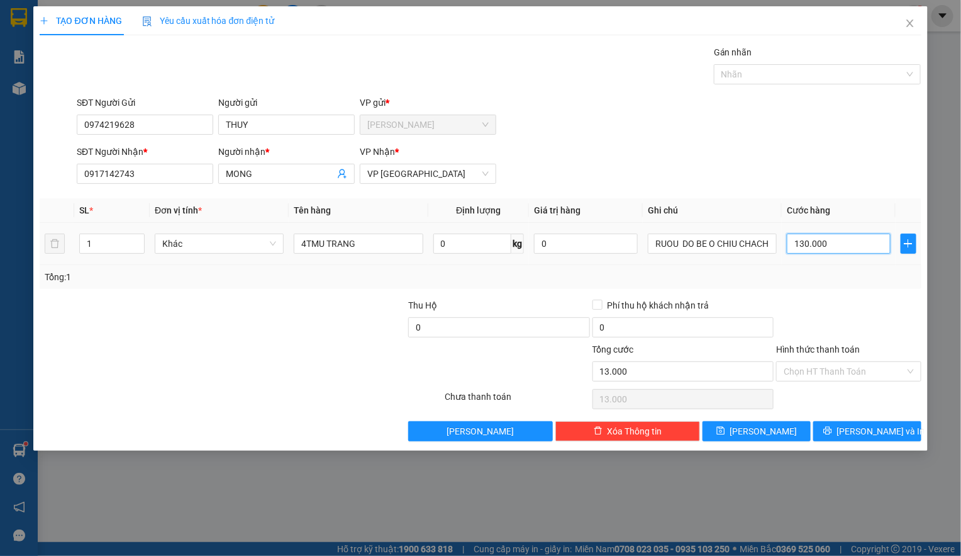
type input "130.000"
click at [786, 370] on input "Hình thức thanh toán" at bounding box center [844, 371] width 121 height 19
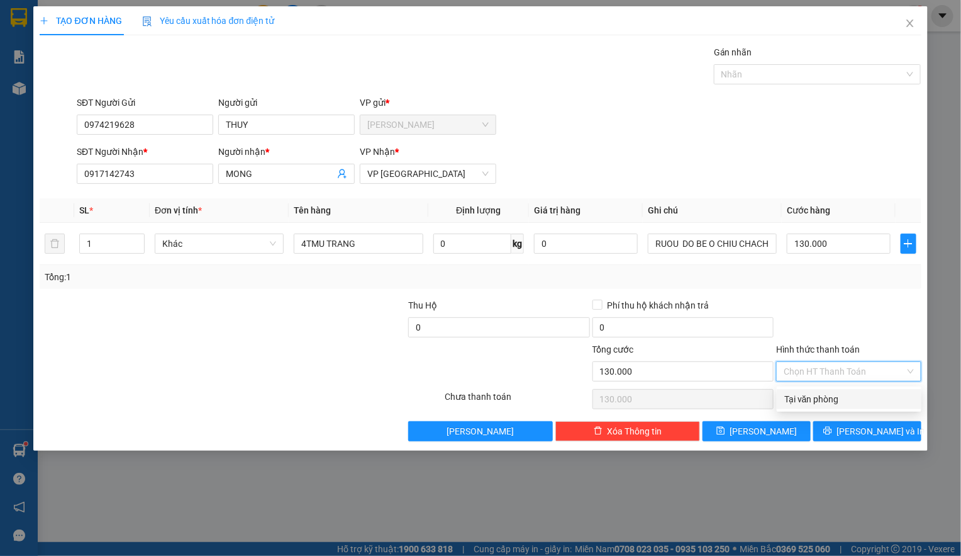
click at [797, 395] on div "Tại văn phòng" at bounding box center [850, 399] width 130 height 14
type input "0"
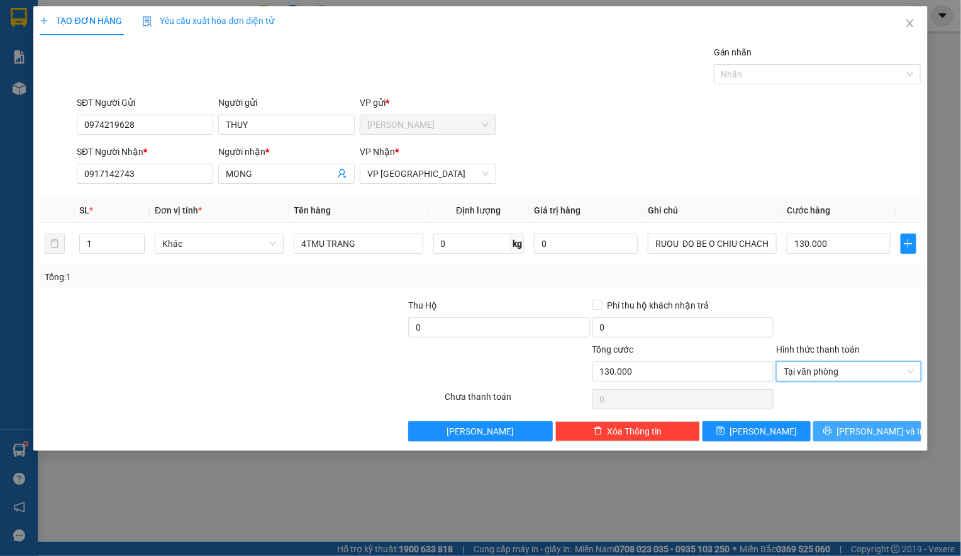
click at [861, 431] on span "[PERSON_NAME] và In" at bounding box center [881, 431] width 88 height 14
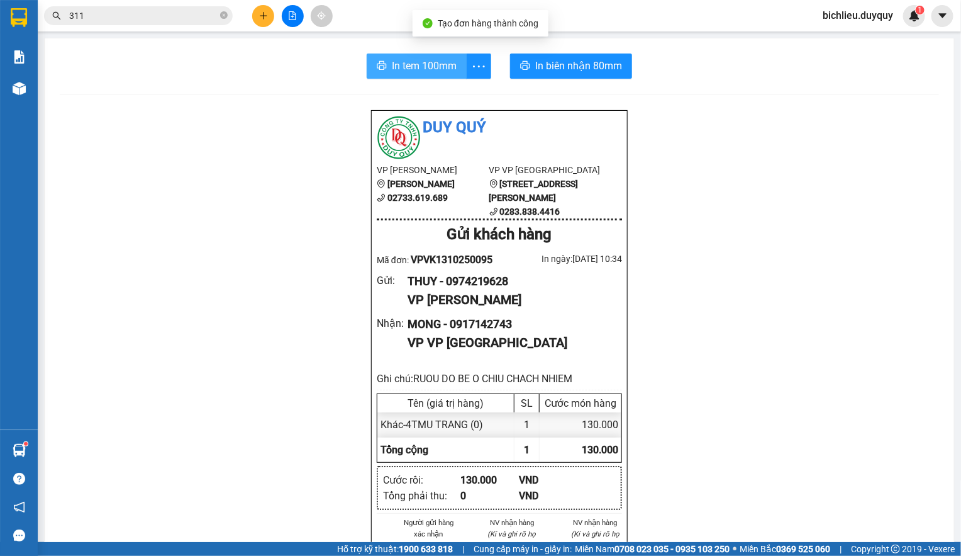
click at [392, 62] on span "In tem 100mm" at bounding box center [424, 66] width 65 height 16
click at [397, 70] on span "In tem 100mm" at bounding box center [424, 66] width 65 height 16
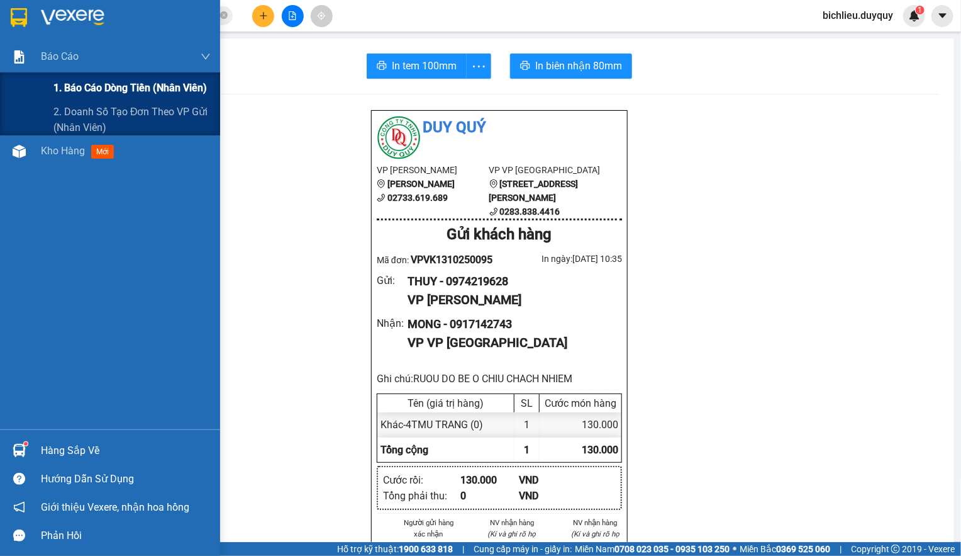
click at [85, 81] on span "1. Báo cáo dòng tiền (nhân viên)" at bounding box center [130, 88] width 154 height 16
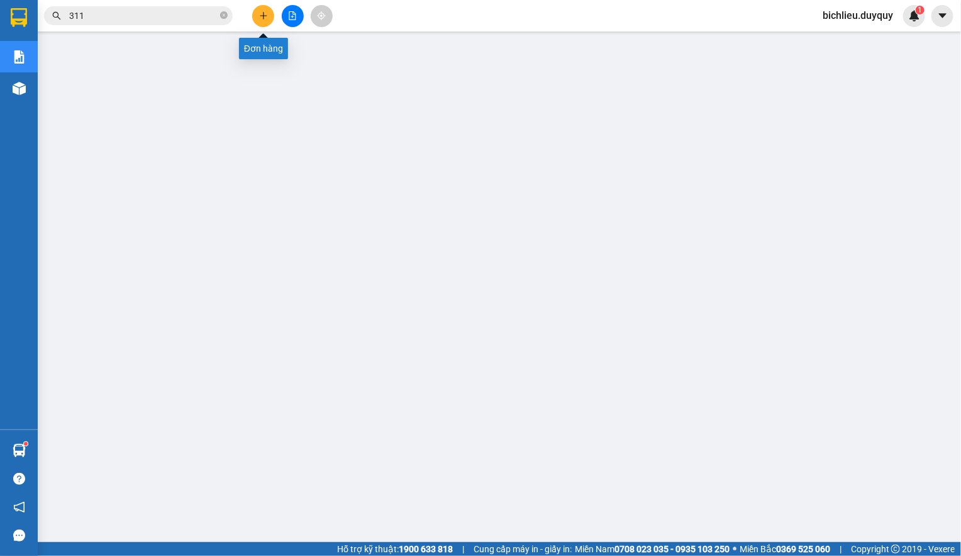
click at [266, 10] on button at bounding box center [263, 16] width 22 height 22
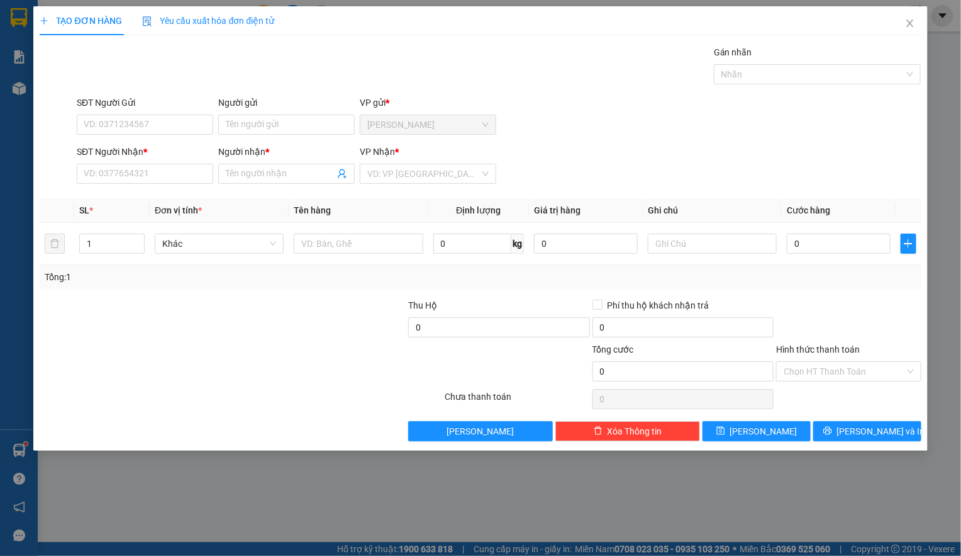
click at [87, 110] on div "SĐT Người Gửi" at bounding box center [145, 105] width 137 height 19
click at [89, 121] on input "SĐT Người Gửi" at bounding box center [145, 125] width 137 height 20
type input "0972456679"
click at [242, 123] on input "Người gửi" at bounding box center [286, 125] width 137 height 20
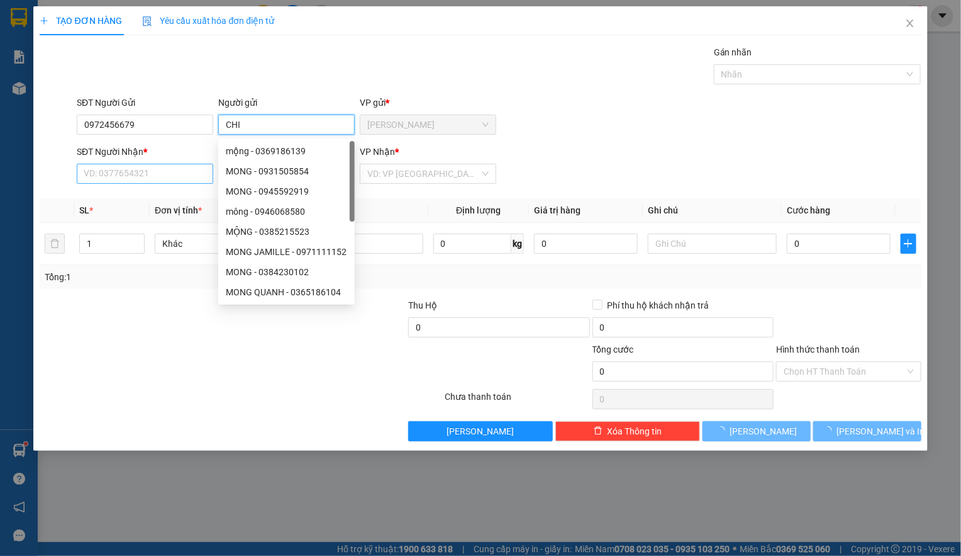
type input "CHI"
click at [120, 166] on input "SĐT Người Nhận *" at bounding box center [145, 174] width 137 height 20
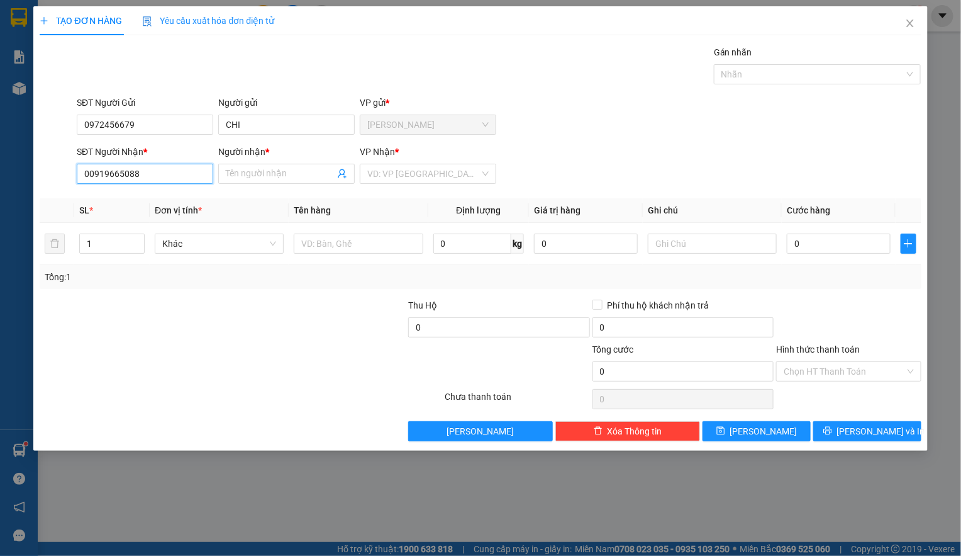
click at [155, 172] on input "00919665088" at bounding box center [145, 174] width 137 height 20
type input "0"
type input "0919665088"
click at [236, 176] on input "Người nhận *" at bounding box center [280, 174] width 109 height 14
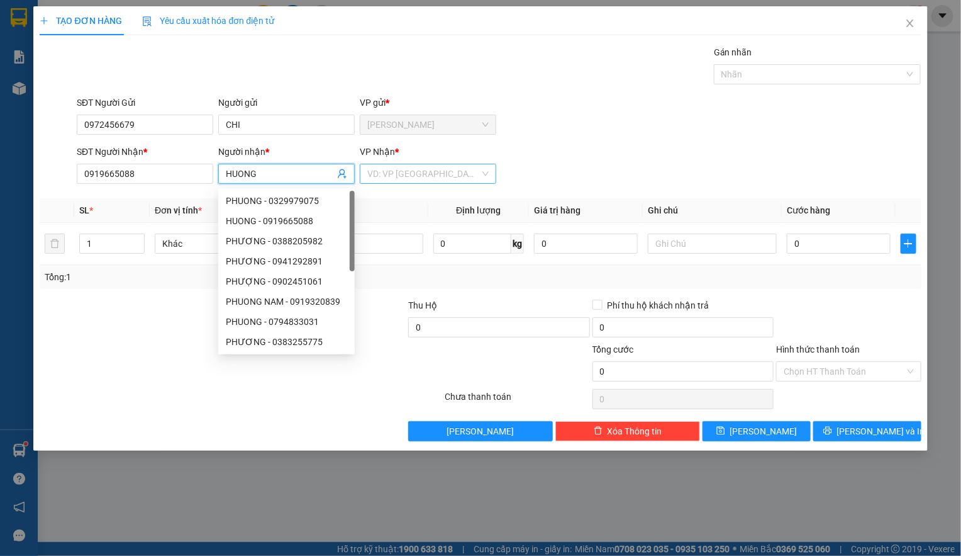
type input "HUONG"
click at [415, 176] on input "search" at bounding box center [423, 173] width 113 height 19
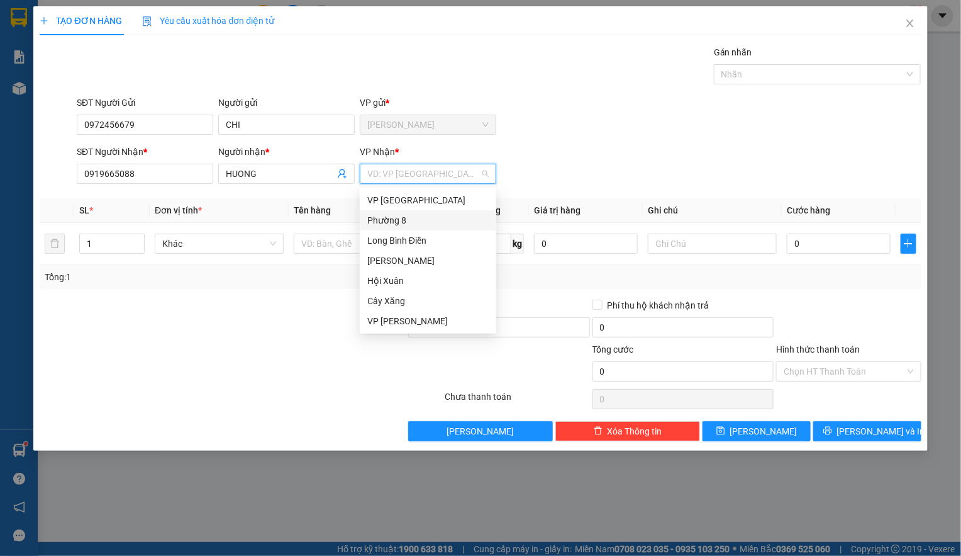
click at [404, 213] on div "Phường 8" at bounding box center [427, 220] width 121 height 14
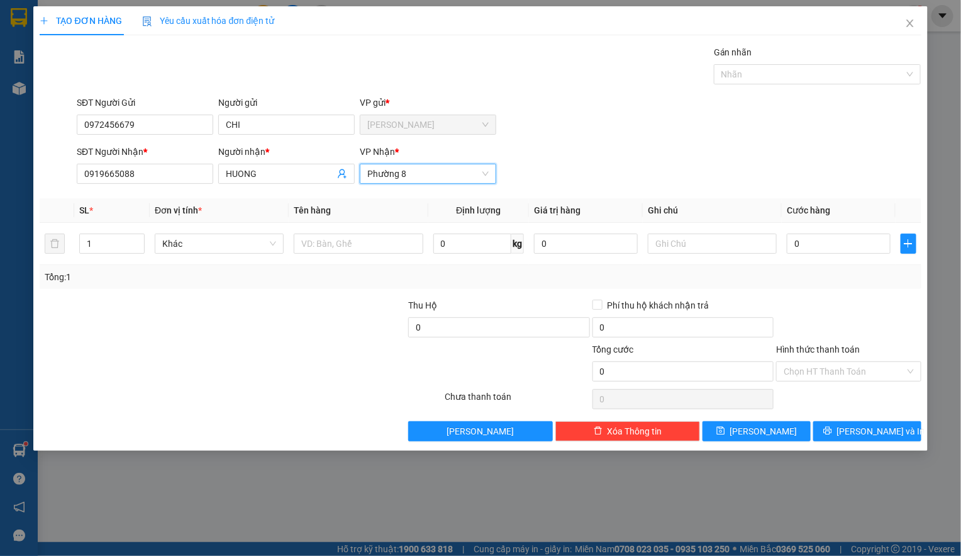
click at [402, 182] on span "Phường 8" at bounding box center [427, 173] width 121 height 19
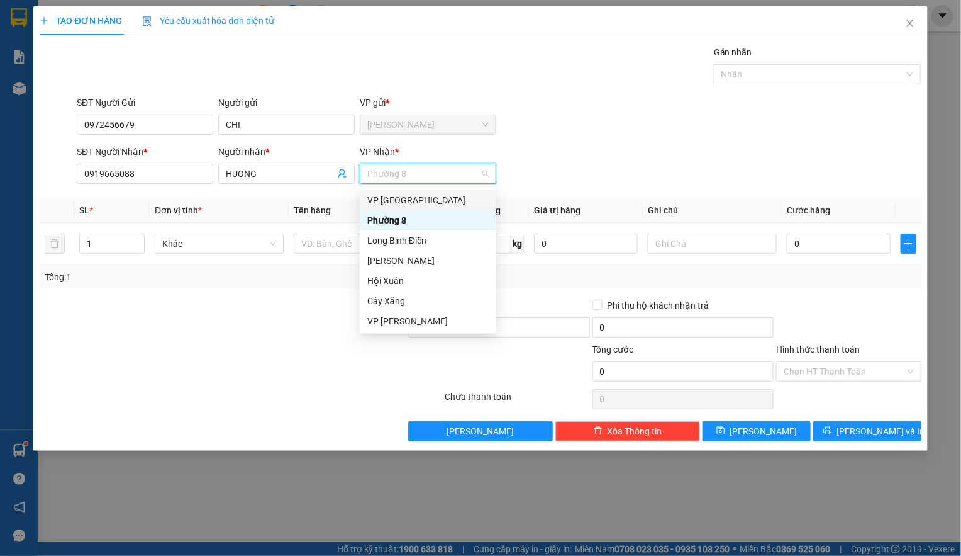
click at [401, 206] on div "VP [GEOGRAPHIC_DATA]" at bounding box center [427, 200] width 121 height 14
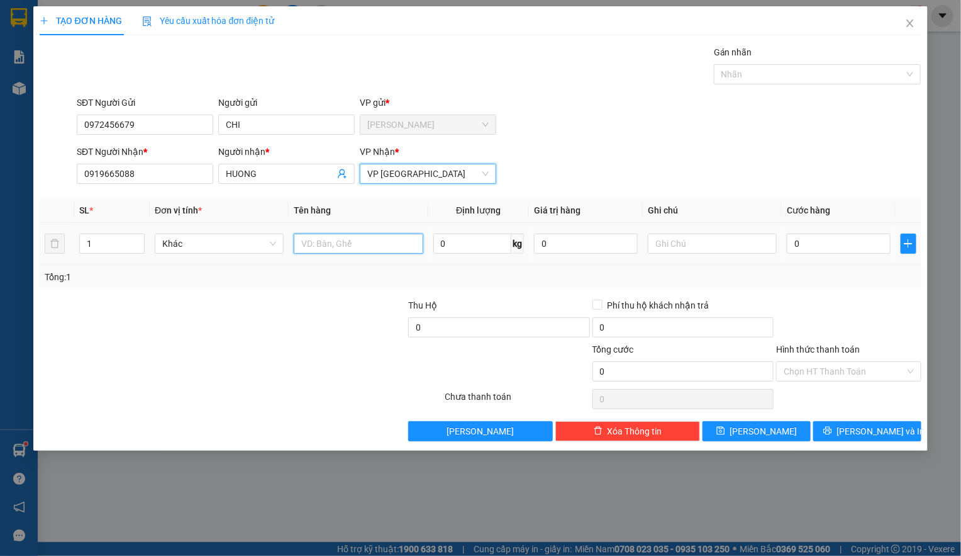
click at [334, 244] on input "text" at bounding box center [358, 243] width 129 height 20
type input "1TNP"
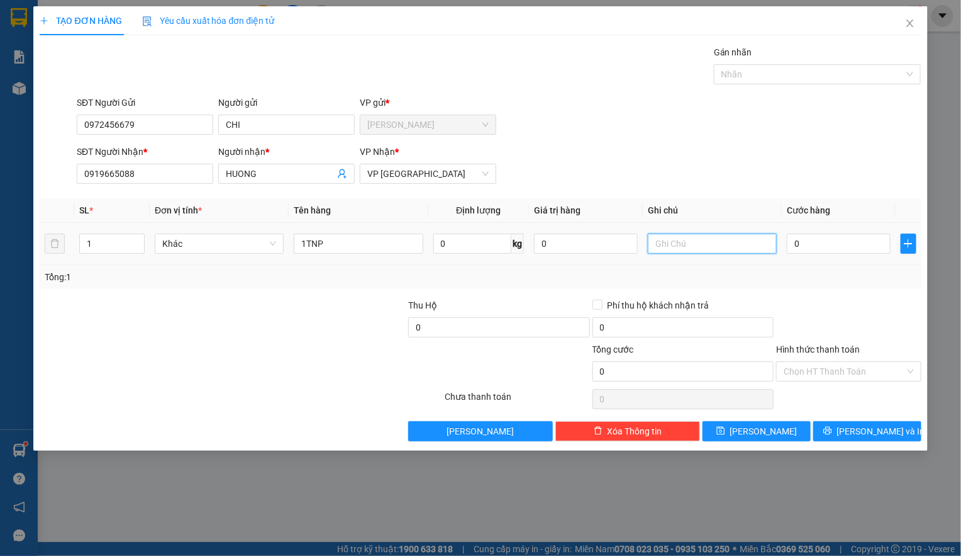
click at [692, 246] on input "text" at bounding box center [712, 243] width 129 height 20
type input "F"
type input "DO AN"
click at [857, 248] on input "0" at bounding box center [839, 243] width 104 height 20
type input "3"
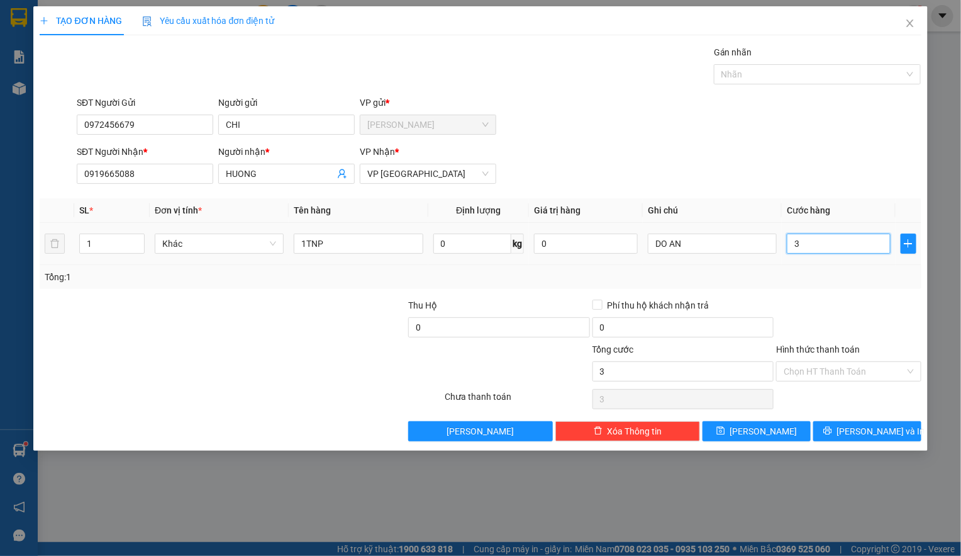
type input "3"
type input "30"
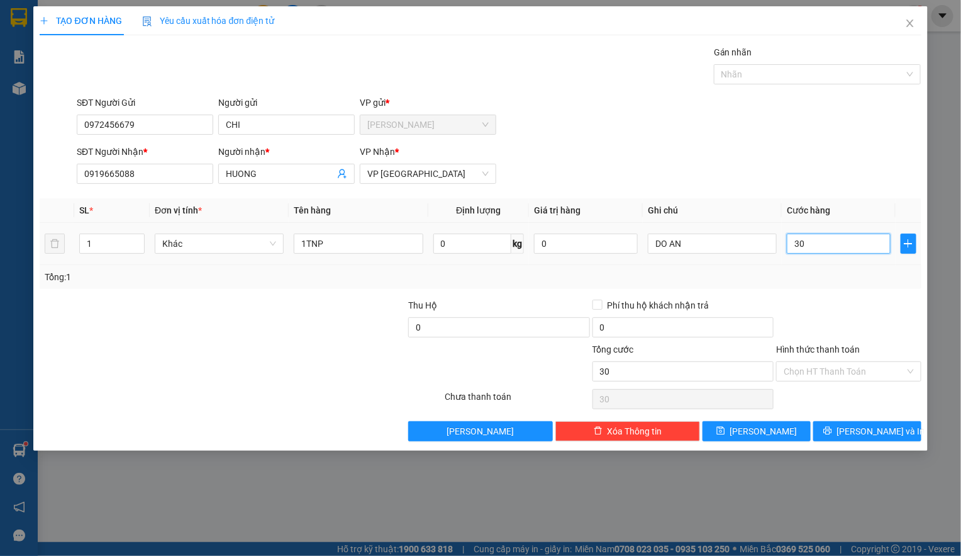
type input "300"
type input "3.000"
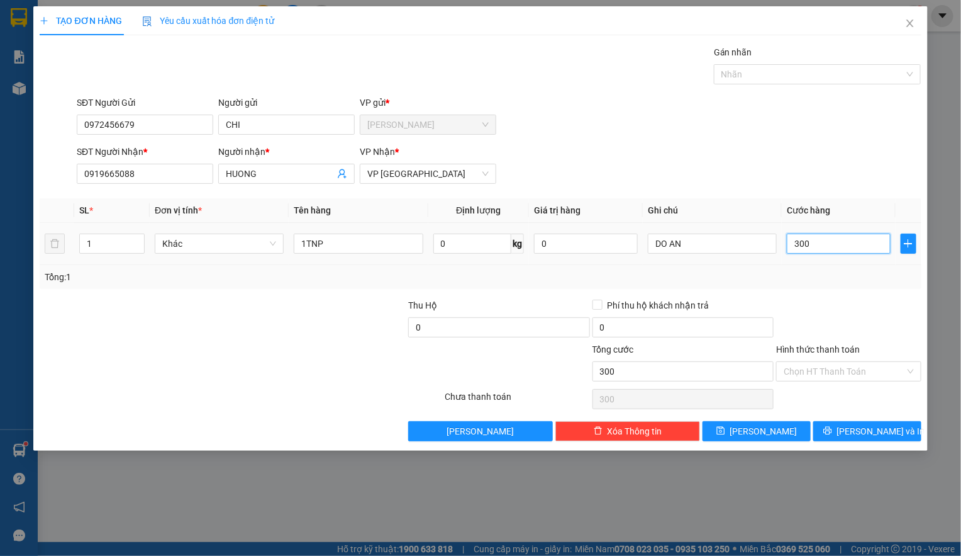
type input "3.000"
type input "30.000"
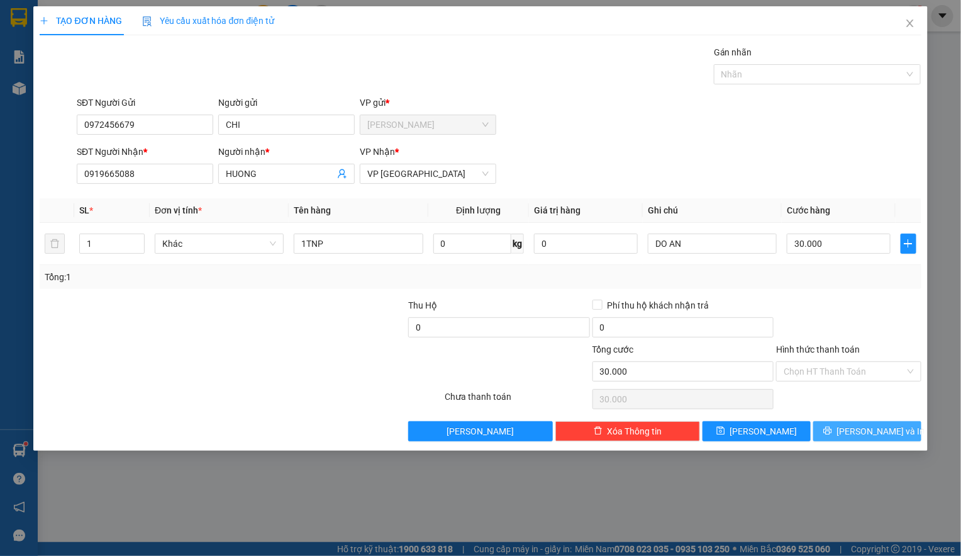
click at [860, 433] on span "[PERSON_NAME] và In" at bounding box center [881, 431] width 88 height 14
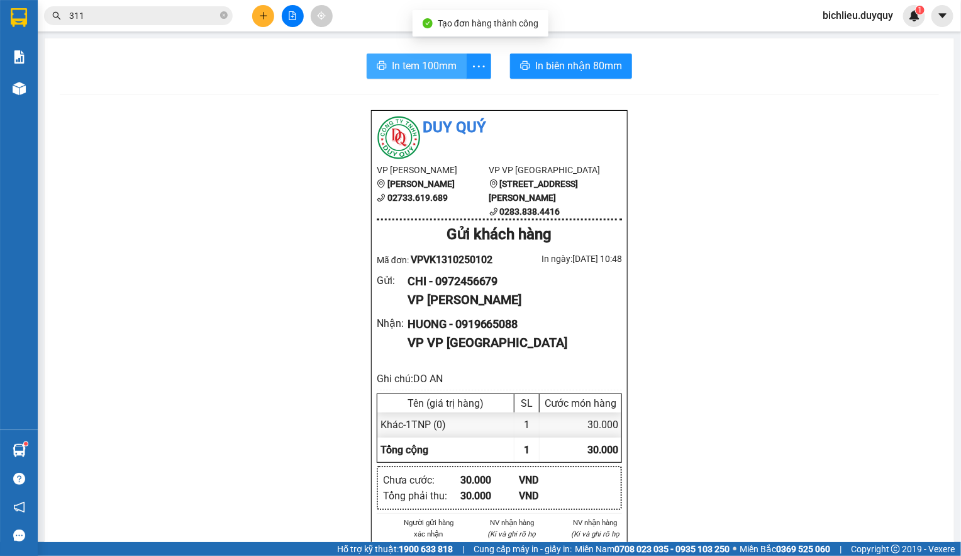
click at [416, 72] on span "In tem 100mm" at bounding box center [424, 66] width 65 height 16
click at [392, 66] on span "In tem 100mm" at bounding box center [424, 66] width 65 height 16
click at [266, 20] on icon "plus" at bounding box center [263, 15] width 9 height 9
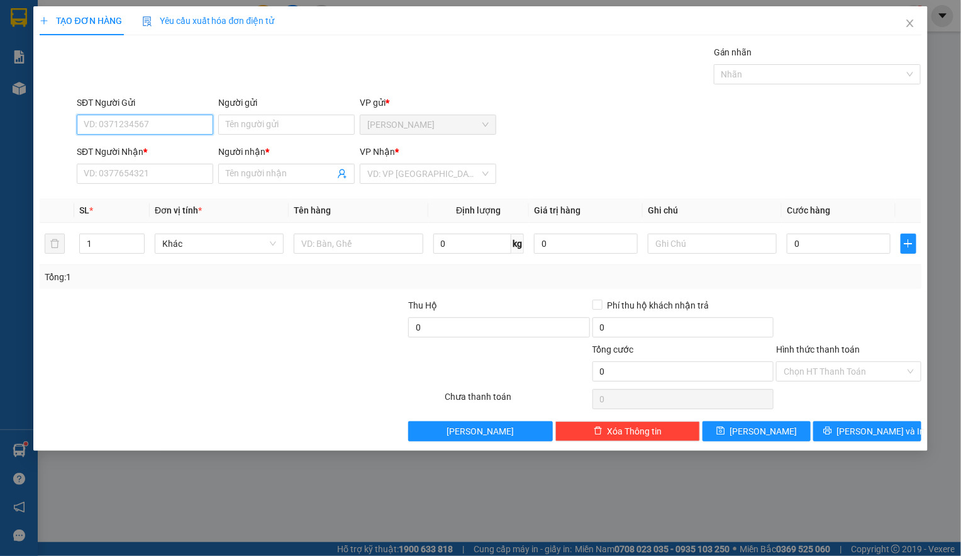
click at [86, 118] on input "SĐT Người Gửi" at bounding box center [145, 125] width 137 height 20
type input "0985779601"
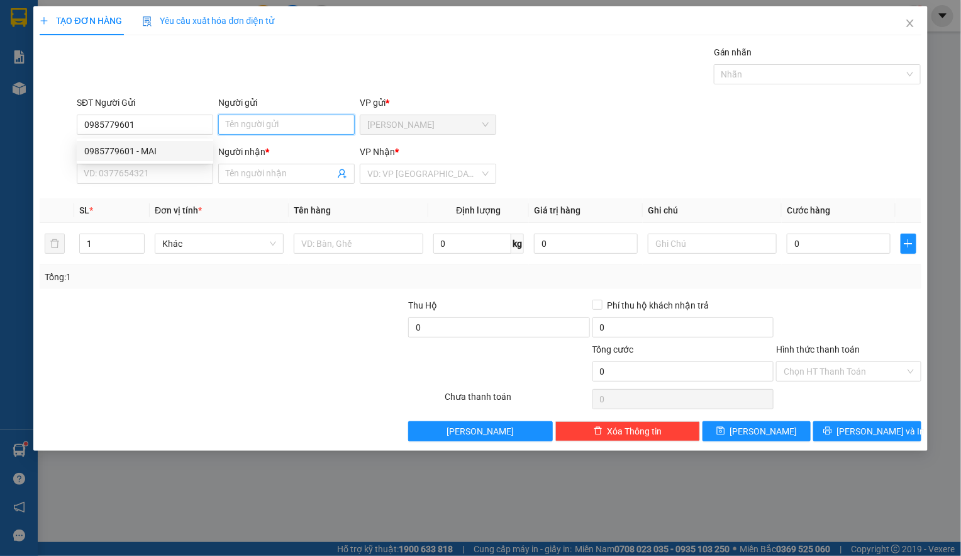
click at [242, 118] on input "Người gửi" at bounding box center [286, 125] width 137 height 20
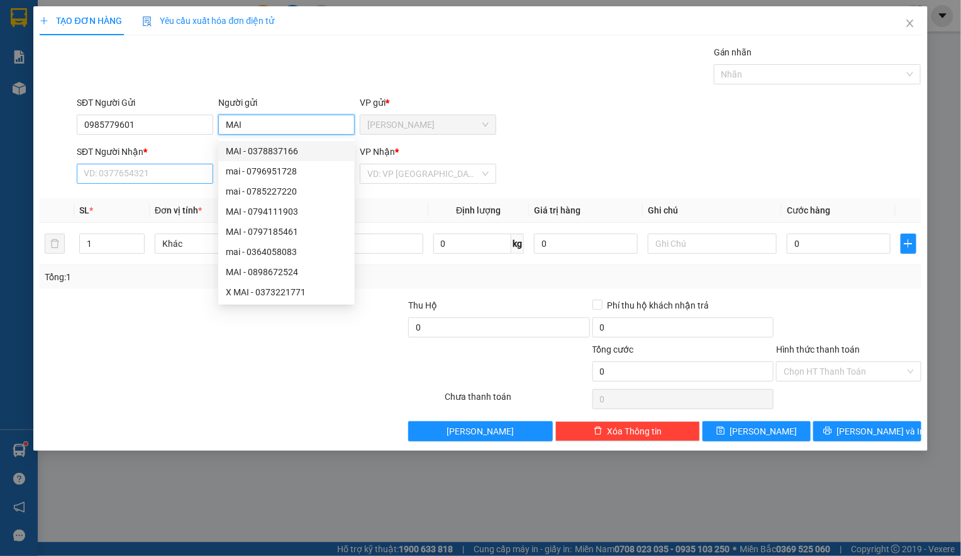
type input "MAI"
click at [109, 176] on input "SĐT Người Nhận *" at bounding box center [145, 174] width 137 height 20
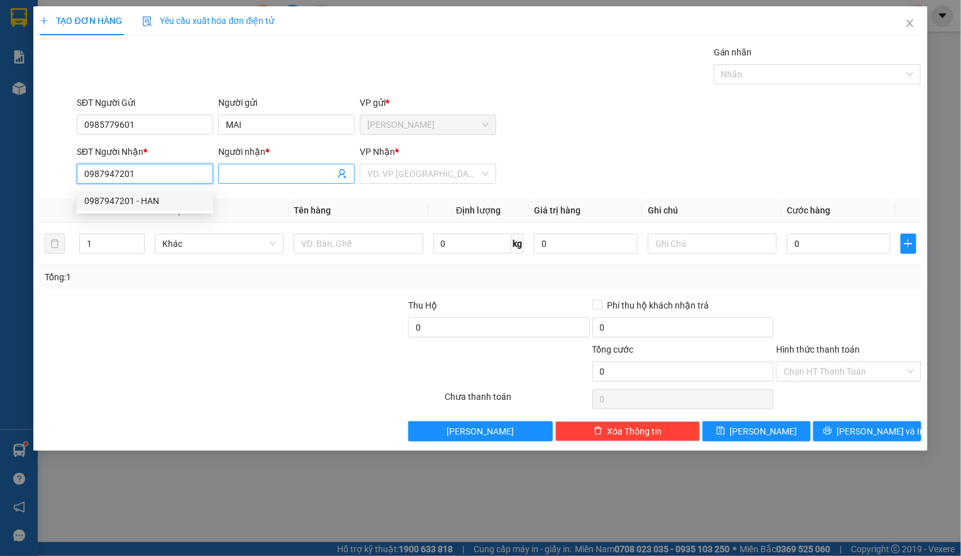
type input "0987947201"
click at [238, 181] on input "Người nhận *" at bounding box center [280, 174] width 109 height 14
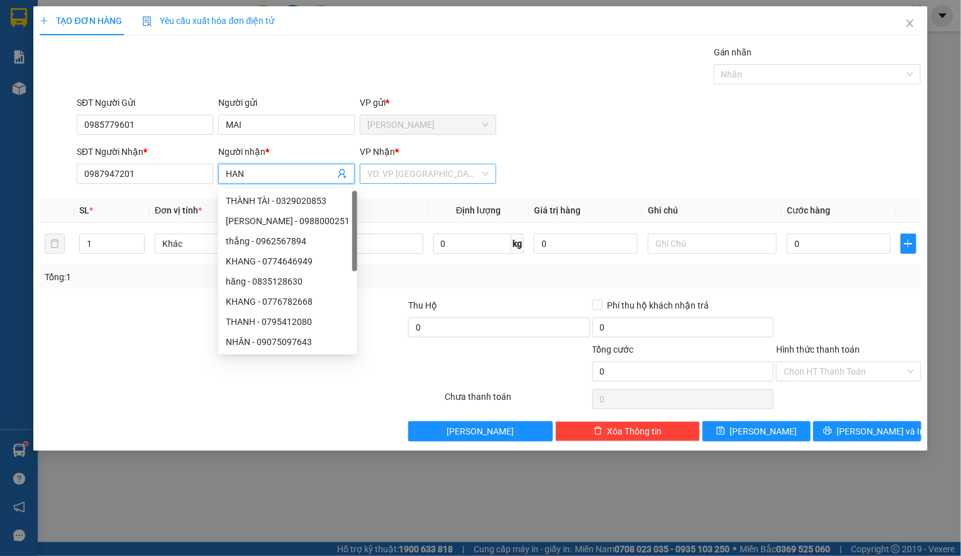
type input "HAN"
click at [437, 178] on input "search" at bounding box center [423, 173] width 113 height 19
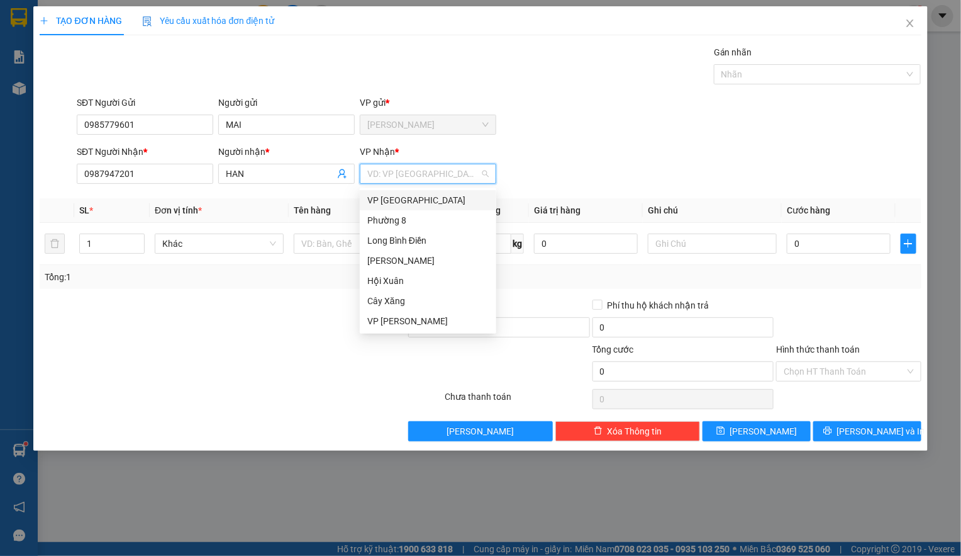
click at [408, 206] on div "VP [GEOGRAPHIC_DATA]" at bounding box center [427, 200] width 121 height 14
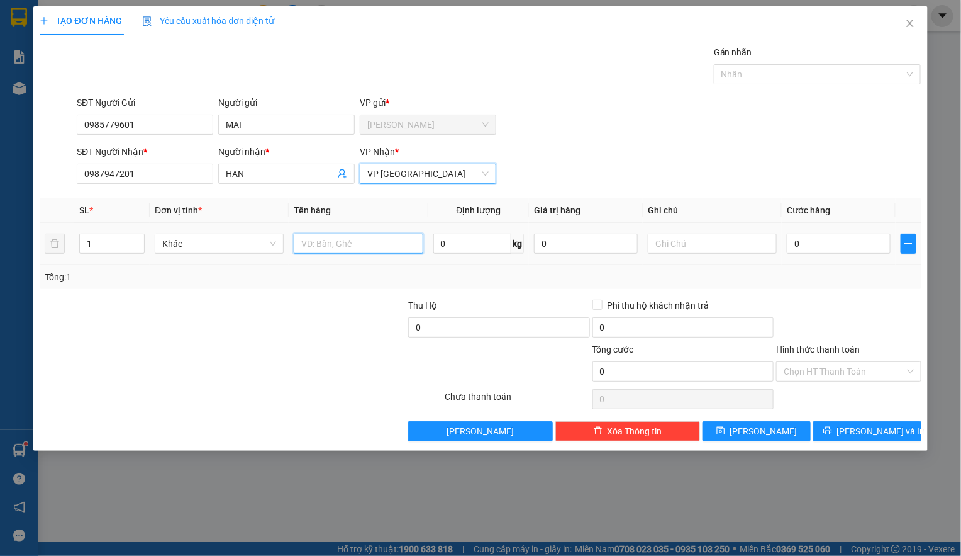
click at [328, 249] on input "text" at bounding box center [358, 243] width 129 height 20
type input "1GIO DO"
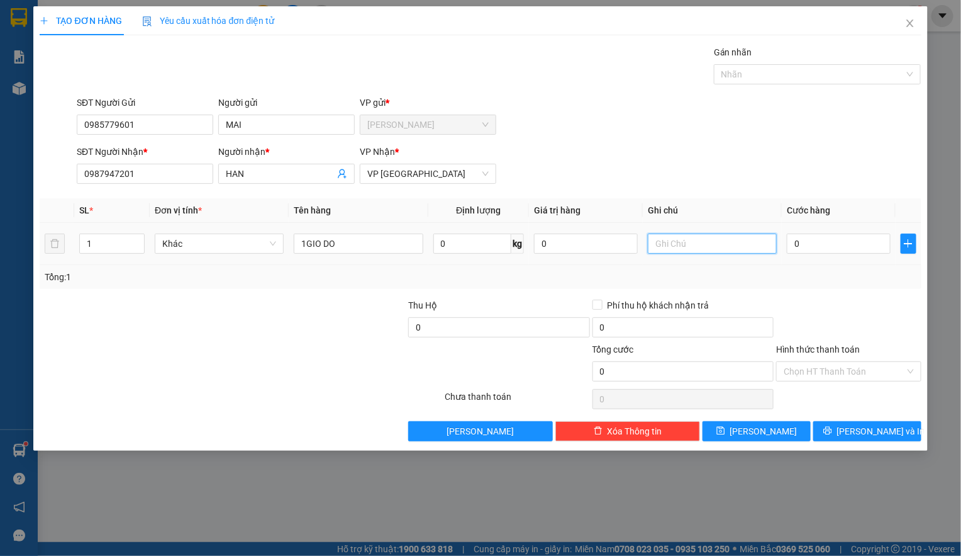
click at [685, 242] on input "text" at bounding box center [712, 243] width 129 height 20
type input "DO AN"
click at [815, 242] on input "0" at bounding box center [839, 243] width 104 height 20
type input "2"
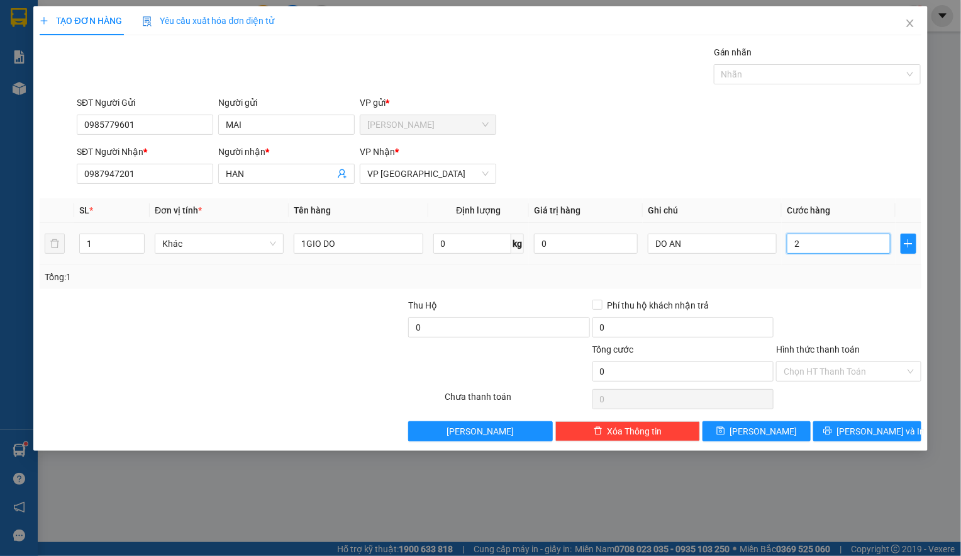
type input "2"
type input "25"
click at [788, 369] on input "Hình thức thanh toán" at bounding box center [844, 371] width 121 height 19
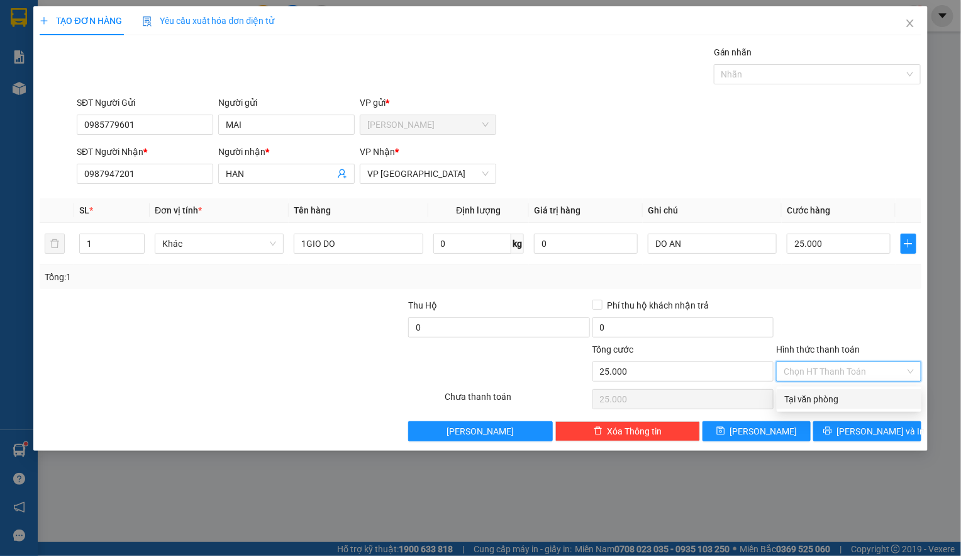
click at [810, 397] on div "Tại văn phòng" at bounding box center [850, 399] width 130 height 14
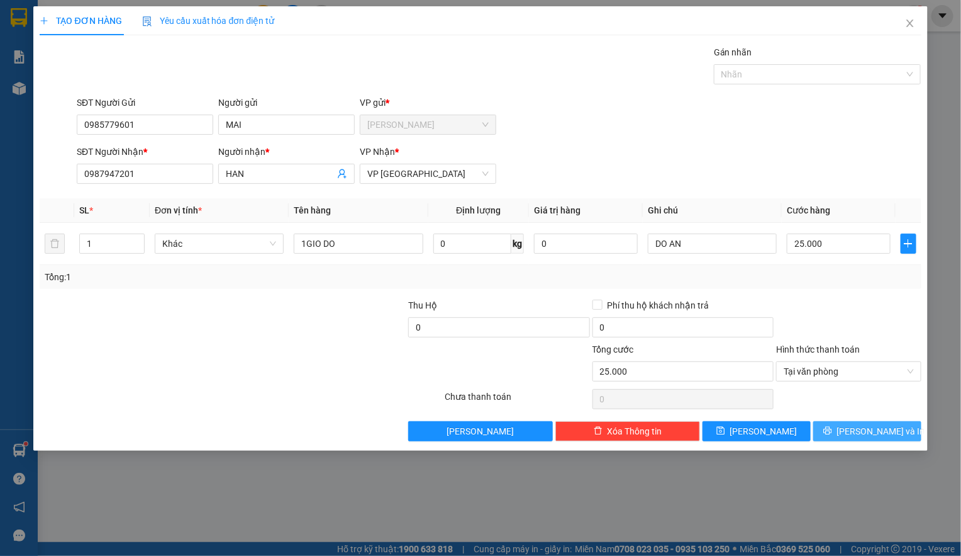
click at [857, 431] on span "[PERSON_NAME] và In" at bounding box center [881, 431] width 88 height 14
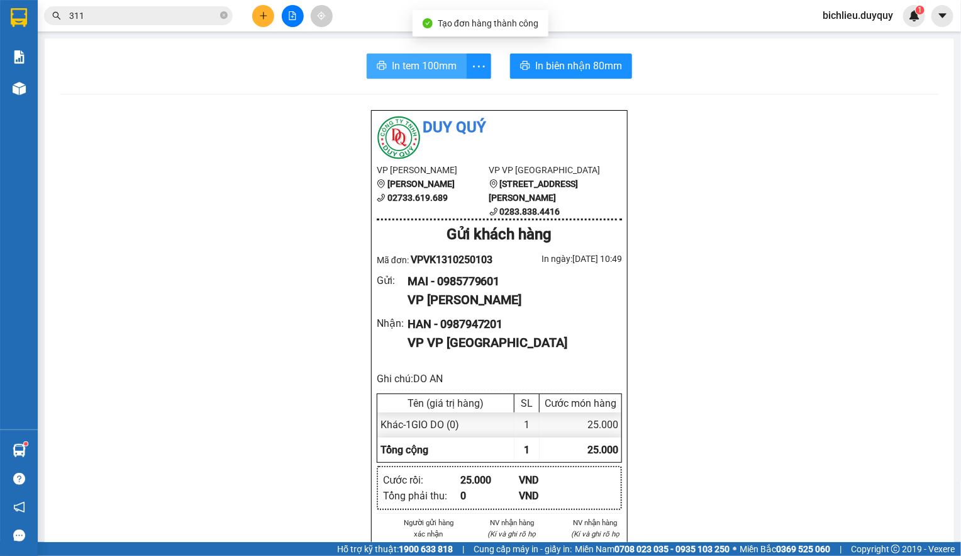
click at [414, 72] on span "In tem 100mm" at bounding box center [424, 66] width 65 height 16
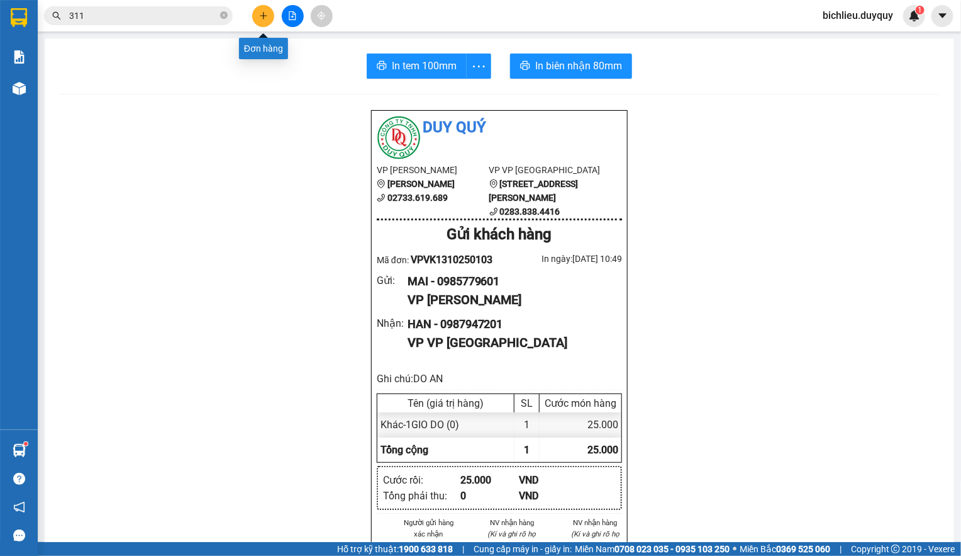
click at [266, 11] on icon "plus" at bounding box center [263, 15] width 9 height 9
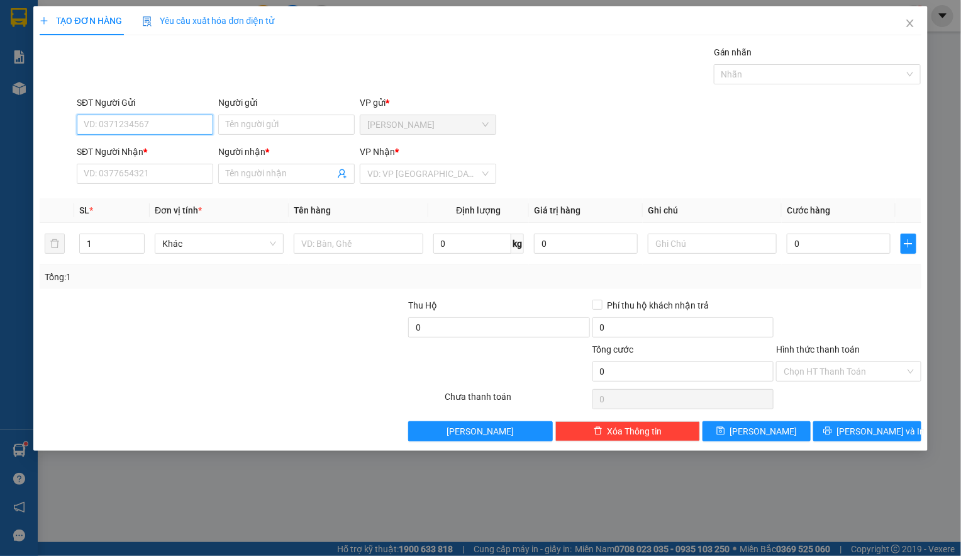
click at [82, 125] on input "SĐT Người Gửi" at bounding box center [145, 125] width 137 height 20
click at [106, 130] on input "SĐT Người Gửi" at bounding box center [145, 125] width 137 height 20
click at [255, 129] on input "Người gửi" at bounding box center [286, 125] width 137 height 20
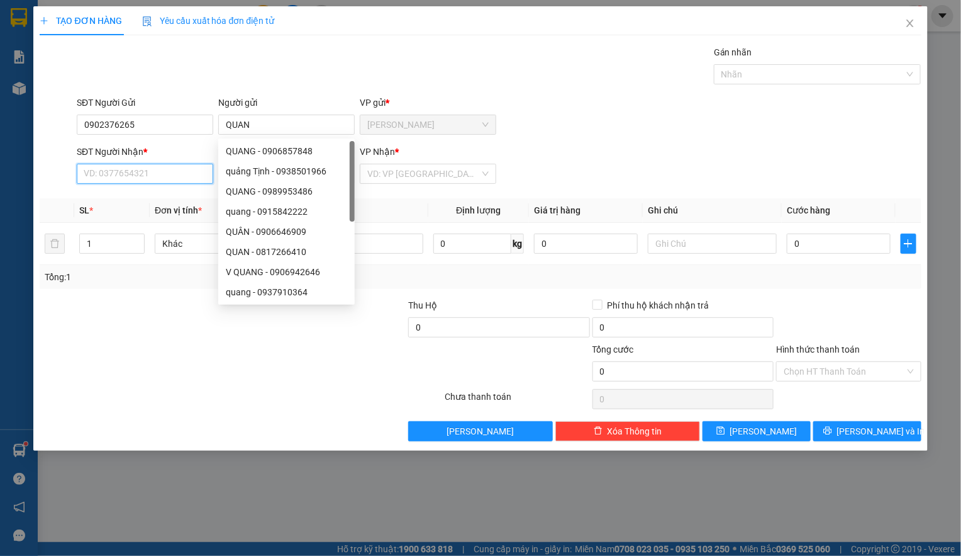
click at [111, 169] on input "SĐT Người Nhận *" at bounding box center [145, 174] width 137 height 20
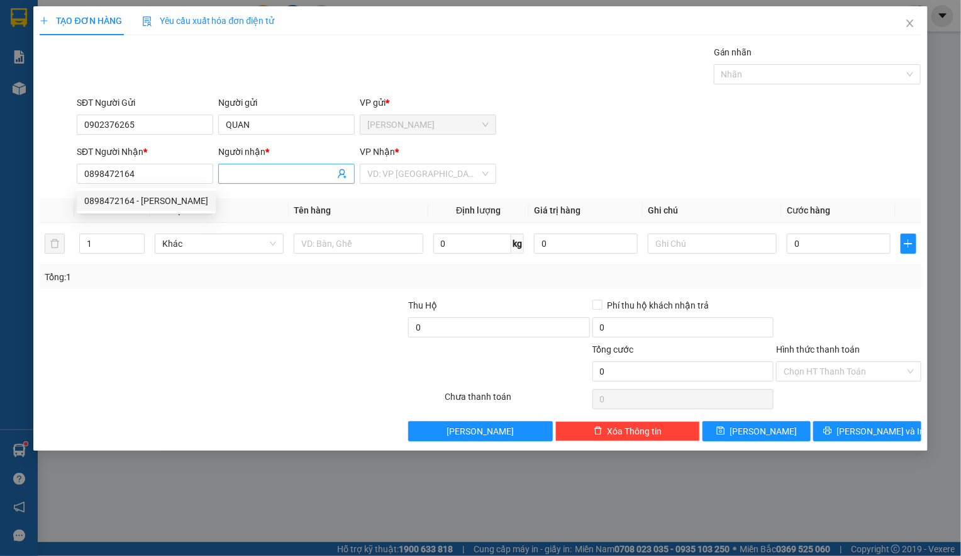
click at [254, 168] on input "Người nhận *" at bounding box center [280, 174] width 109 height 14
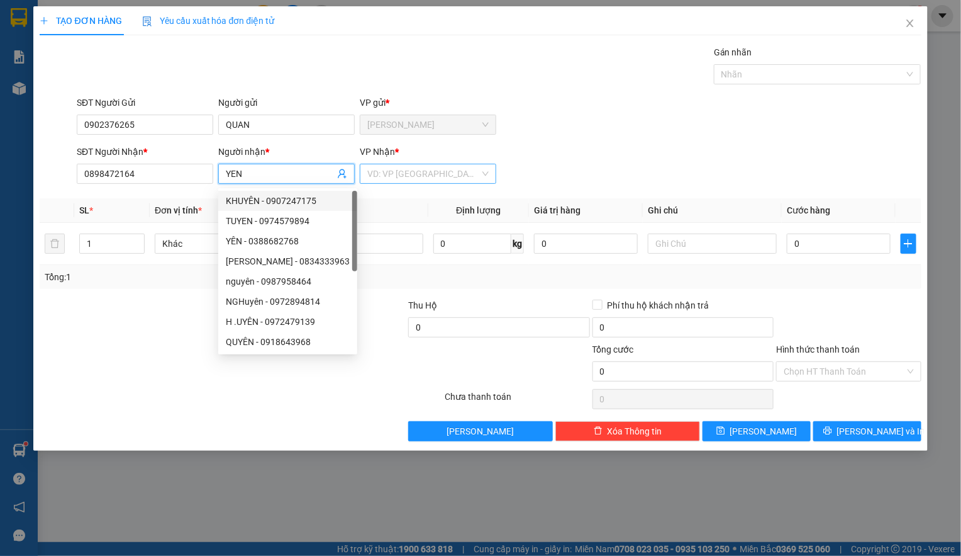
click at [374, 181] on input "search" at bounding box center [423, 173] width 113 height 19
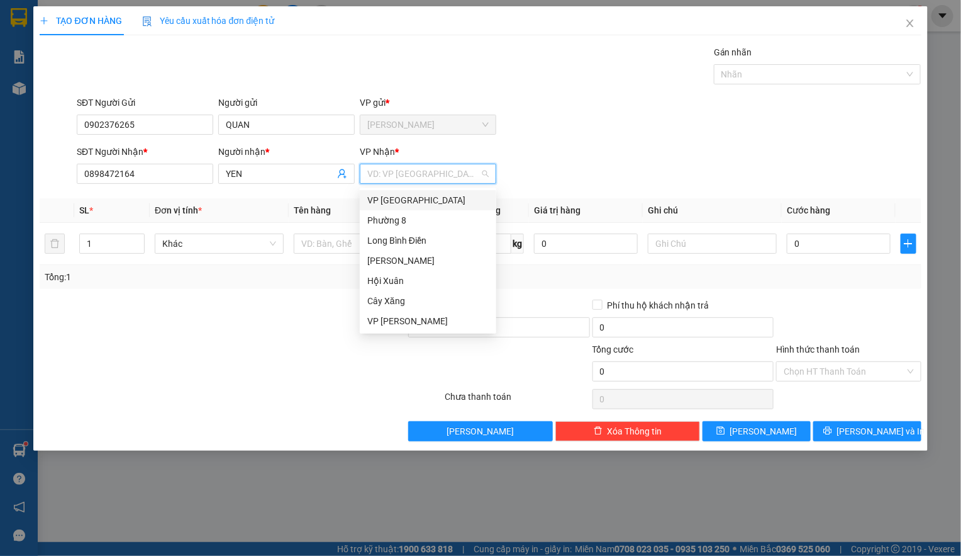
click at [395, 193] on div "VP [GEOGRAPHIC_DATA]" at bounding box center [427, 200] width 121 height 14
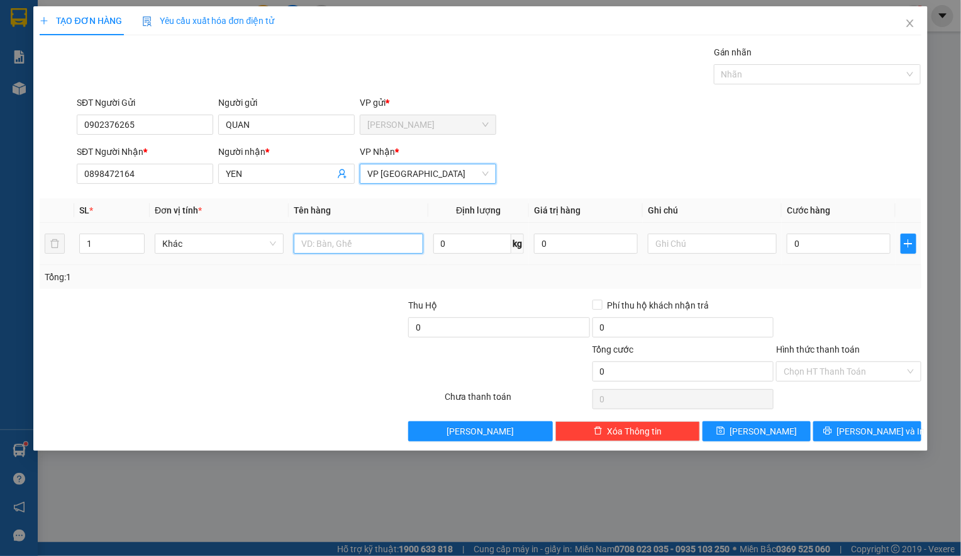
click at [312, 248] on input "text" at bounding box center [358, 243] width 129 height 20
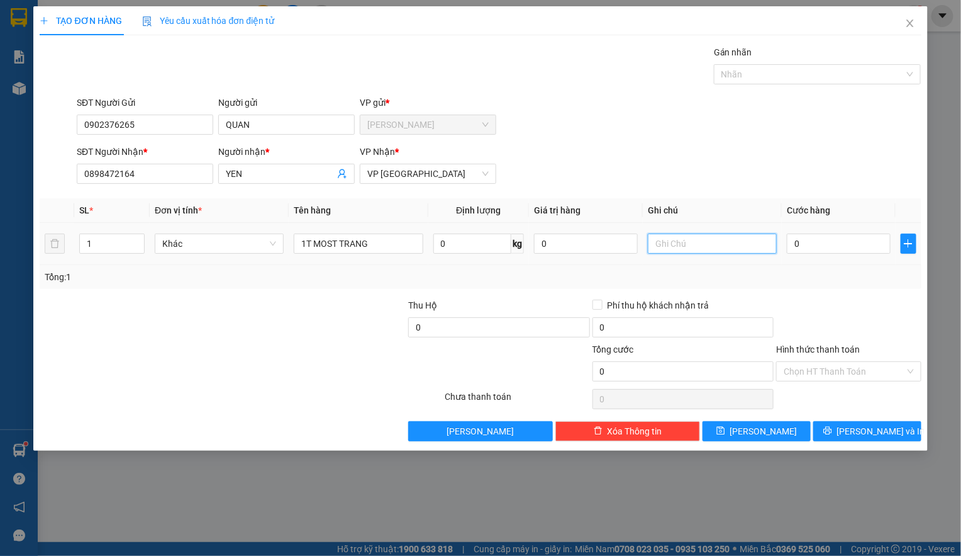
click at [675, 245] on input "text" at bounding box center [712, 243] width 129 height 20
click at [815, 249] on input "0" at bounding box center [839, 243] width 104 height 20
click at [789, 366] on input "Hình thức thanh toán" at bounding box center [844, 371] width 121 height 19
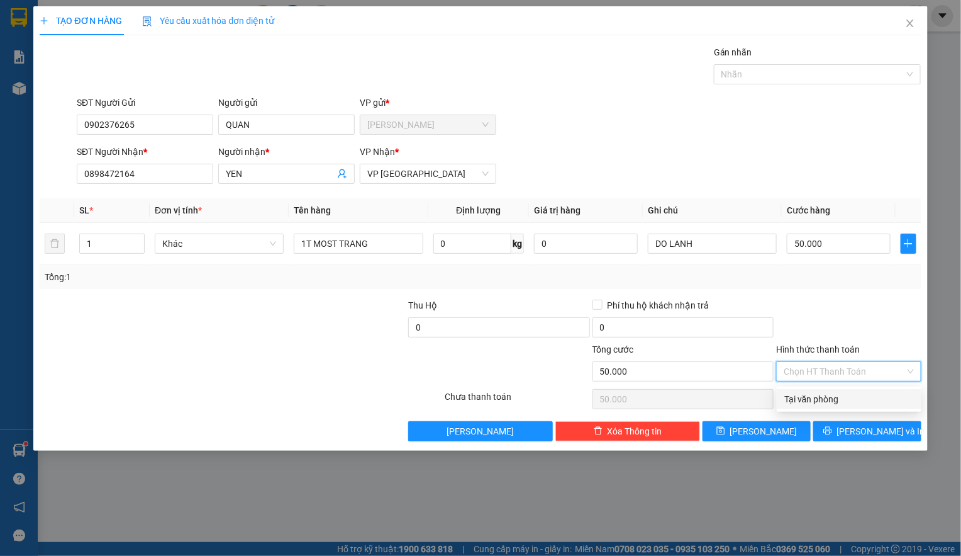
click at [805, 395] on div "Tại văn phòng" at bounding box center [850, 399] width 130 height 14
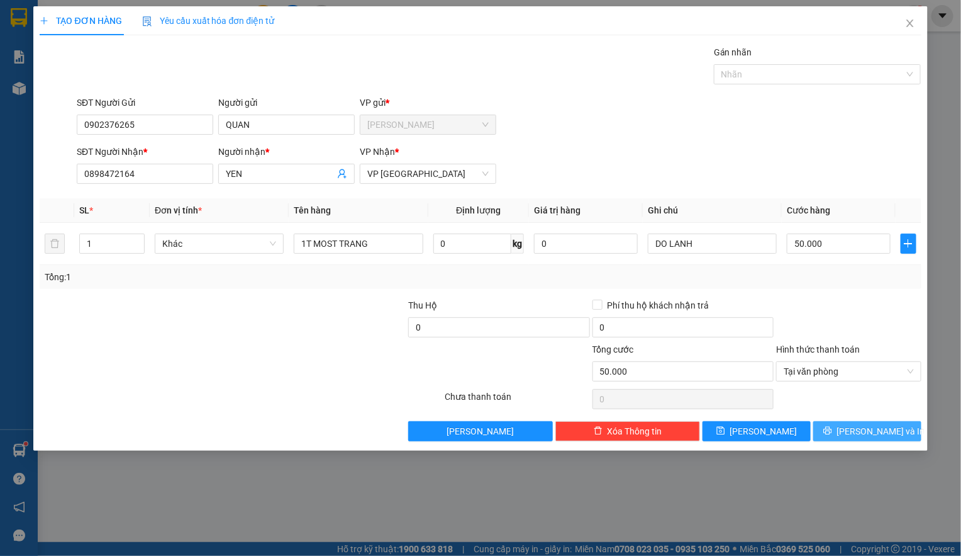
click at [842, 431] on button "[PERSON_NAME] và In" at bounding box center [868, 431] width 108 height 20
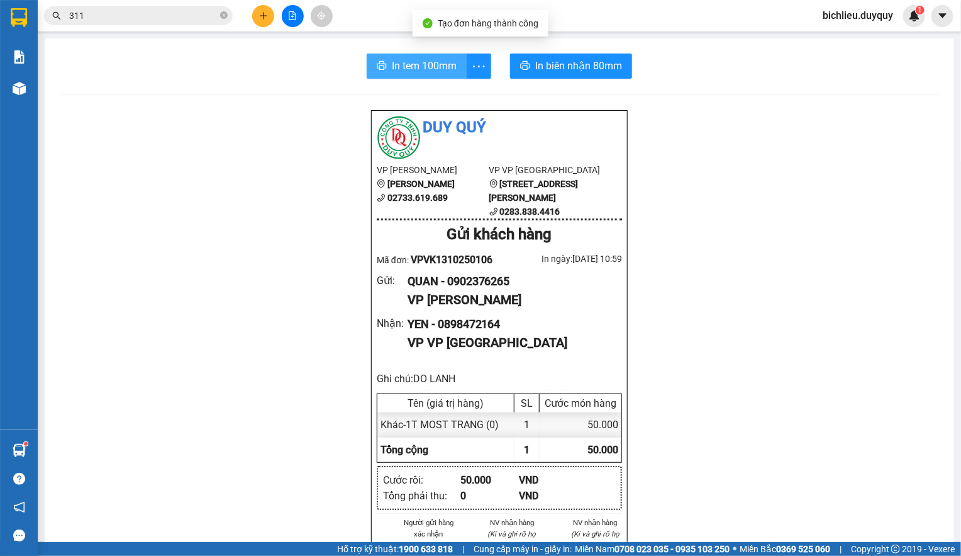
click at [380, 61] on button "In tem 100mm" at bounding box center [417, 65] width 100 height 25
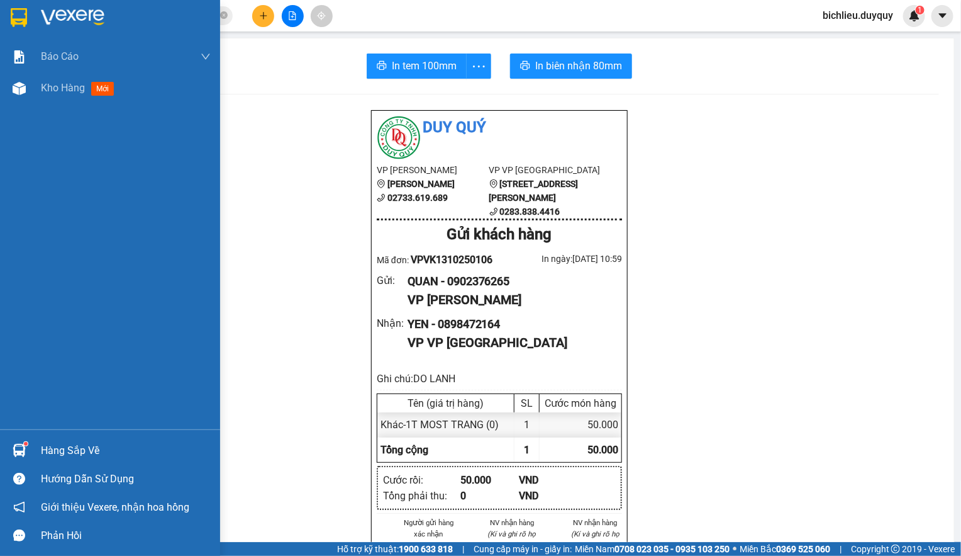
click at [15, 18] on img at bounding box center [19, 17] width 16 height 19
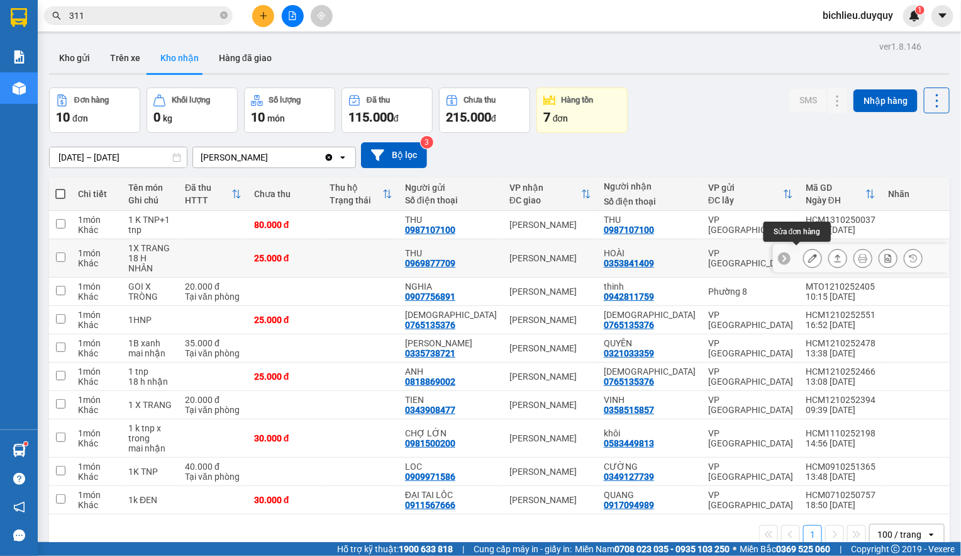
click at [809, 255] on icon at bounding box center [813, 258] width 9 height 9
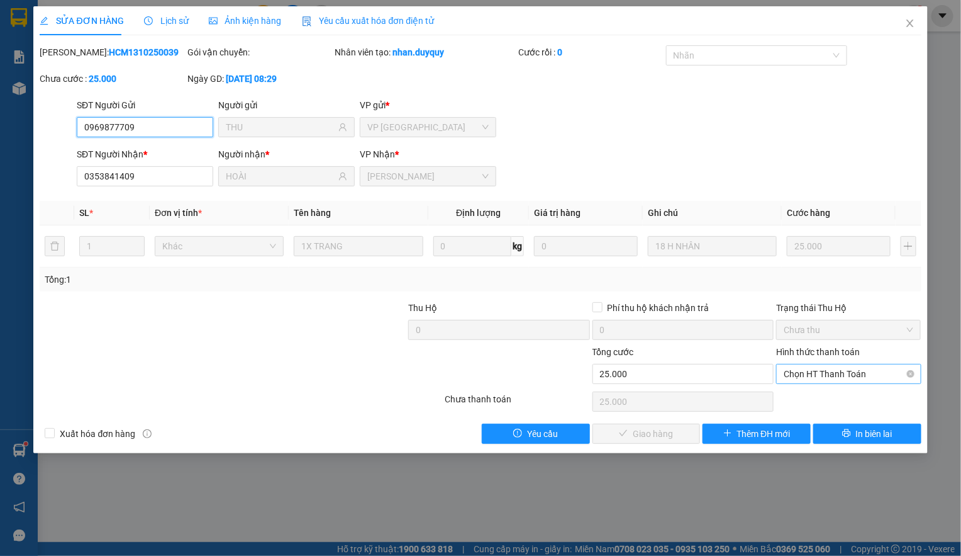
click at [795, 372] on span "Chọn HT Thanh Toán" at bounding box center [849, 373] width 130 height 19
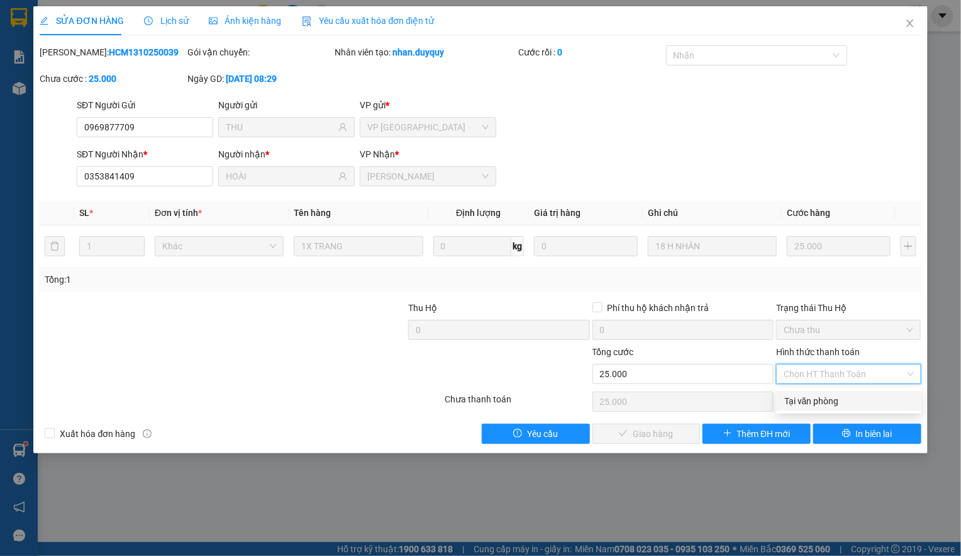
click at [801, 394] on div "Tại văn phòng" at bounding box center [850, 401] width 130 height 14
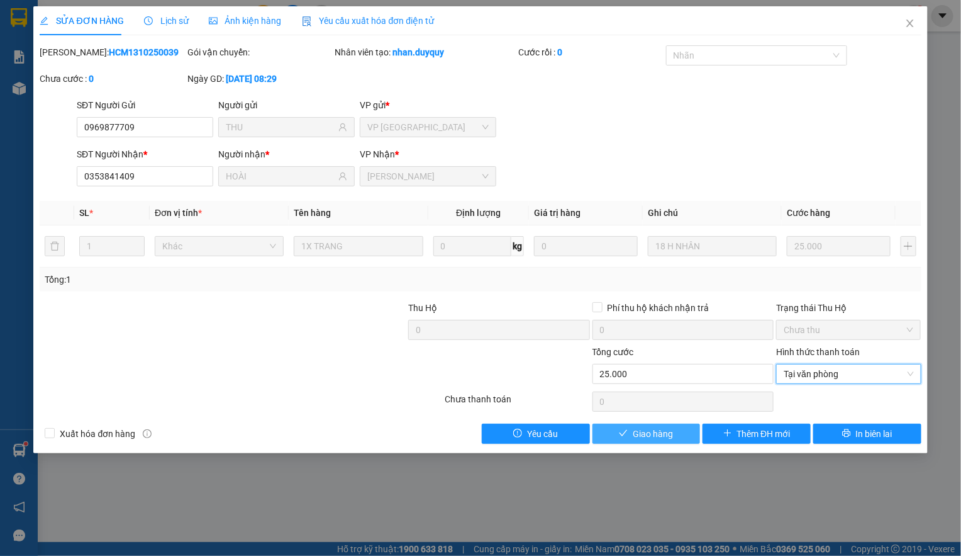
click at [628, 434] on icon "check" at bounding box center [623, 432] width 9 height 9
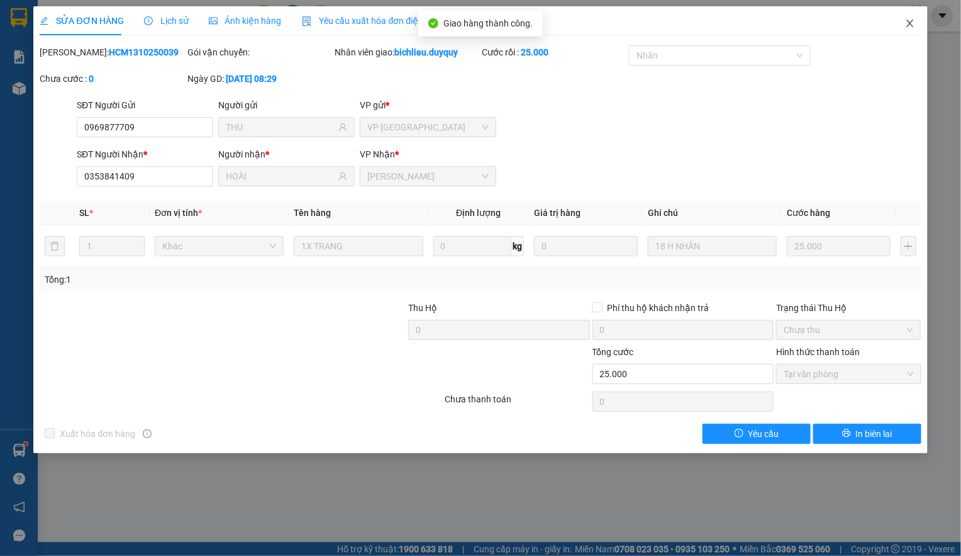
click at [910, 23] on icon "close" at bounding box center [910, 24] width 7 height 8
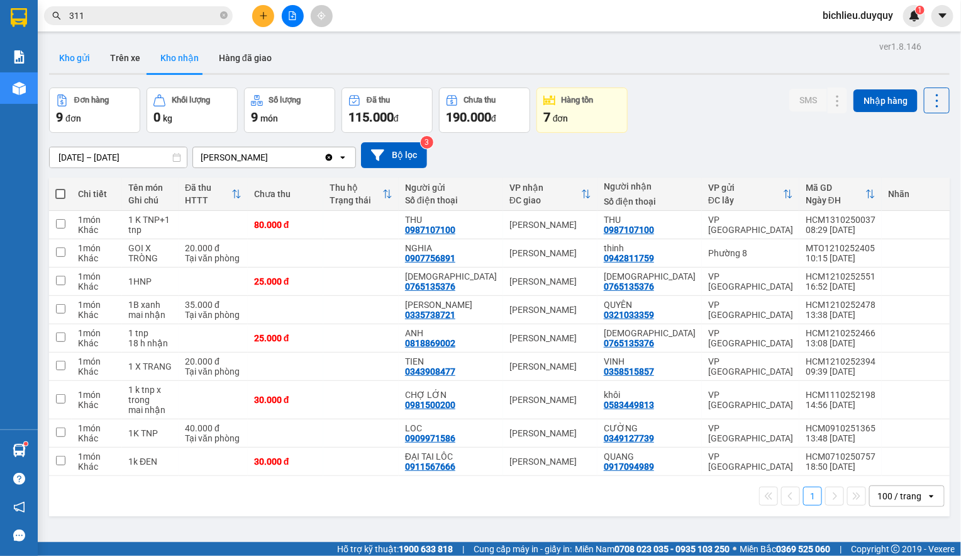
click at [69, 64] on button "Kho gửi" at bounding box center [74, 58] width 51 height 30
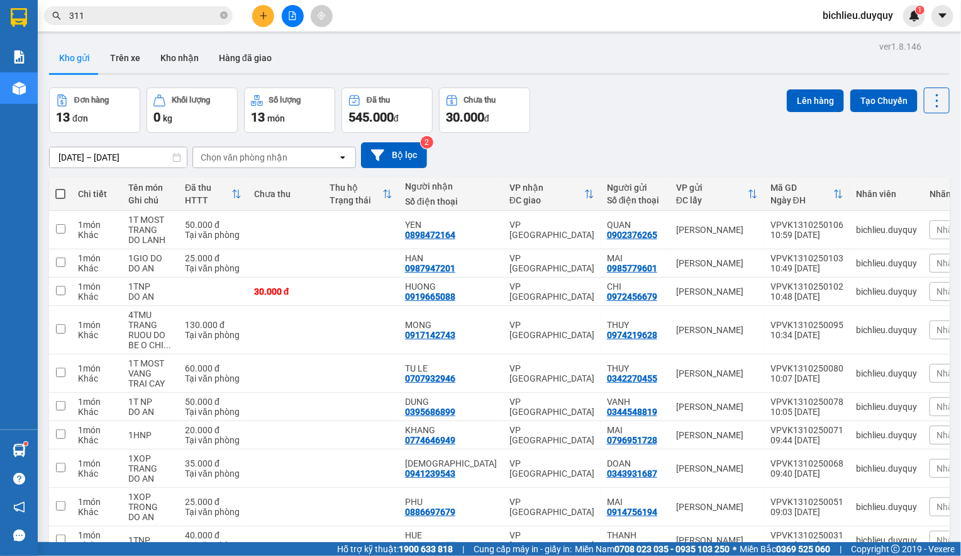
click at [868, 550] on span "100 / trang" at bounding box center [886, 556] width 45 height 13
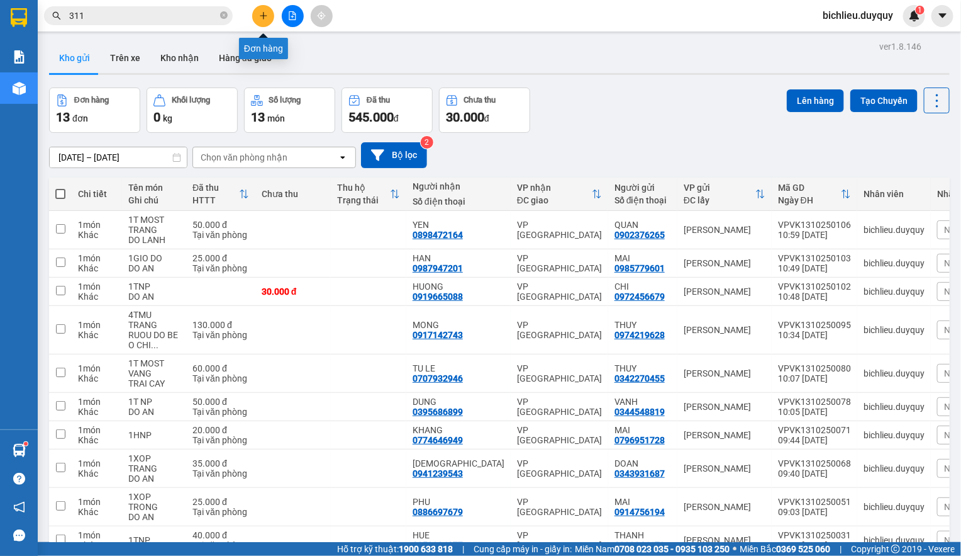
click at [265, 15] on icon "plus" at bounding box center [263, 15] width 9 height 9
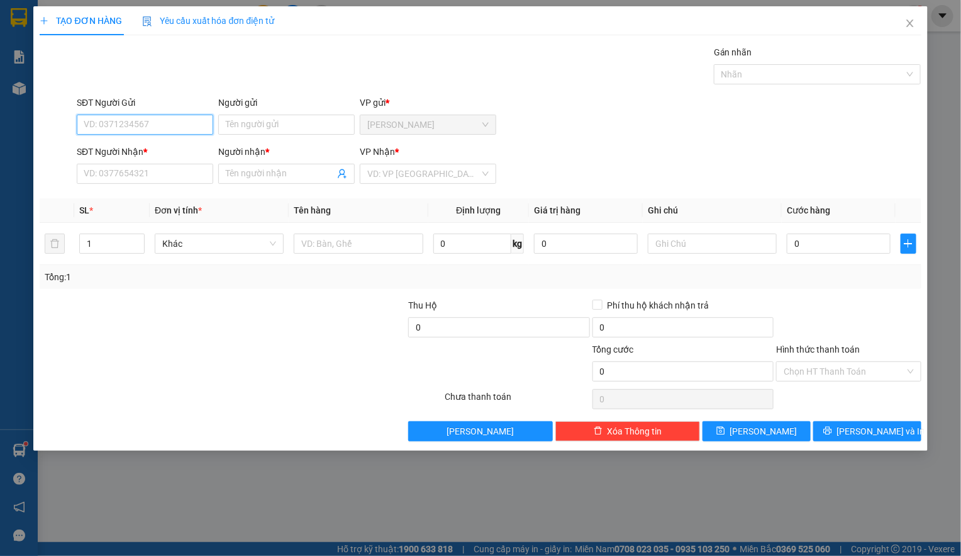
click at [77, 123] on input "SĐT Người Gửi" at bounding box center [145, 125] width 137 height 20
click at [242, 125] on input "Người gửi" at bounding box center [286, 125] width 137 height 20
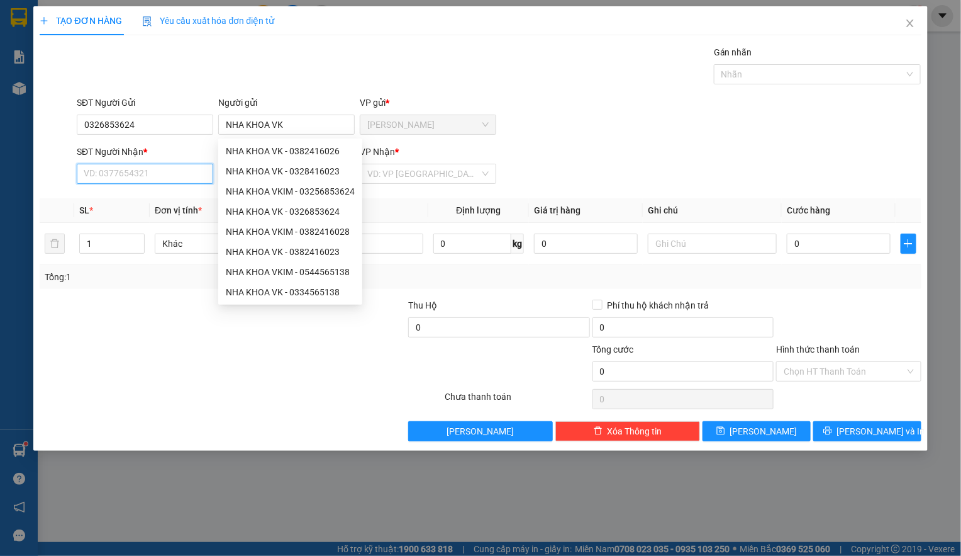
click at [100, 170] on input "SĐT Người Nhận *" at bounding box center [145, 174] width 137 height 20
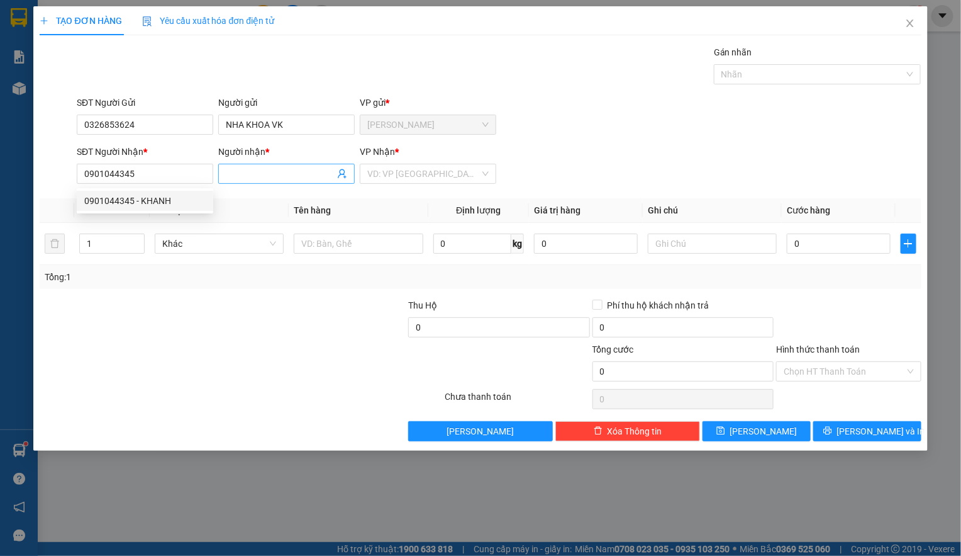
click at [252, 176] on input "Người nhận *" at bounding box center [280, 174] width 109 height 14
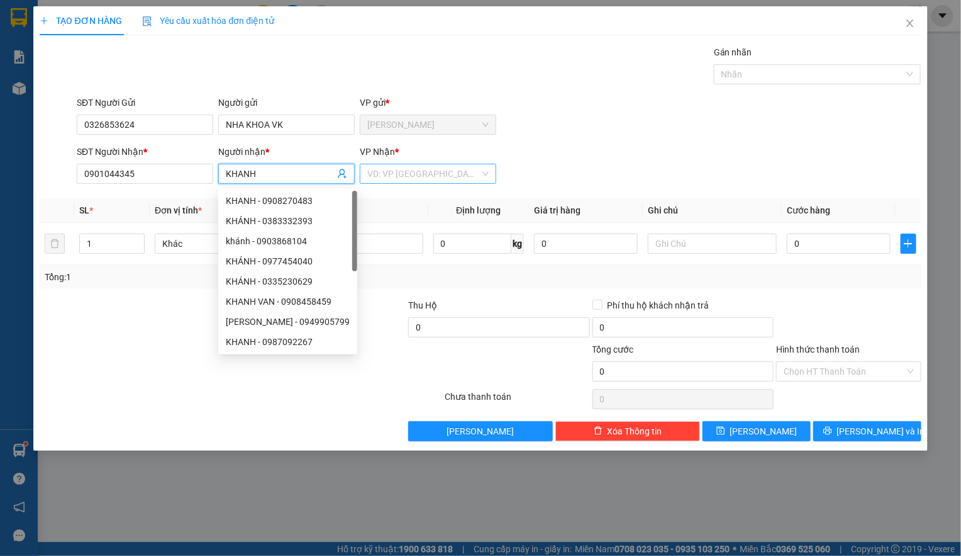
click at [363, 172] on div "VD: VP [GEOGRAPHIC_DATA]" at bounding box center [428, 174] width 137 height 20
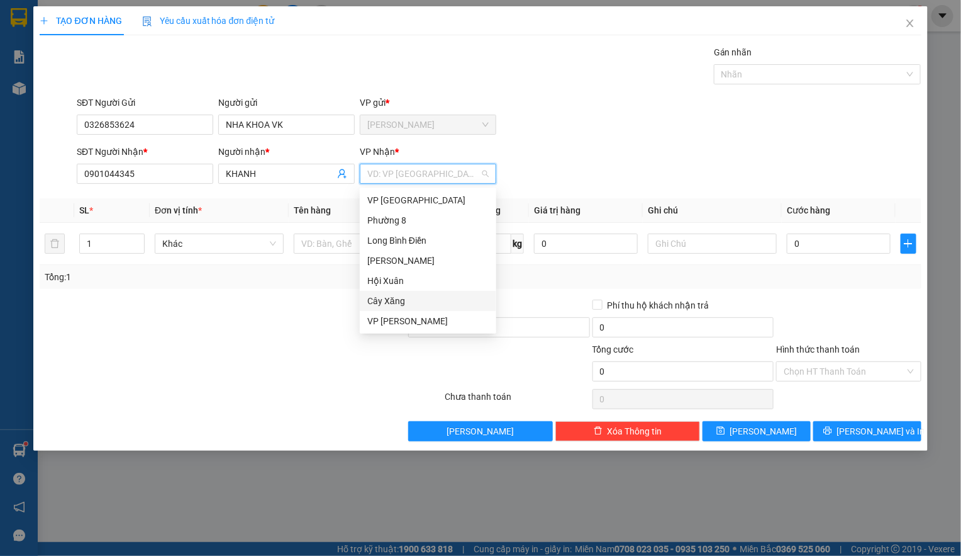
click at [393, 298] on div "Cây Xăng" at bounding box center [427, 301] width 121 height 14
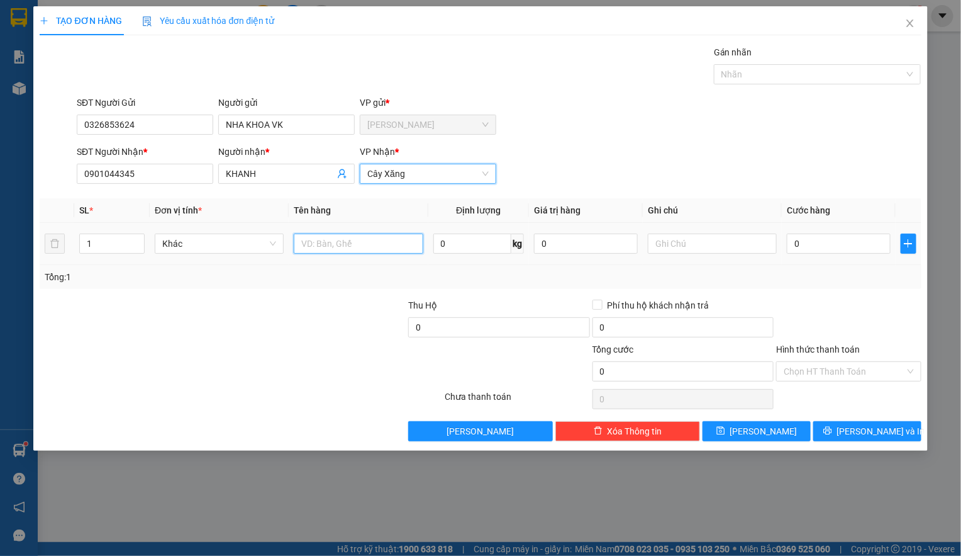
click at [320, 240] on input "text" at bounding box center [358, 243] width 129 height 20
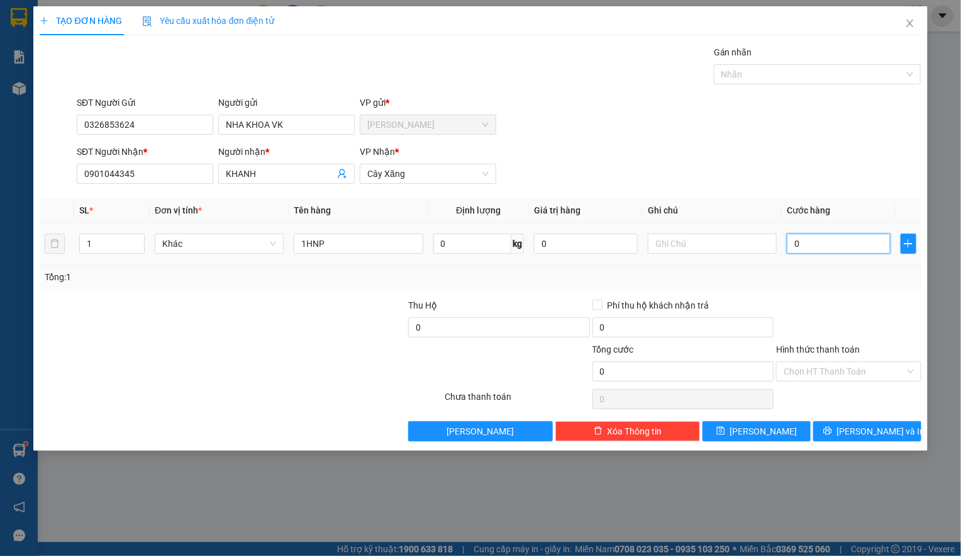
click at [804, 244] on input "0" at bounding box center [839, 243] width 104 height 20
click at [854, 435] on button "[PERSON_NAME] và In" at bounding box center [868, 431] width 108 height 20
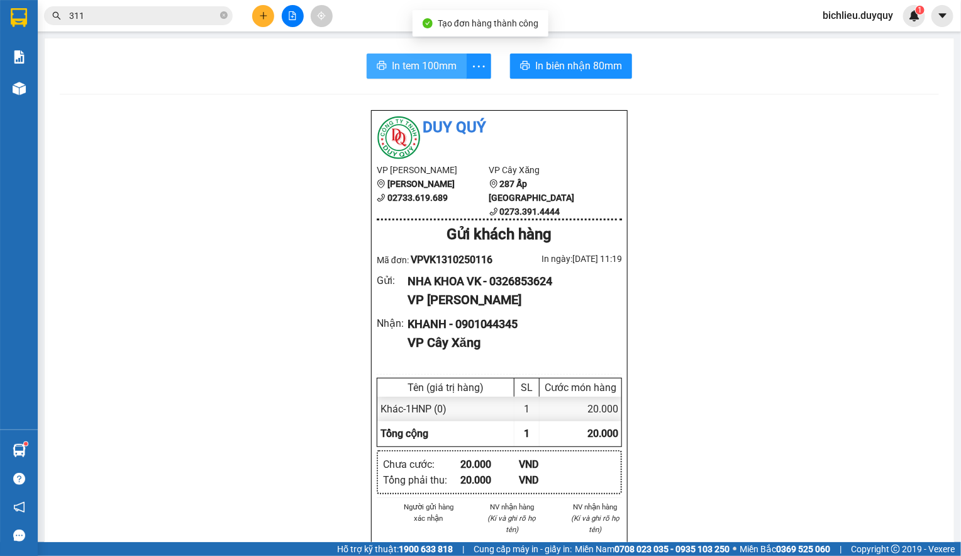
click at [395, 66] on span "In tem 100mm" at bounding box center [424, 66] width 65 height 16
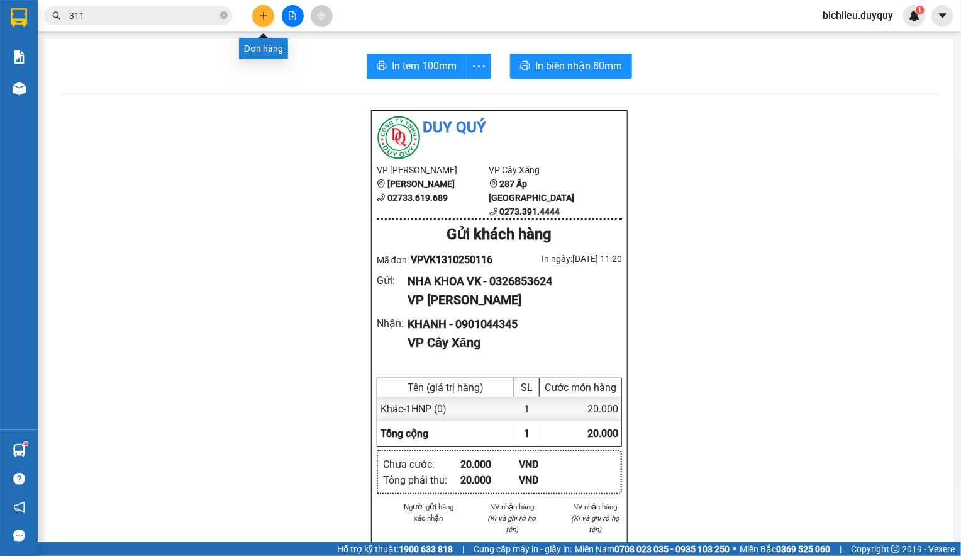
click at [251, 21] on div at bounding box center [292, 16] width 94 height 22
click at [255, 12] on button at bounding box center [263, 16] width 22 height 22
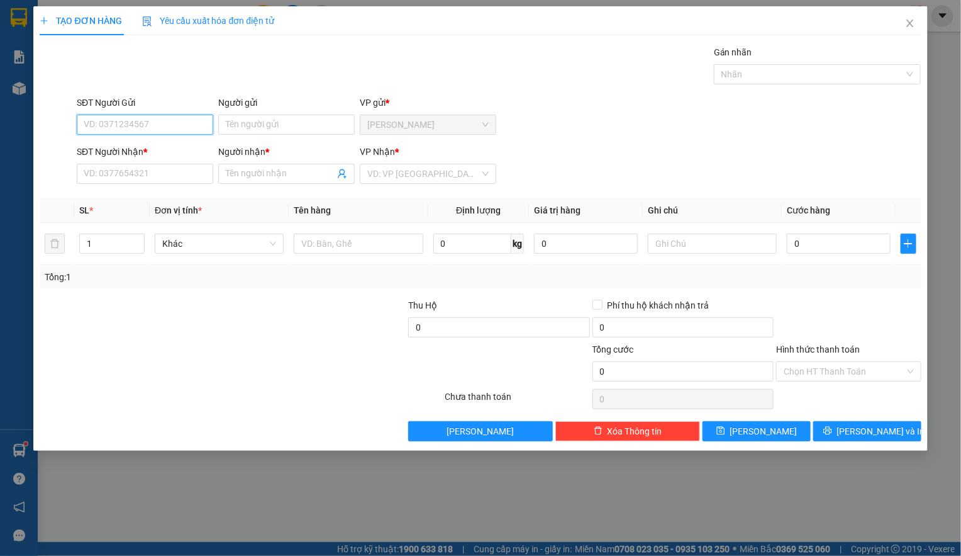
click at [93, 125] on input "SĐT Người Gửi" at bounding box center [145, 125] width 137 height 20
click at [232, 117] on input "Người gửi" at bounding box center [286, 125] width 137 height 20
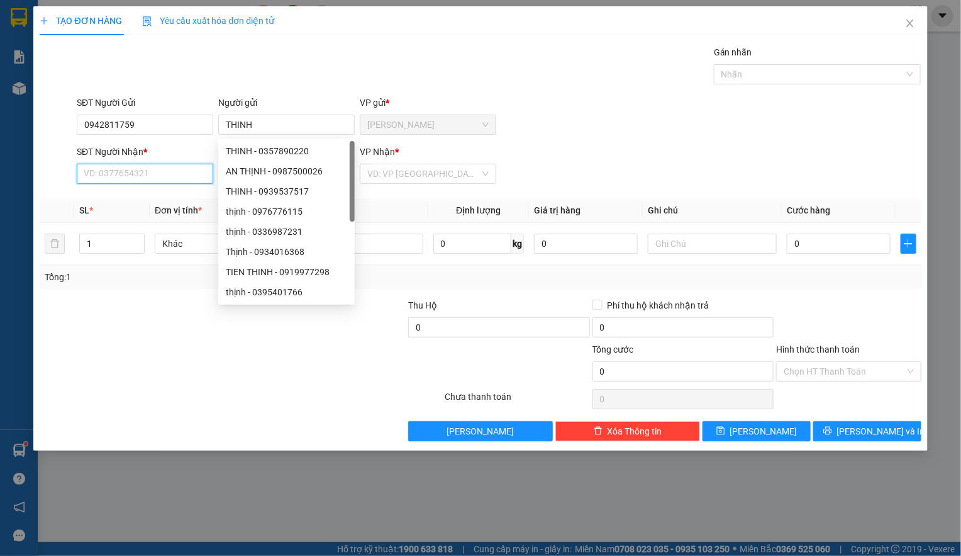
click at [121, 170] on input "SĐT Người Nhận *" at bounding box center [145, 174] width 137 height 20
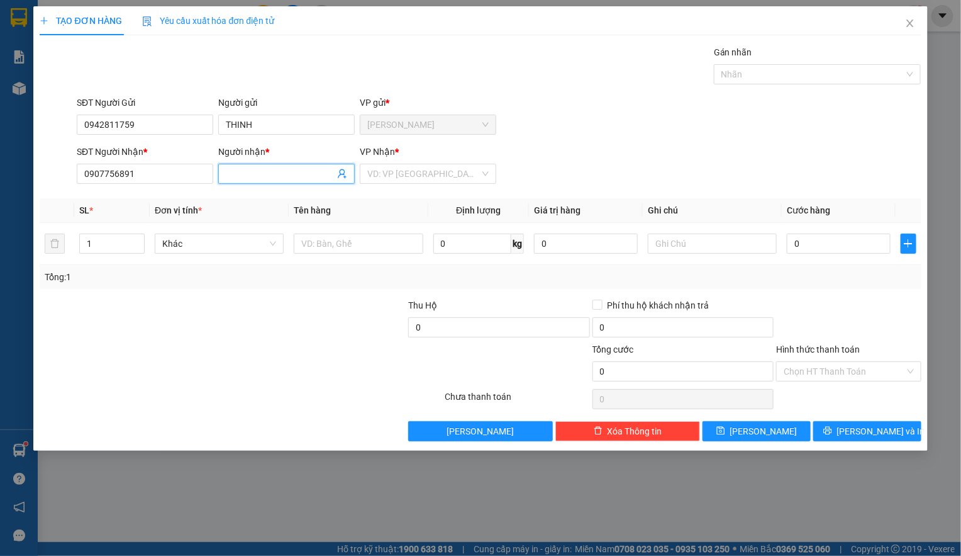
click at [233, 164] on span at bounding box center [286, 174] width 137 height 20
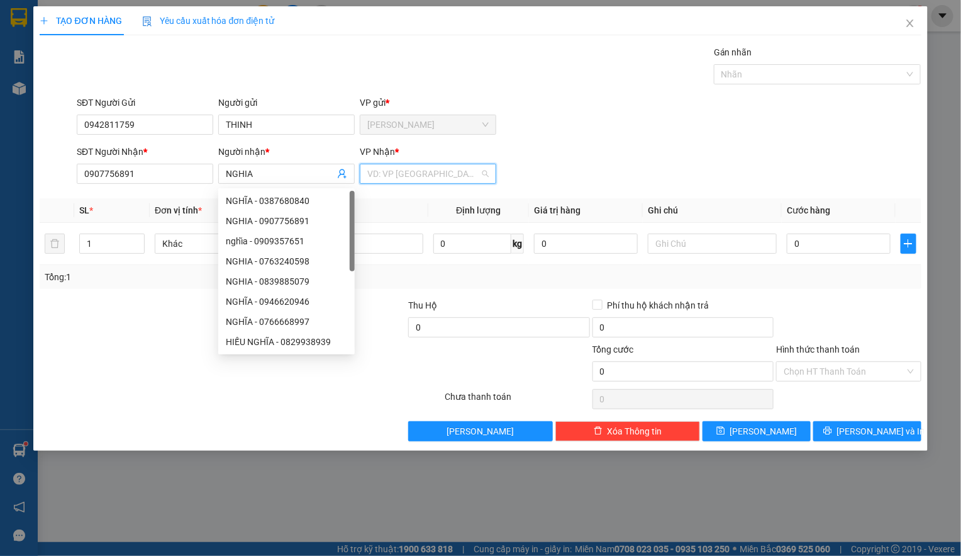
click at [369, 168] on input "search" at bounding box center [423, 173] width 113 height 19
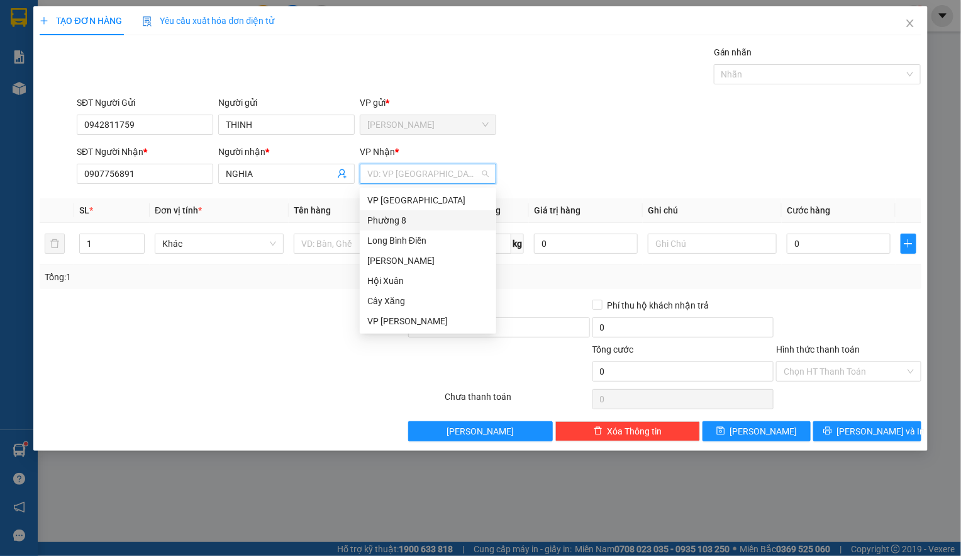
click at [387, 223] on div "Phường 8" at bounding box center [427, 220] width 121 height 14
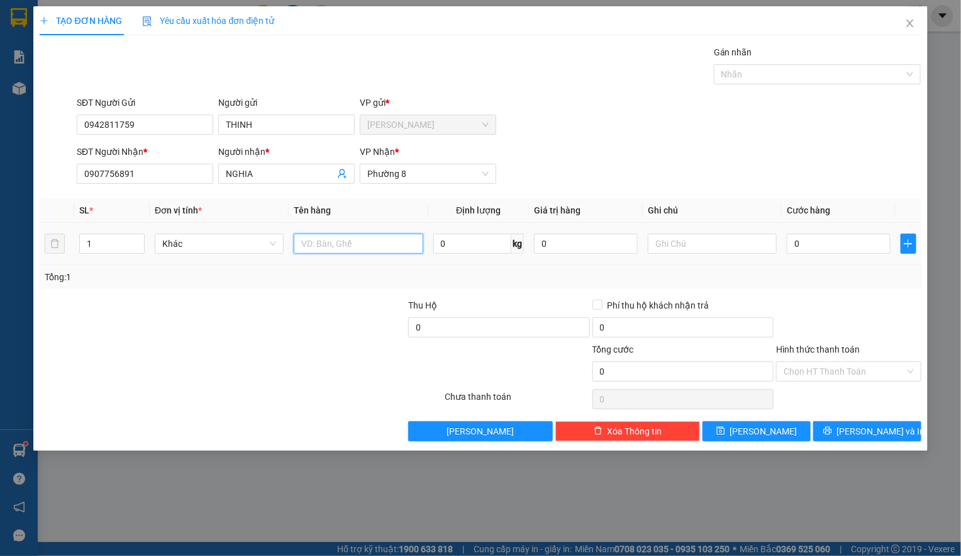
click at [310, 246] on input "text" at bounding box center [358, 243] width 129 height 20
click at [352, 244] on input "2.00.000" at bounding box center [358, 243] width 129 height 20
click at [666, 244] on input "text" at bounding box center [712, 243] width 129 height 20
click at [804, 238] on input "0" at bounding box center [839, 243] width 104 height 20
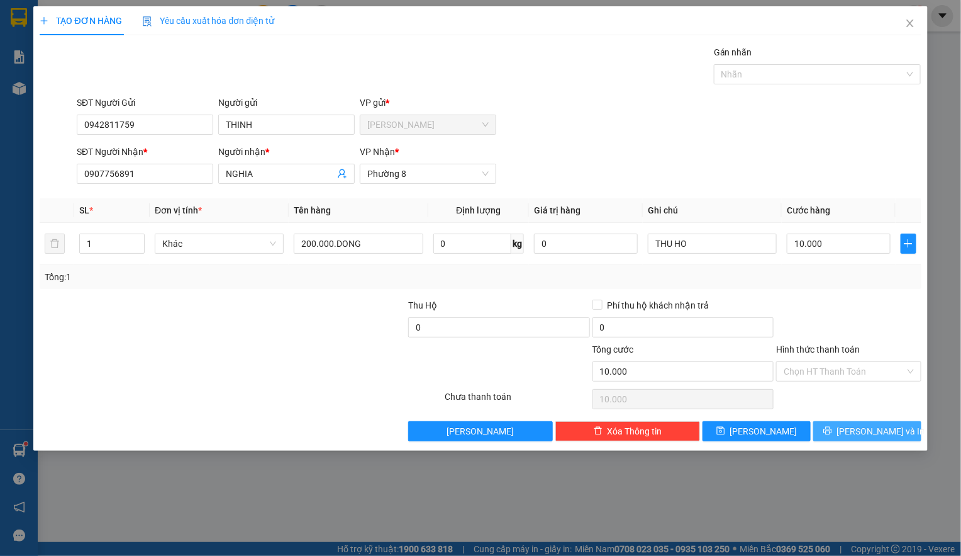
click at [832, 431] on icon "printer" at bounding box center [828, 430] width 9 height 9
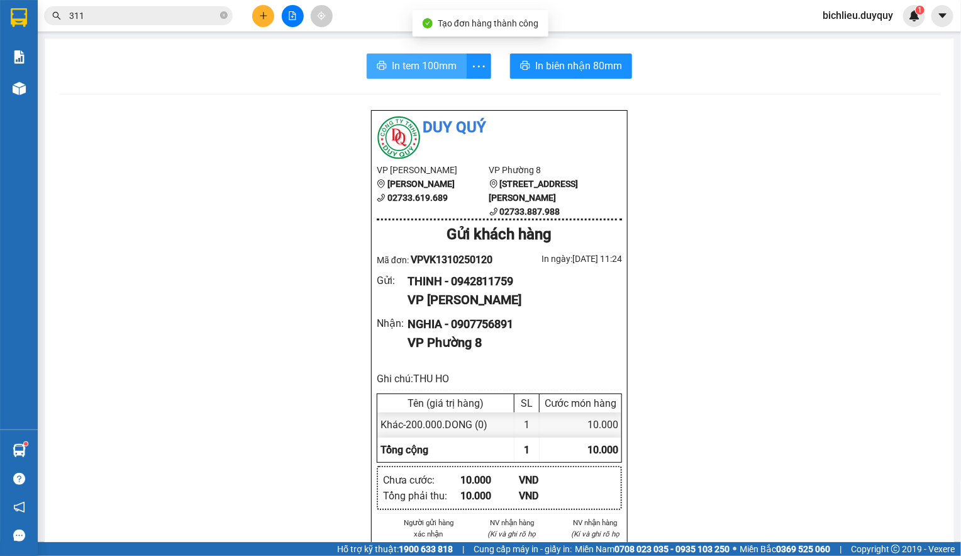
click at [417, 72] on span "In tem 100mm" at bounding box center [424, 66] width 65 height 16
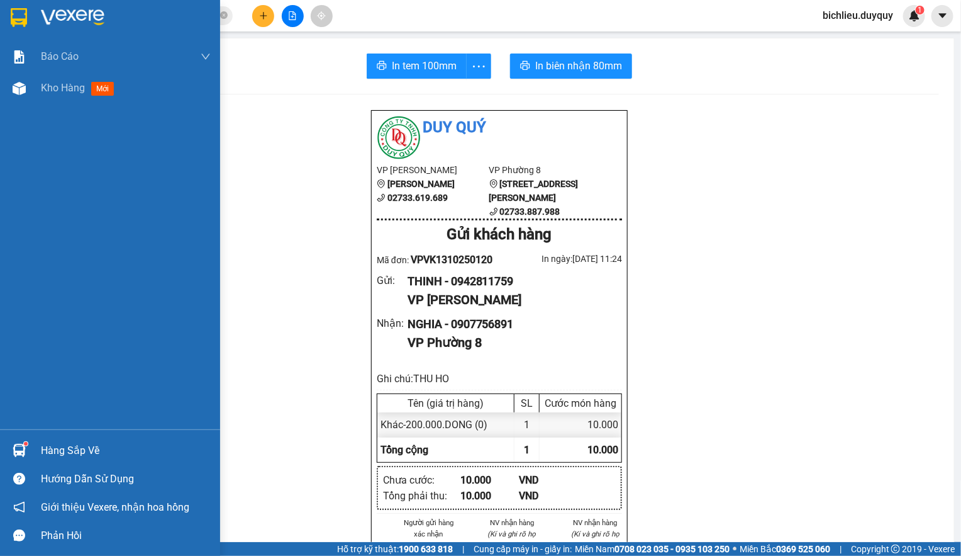
click at [21, 9] on img at bounding box center [19, 17] width 16 height 19
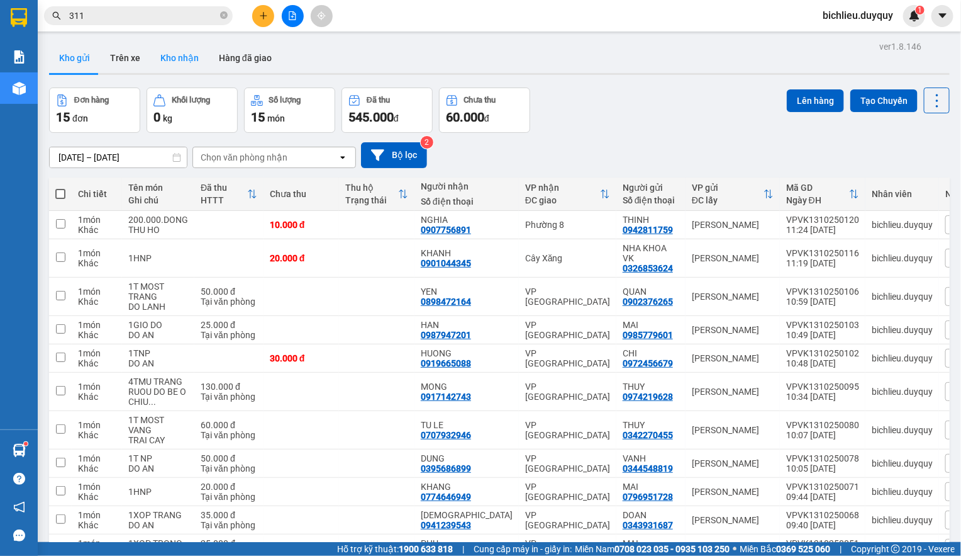
click at [183, 53] on button "Kho nhận" at bounding box center [179, 58] width 59 height 30
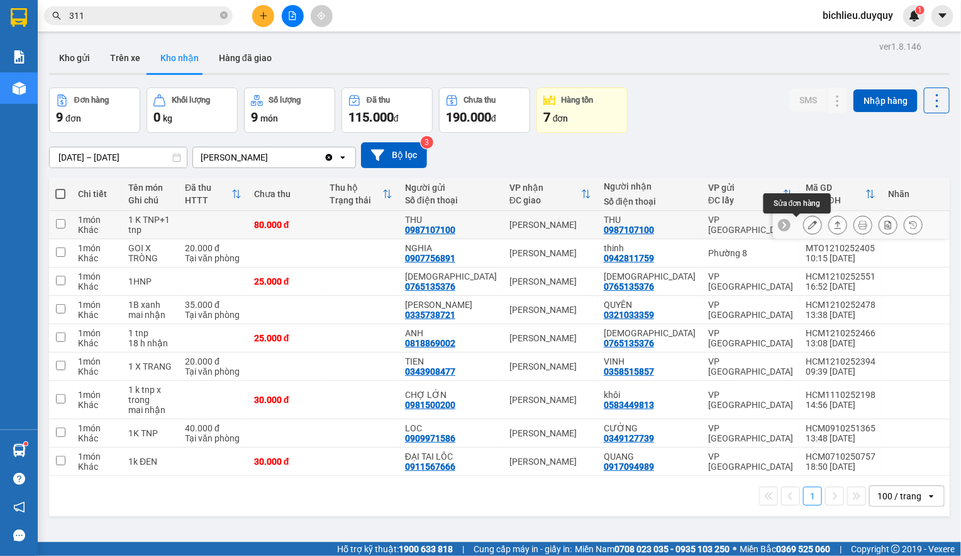
click at [804, 229] on button at bounding box center [813, 225] width 18 height 22
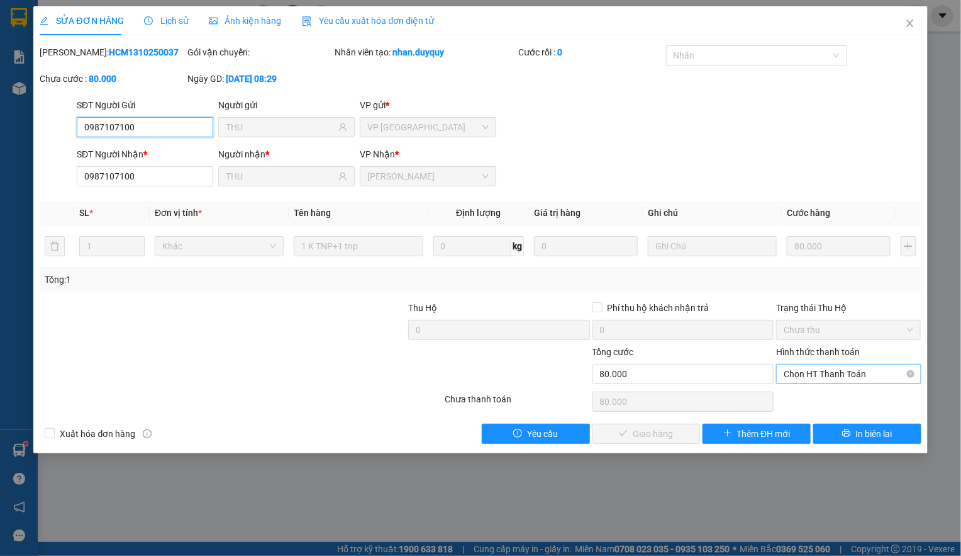
click at [797, 381] on span "Chọn HT Thanh Toán" at bounding box center [849, 373] width 130 height 19
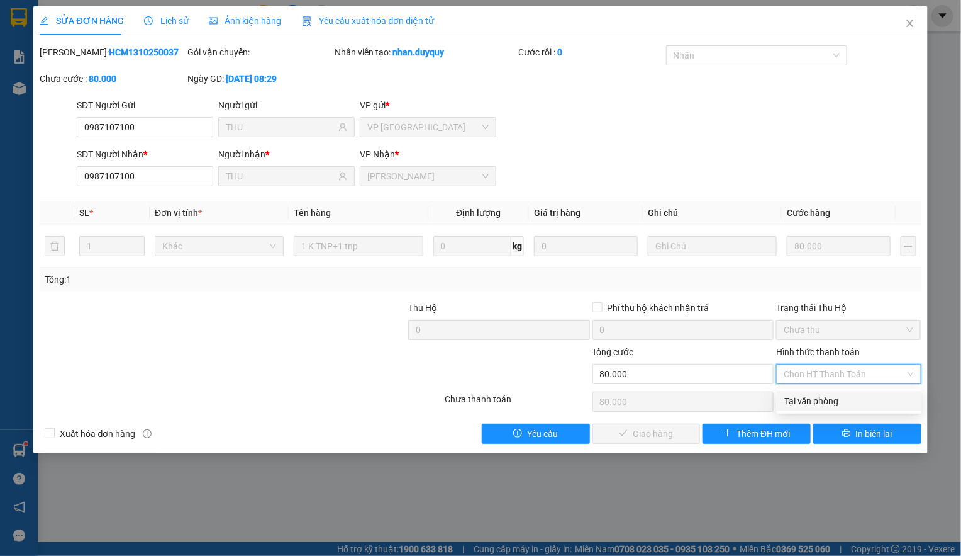
click at [799, 405] on div "Tại văn phòng" at bounding box center [850, 401] width 130 height 14
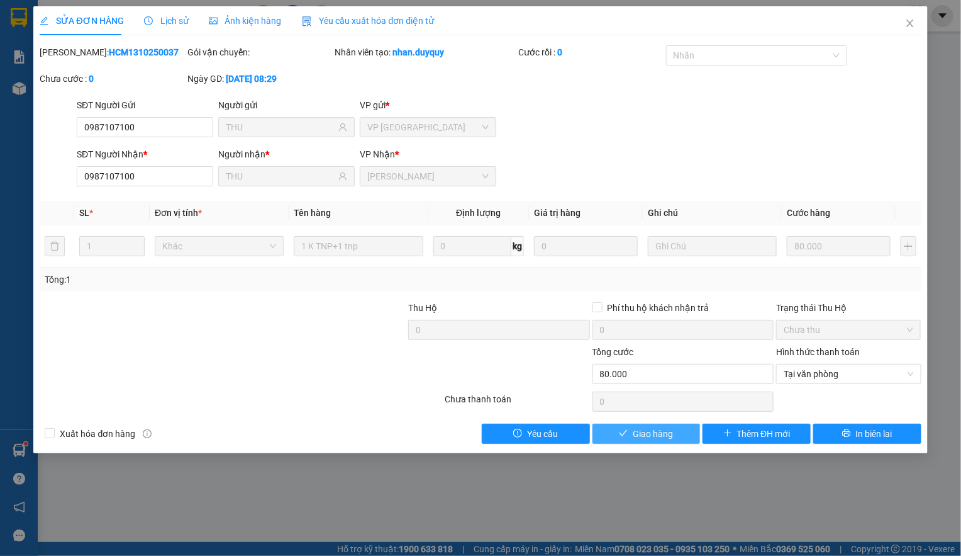
click at [658, 437] on span "Giao hàng" at bounding box center [653, 434] width 40 height 14
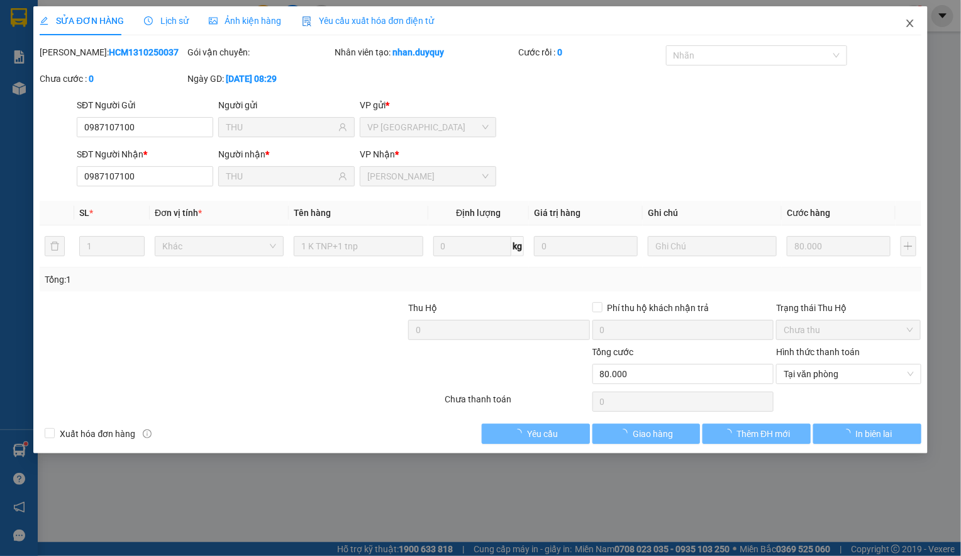
click at [909, 29] on span "Close" at bounding box center [910, 23] width 35 height 35
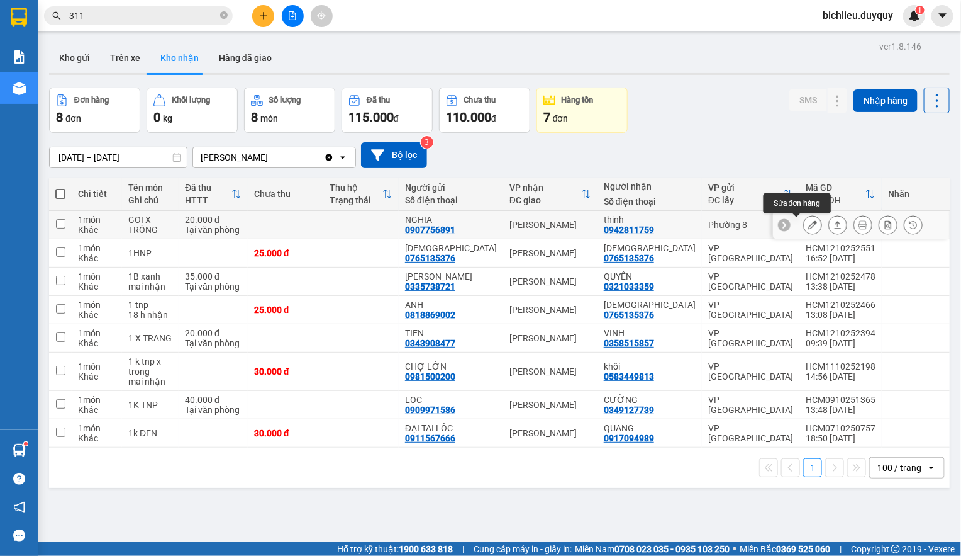
click at [809, 228] on icon at bounding box center [813, 224] width 9 height 9
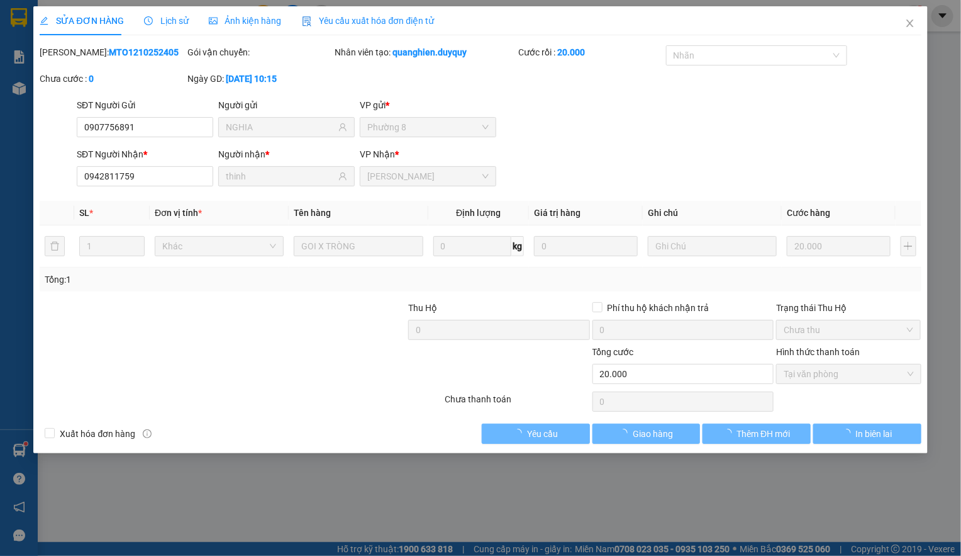
click at [663, 451] on div "SỬA ĐƠN HÀNG Lịch sử Ảnh kiện hàng Yêu cầu xuất hóa đơn điện tử Total Paid Fee …" at bounding box center [480, 229] width 894 height 447
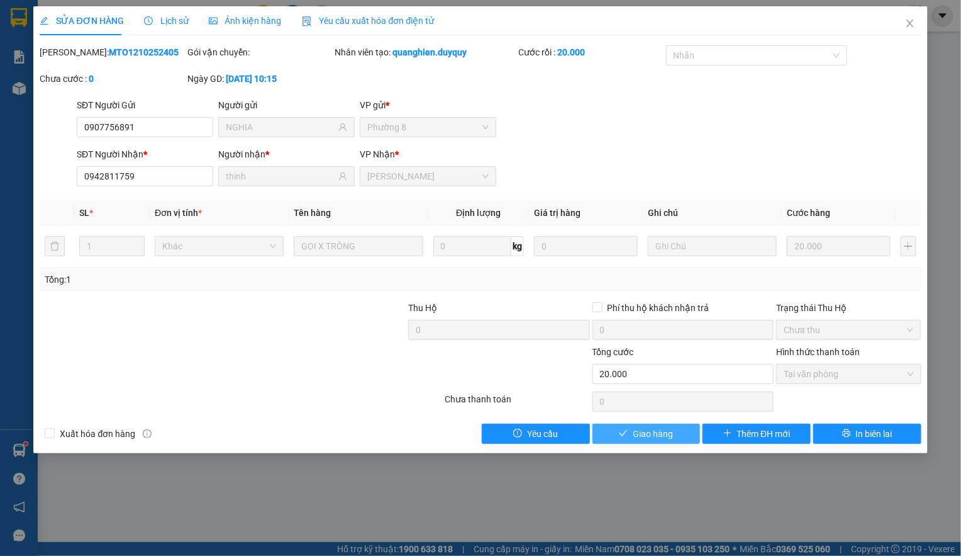
click at [652, 434] on span "Giao hàng" at bounding box center [653, 434] width 40 height 14
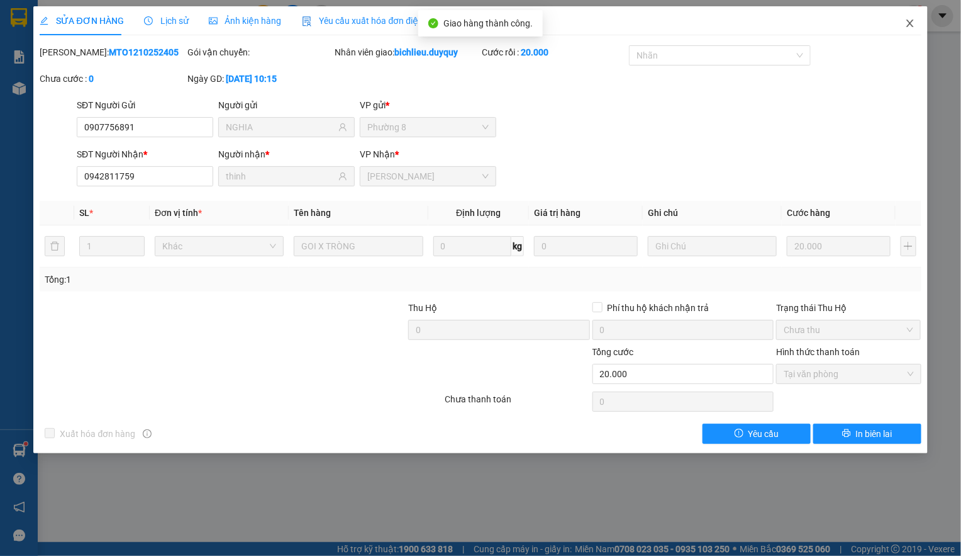
click at [908, 26] on icon "close" at bounding box center [910, 23] width 10 height 10
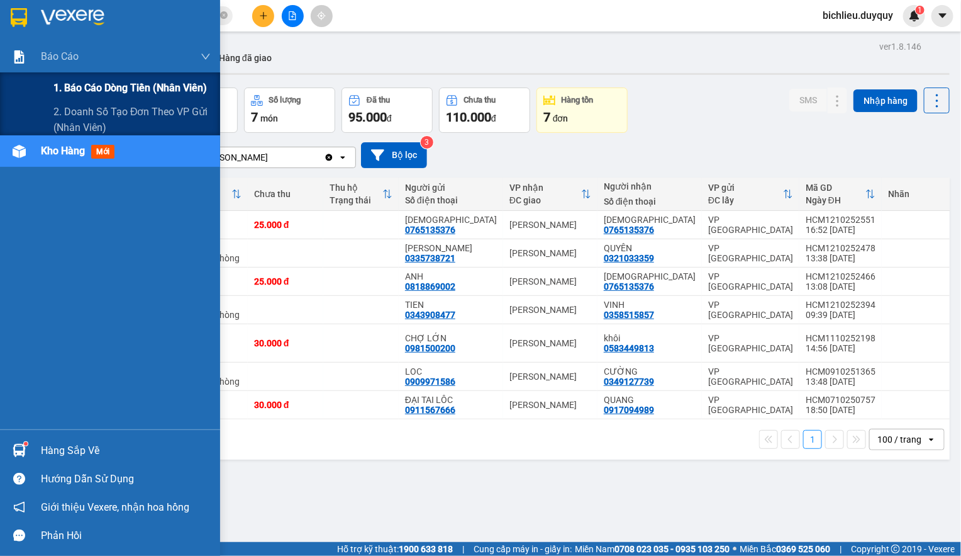
click at [68, 85] on span "1. Báo cáo dòng tiền (nhân viên)" at bounding box center [130, 88] width 154 height 16
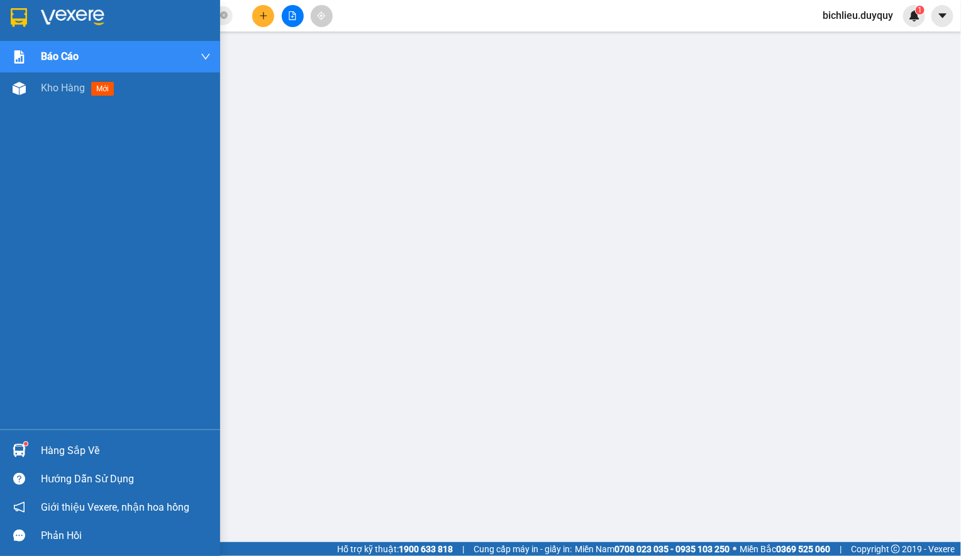
click at [15, 8] on img at bounding box center [19, 17] width 16 height 19
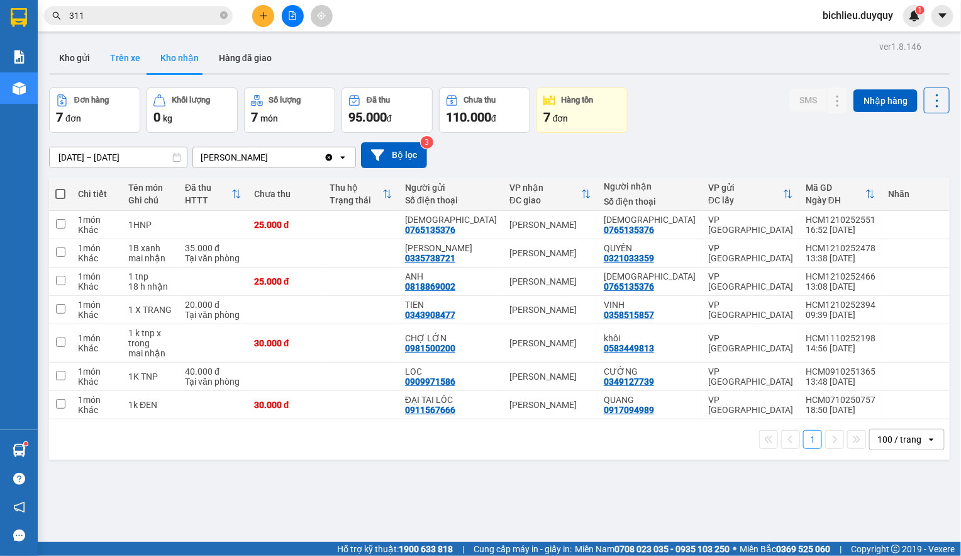
click at [119, 68] on button "Trên xe" at bounding box center [125, 58] width 50 height 30
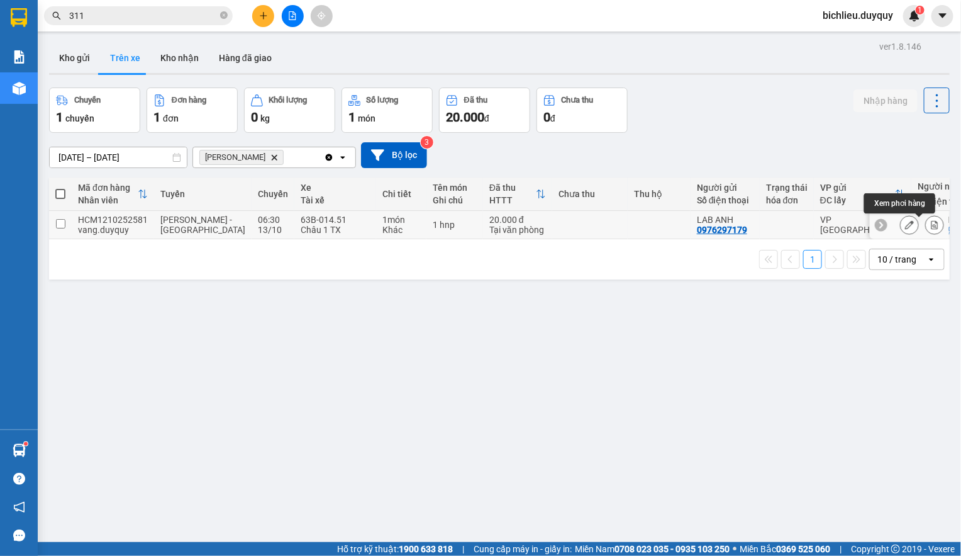
click at [932, 227] on icon at bounding box center [935, 224] width 7 height 9
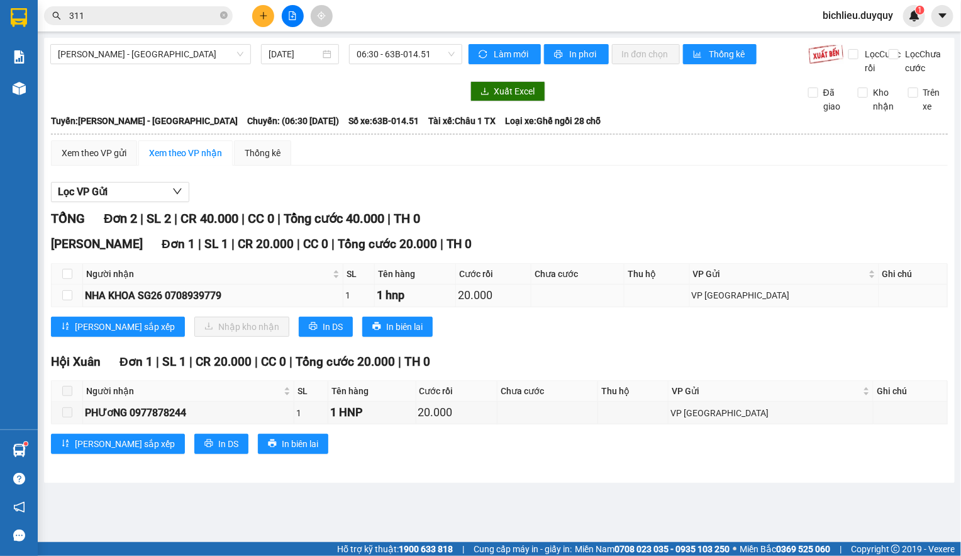
click at [60, 306] on td at bounding box center [67, 295] width 31 height 22
click at [69, 300] on input "checkbox" at bounding box center [67, 295] width 10 height 10
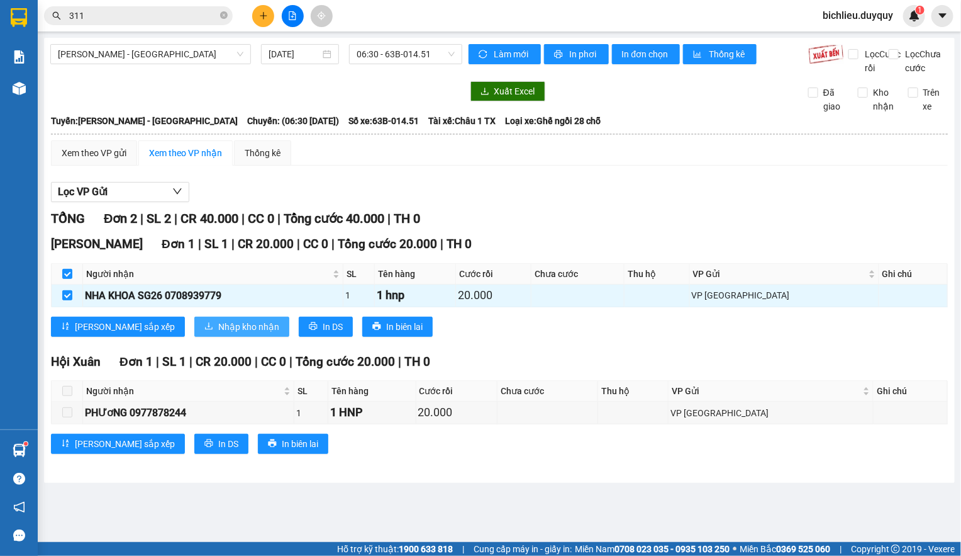
click at [218, 333] on span "Nhập kho nhận" at bounding box center [248, 327] width 61 height 14
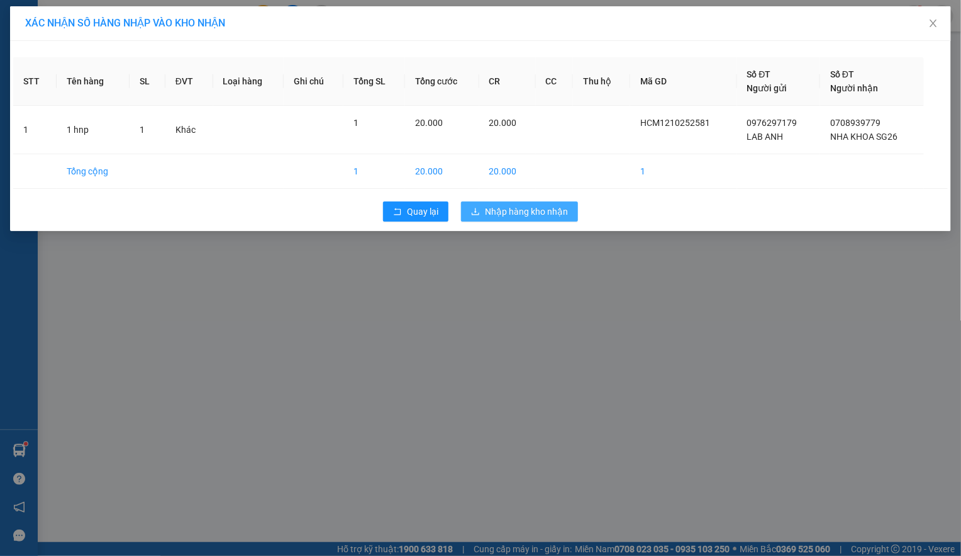
click at [555, 214] on span "Nhập hàng kho nhận" at bounding box center [526, 211] width 83 height 14
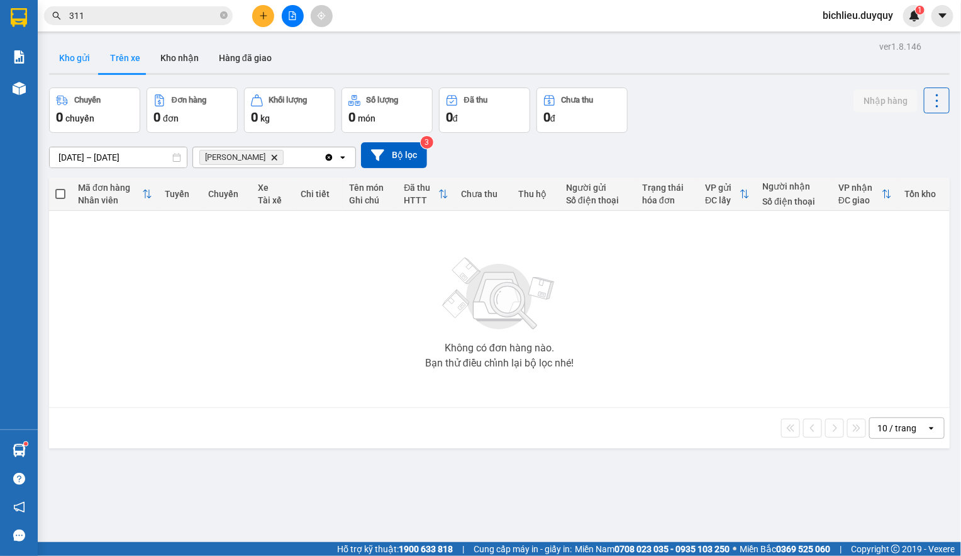
click at [70, 68] on button "Kho gửi" at bounding box center [74, 58] width 51 height 30
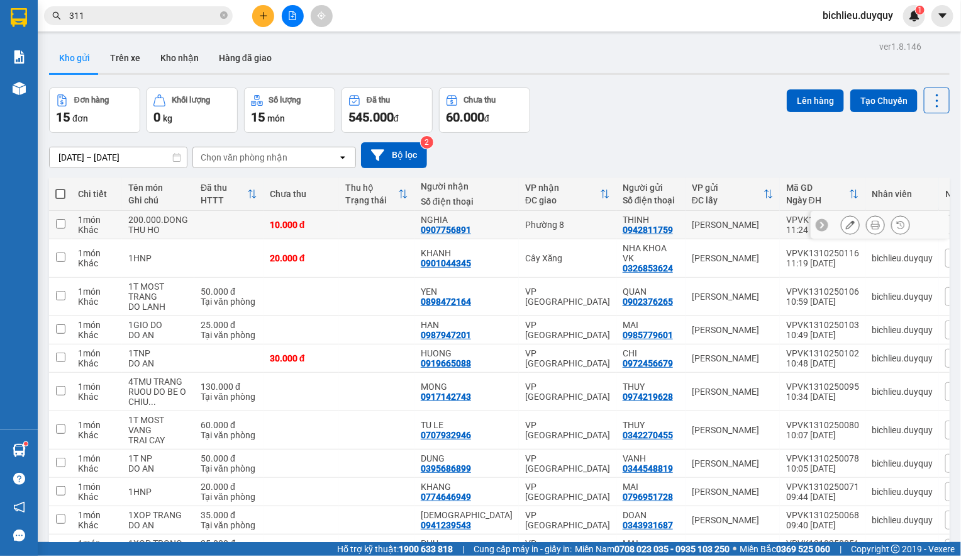
drag, startPoint x: 55, startPoint y: 112, endPoint x: 60, endPoint y: 117, distance: 7.1
click at [59, 219] on input "checkbox" at bounding box center [60, 223] width 9 height 9
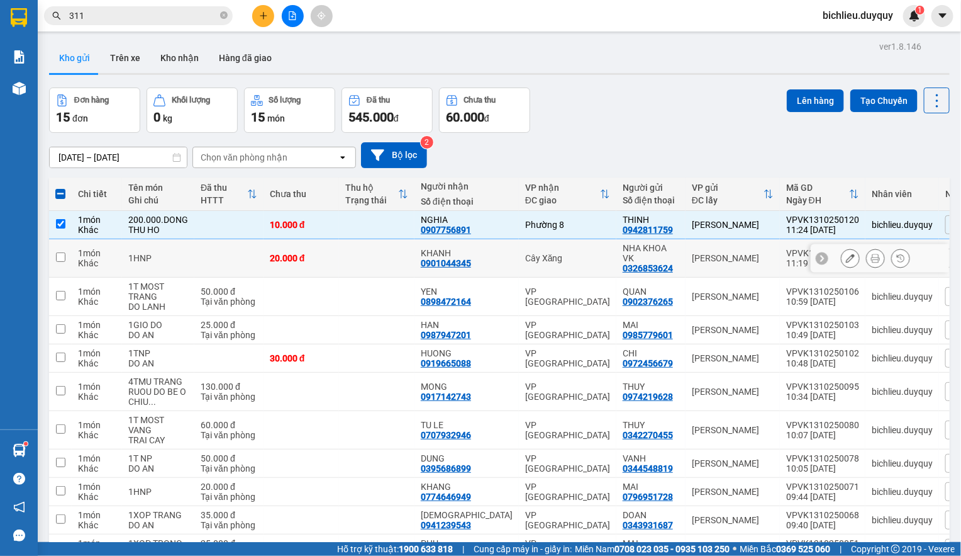
click at [61, 252] on input "checkbox" at bounding box center [60, 256] width 9 height 9
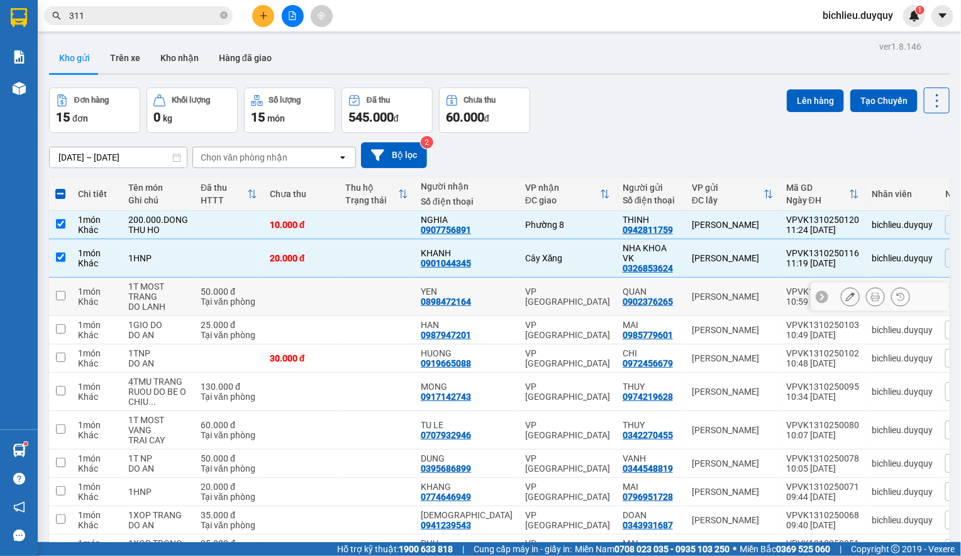
click at [60, 291] on input "checkbox" at bounding box center [60, 295] width 9 height 9
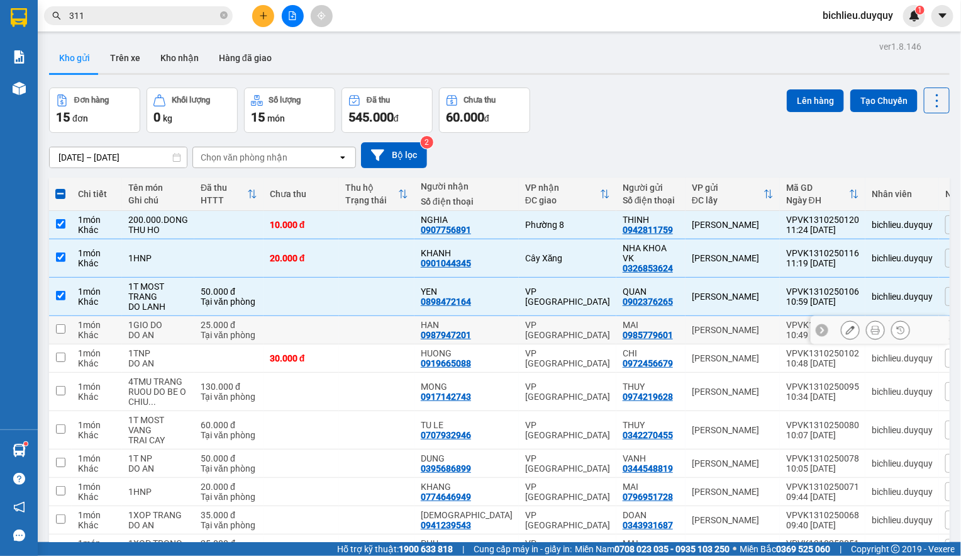
click at [61, 324] on input "checkbox" at bounding box center [60, 328] width 9 height 9
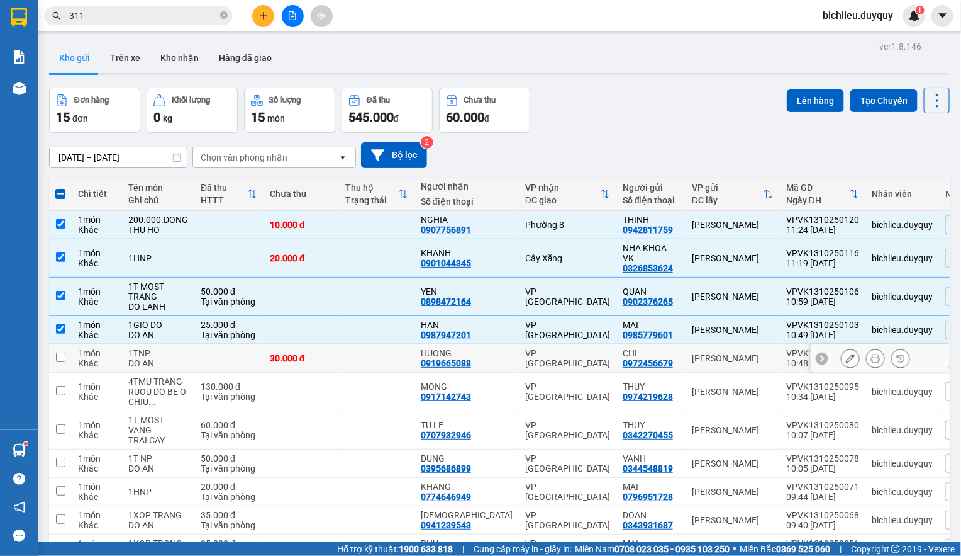
click at [56, 352] on input "checkbox" at bounding box center [60, 356] width 9 height 9
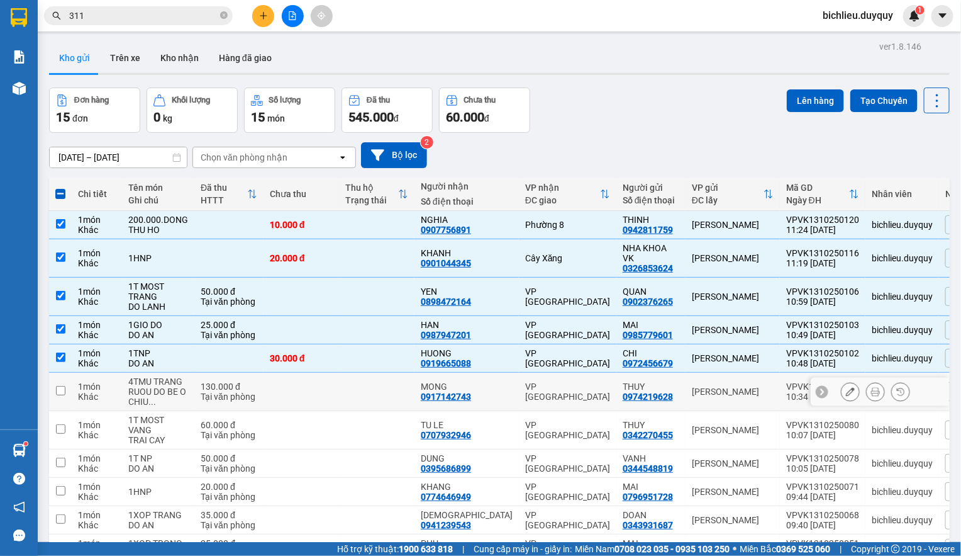
click at [60, 386] on input "checkbox" at bounding box center [60, 390] width 9 height 9
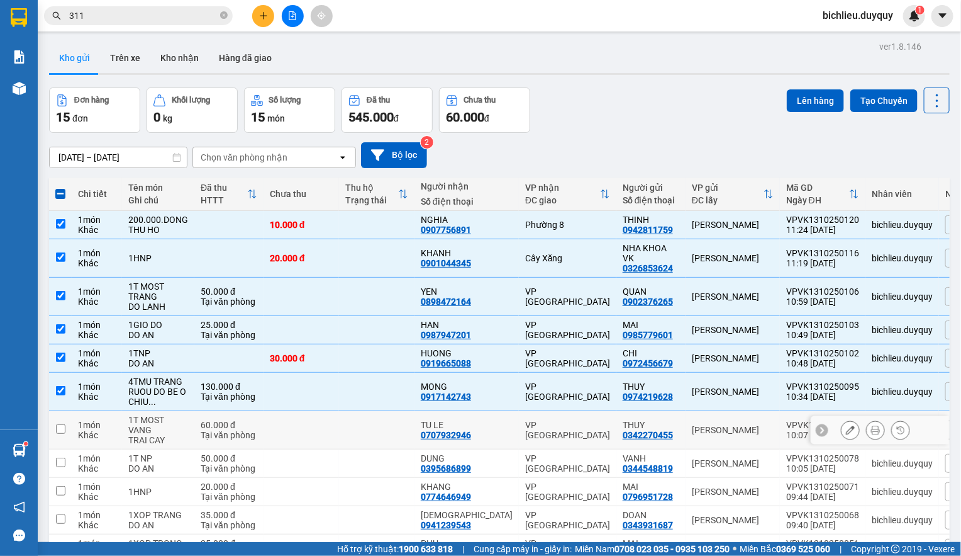
drag, startPoint x: 57, startPoint y: 319, endPoint x: 59, endPoint y: 340, distance: 21.4
click at [57, 424] on input "checkbox" at bounding box center [60, 428] width 9 height 9
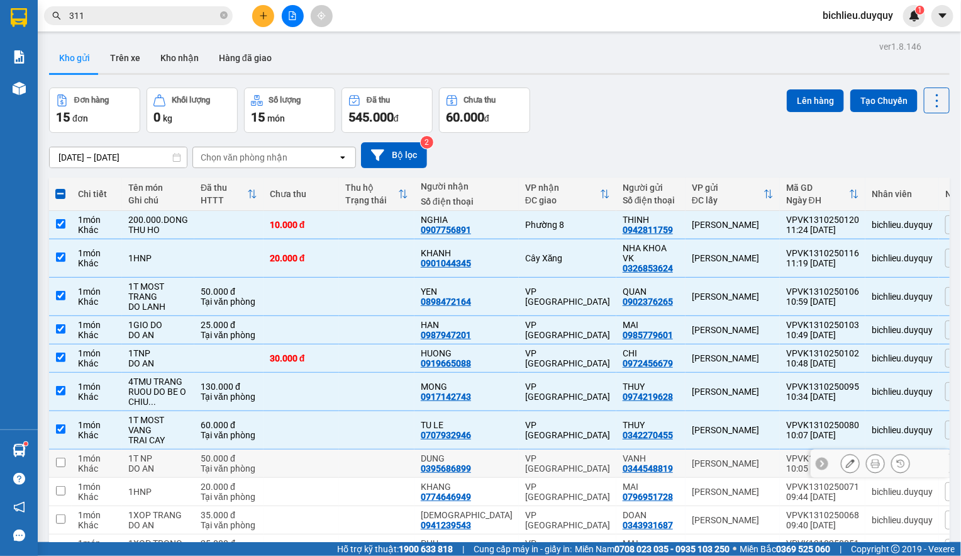
drag, startPoint x: 60, startPoint y: 357, endPoint x: 59, endPoint y: 376, distance: 19.0
click at [59, 449] on td at bounding box center [60, 463] width 23 height 28
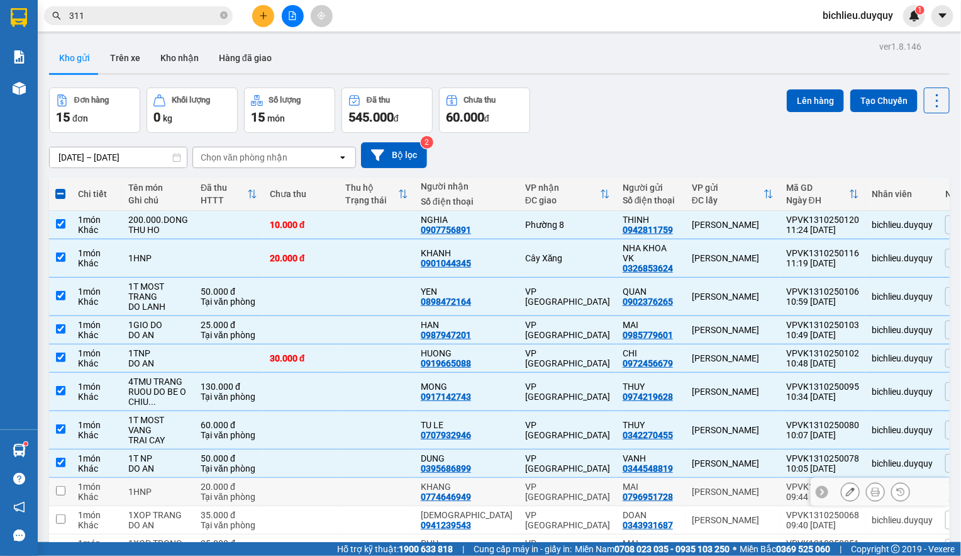
click at [57, 486] on input "checkbox" at bounding box center [60, 490] width 9 height 9
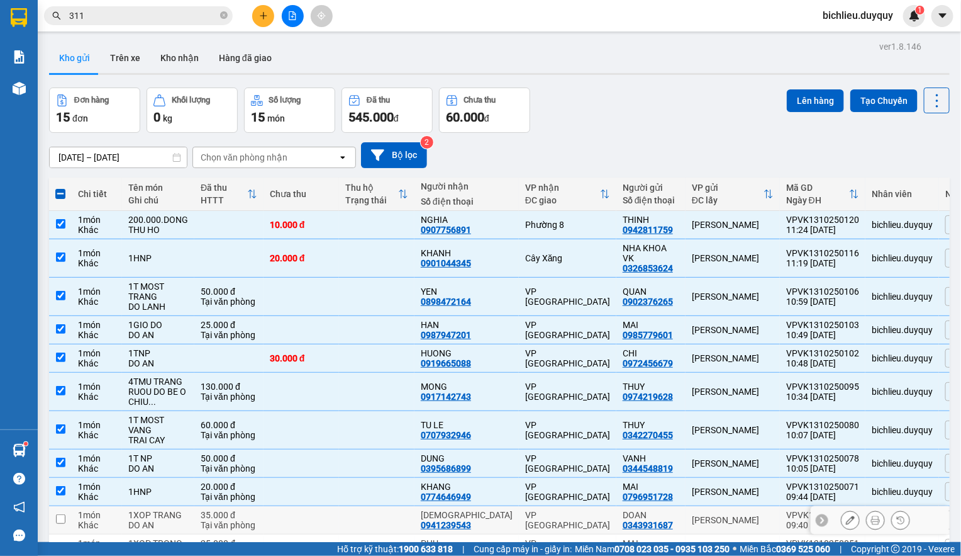
drag, startPoint x: 62, startPoint y: 403, endPoint x: 65, endPoint y: 412, distance: 9.2
click at [63, 506] on td at bounding box center [60, 520] width 23 height 28
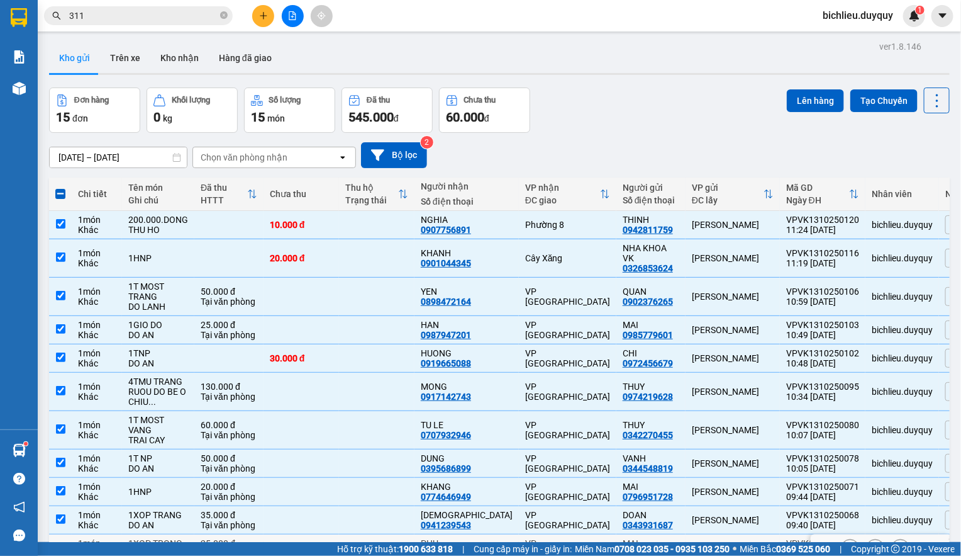
click at [65, 534] on td at bounding box center [60, 548] width 23 height 28
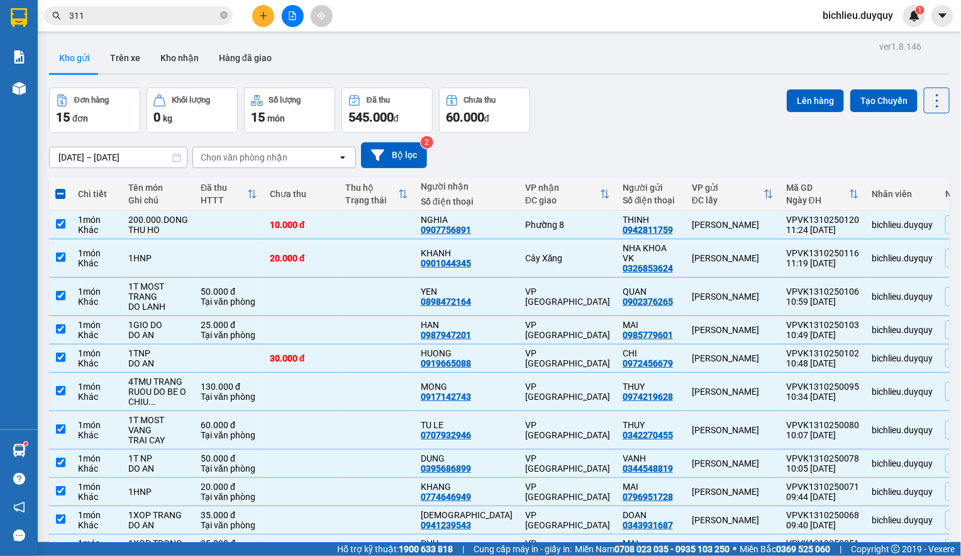
drag, startPoint x: 59, startPoint y: 497, endPoint x: 87, endPoint y: 493, distance: 29.2
click at [798, 104] on button "Lên hàng" at bounding box center [815, 100] width 57 height 23
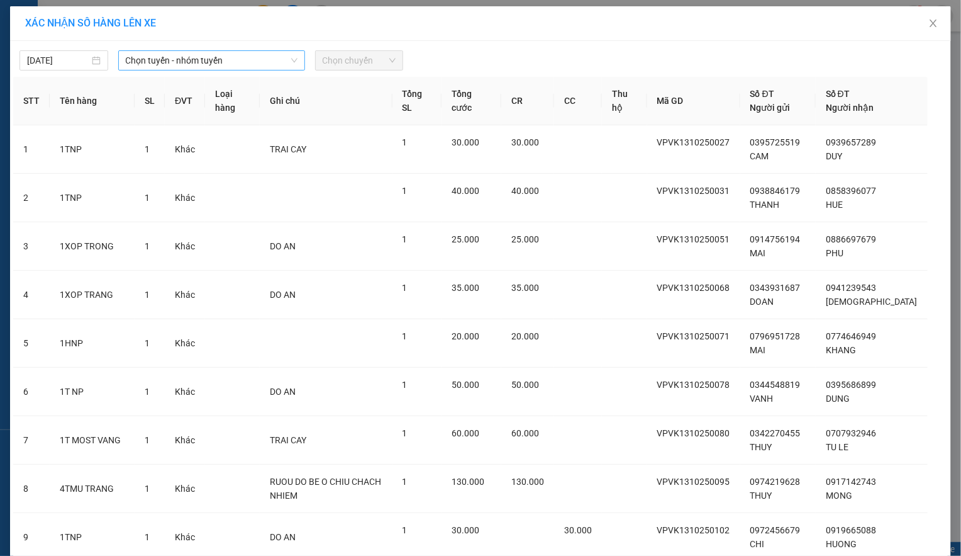
click at [240, 59] on span "Chọn tuyến - nhóm tuyến" at bounding box center [212, 60] width 172 height 19
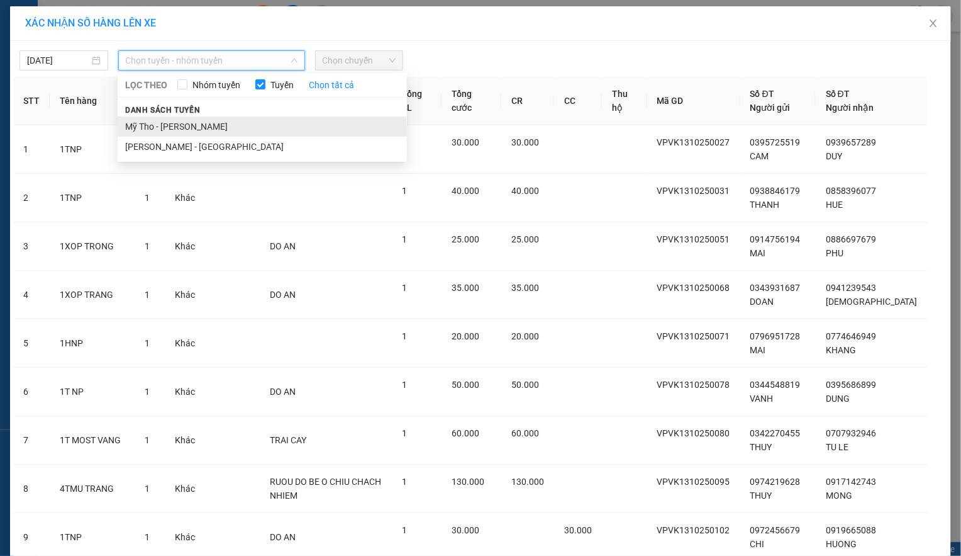
click at [216, 125] on li "Mỹ Tho - [PERSON_NAME]" at bounding box center [262, 126] width 289 height 20
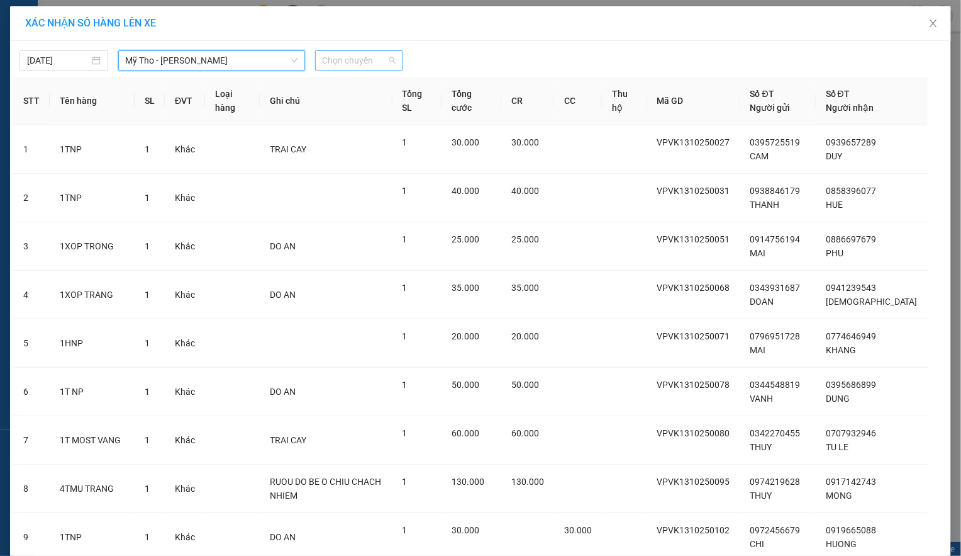
click at [378, 63] on span "Chọn chuyến" at bounding box center [360, 60] width 74 height 19
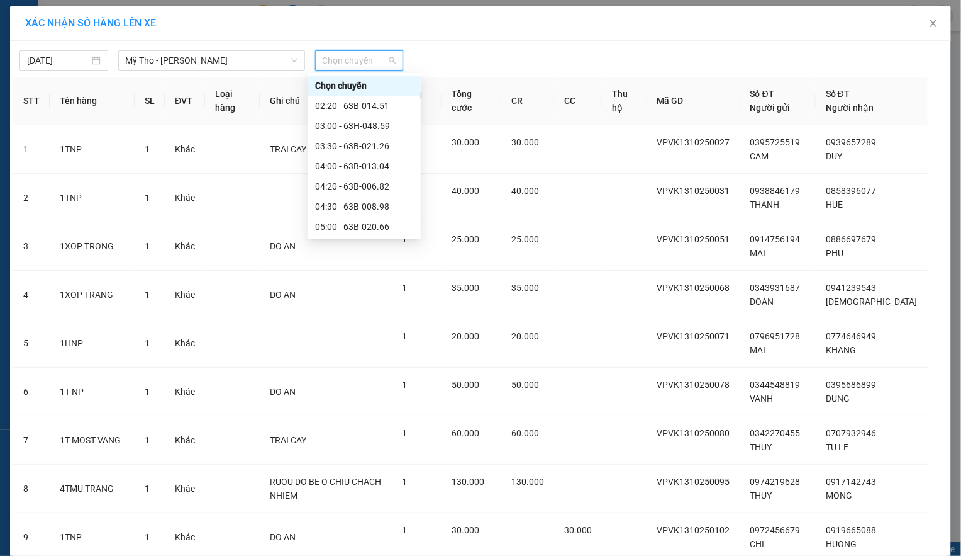
click at [350, 522] on div "11:20" at bounding box center [364, 529] width 98 height 14
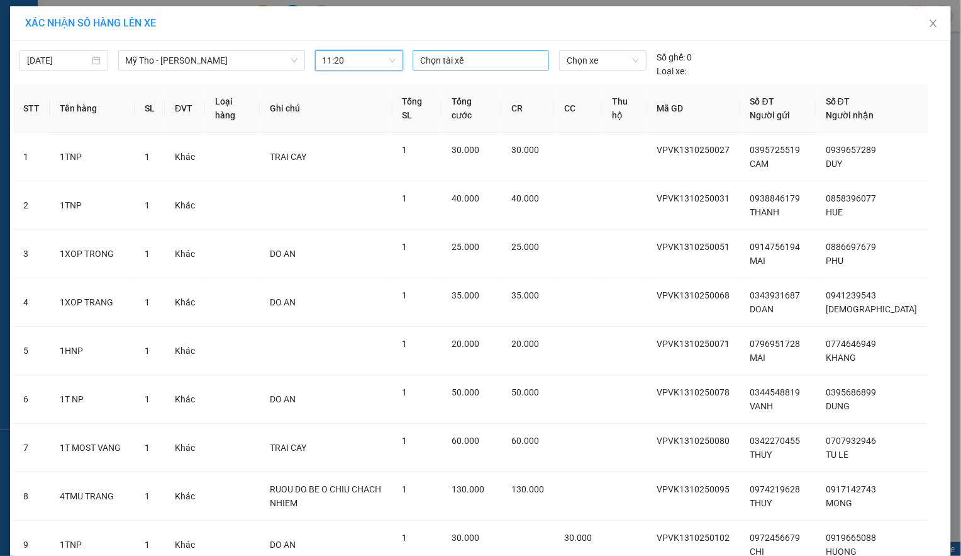
click at [469, 59] on div at bounding box center [481, 60] width 130 height 15
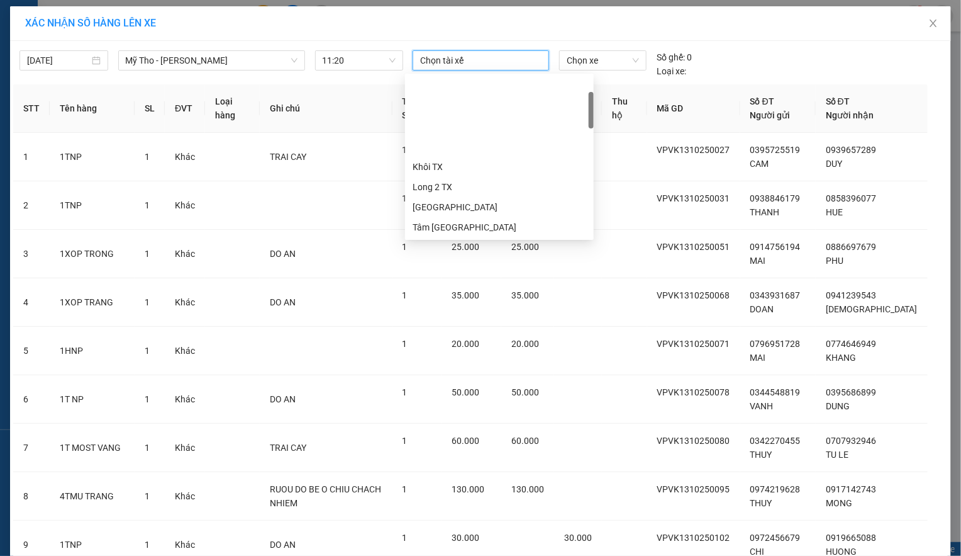
click at [467, 240] on div "Châu 1 TX" at bounding box center [500, 247] width 174 height 14
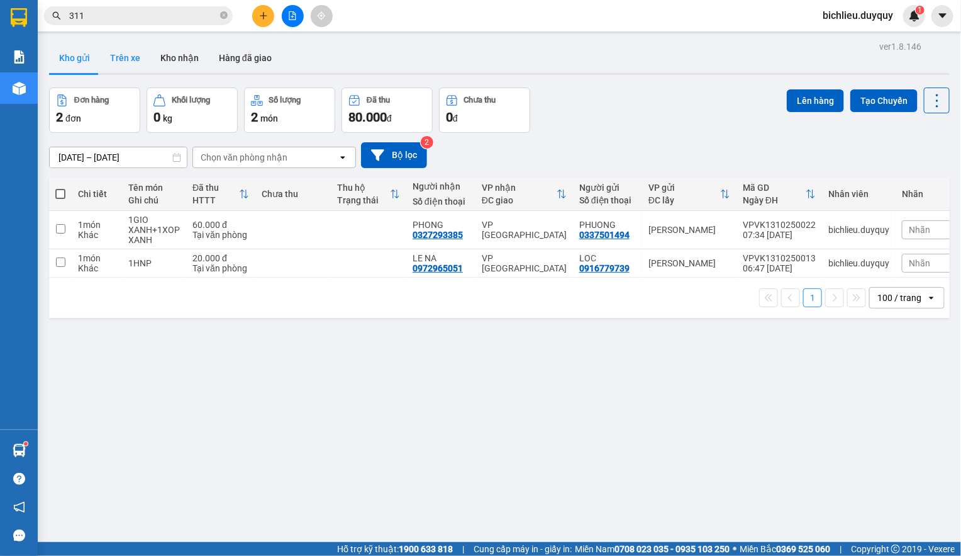
click at [121, 63] on button "Trên xe" at bounding box center [125, 58] width 50 height 30
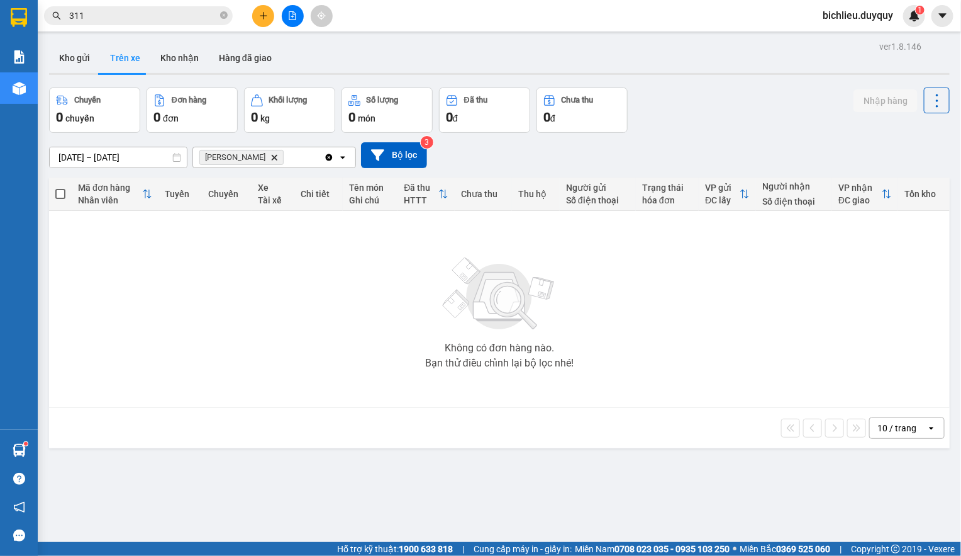
click at [272, 159] on icon "Vĩnh Kim, close by backspace" at bounding box center [275, 157] width 6 height 6
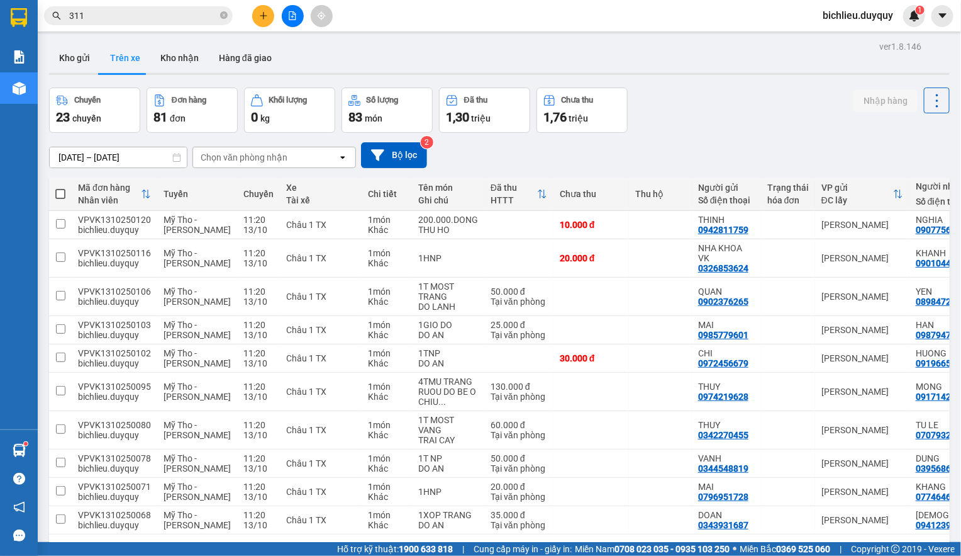
click at [878, 548] on div "10 / trang" at bounding box center [897, 554] width 39 height 13
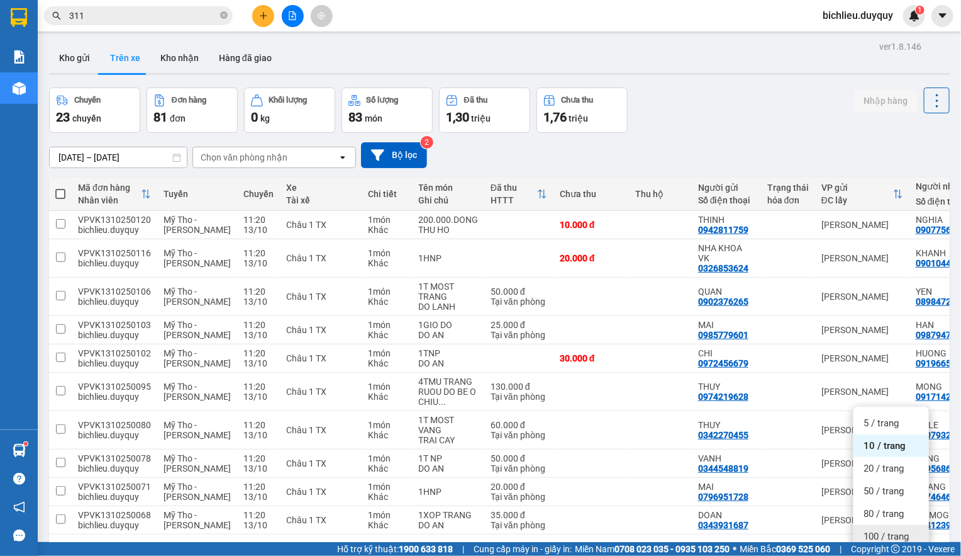
click at [875, 530] on span "100 / trang" at bounding box center [886, 536] width 45 height 13
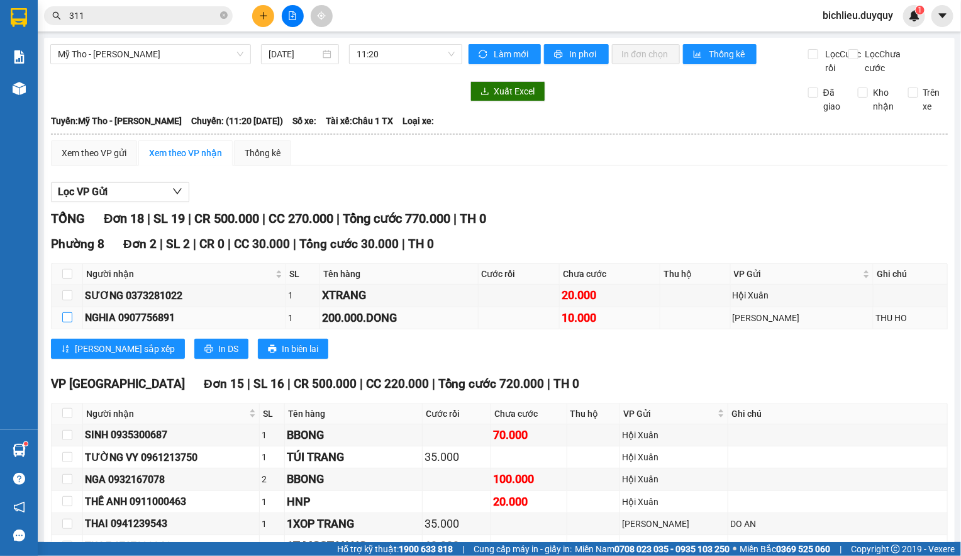
click at [65, 322] on input "checkbox" at bounding box center [67, 317] width 10 height 10
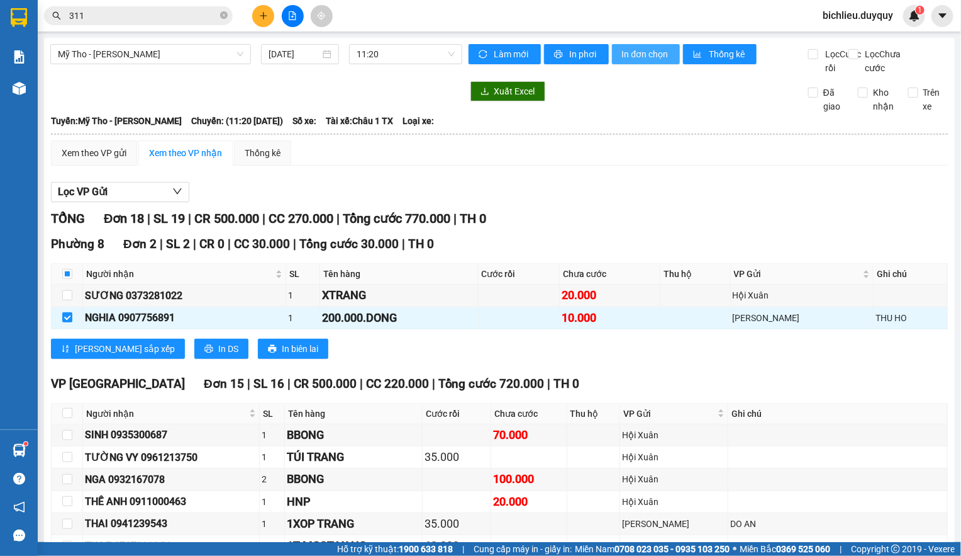
click at [640, 51] on span "In đơn chọn" at bounding box center [646, 54] width 48 height 14
click at [62, 518] on input "checkbox" at bounding box center [67, 523] width 10 height 10
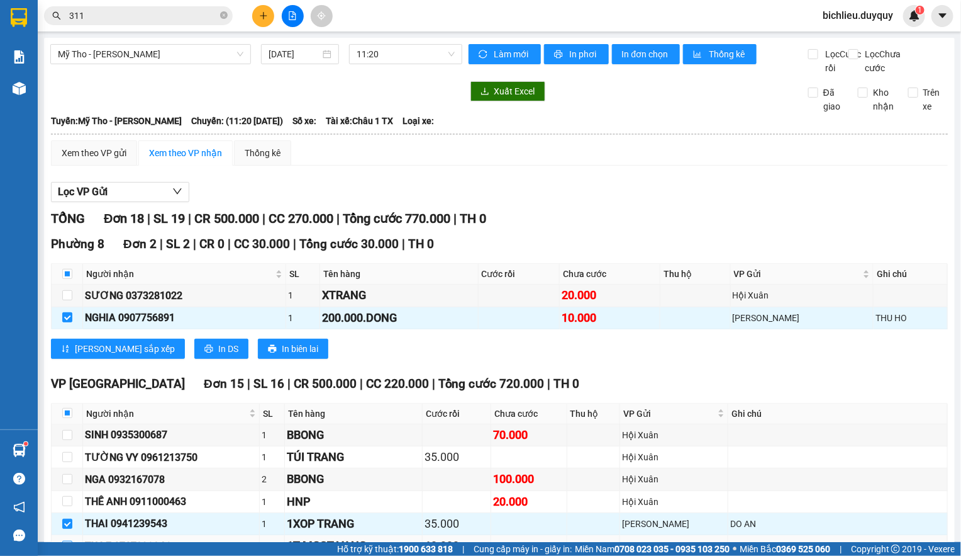
click at [62, 540] on input "checkbox" at bounding box center [67, 545] width 10 height 10
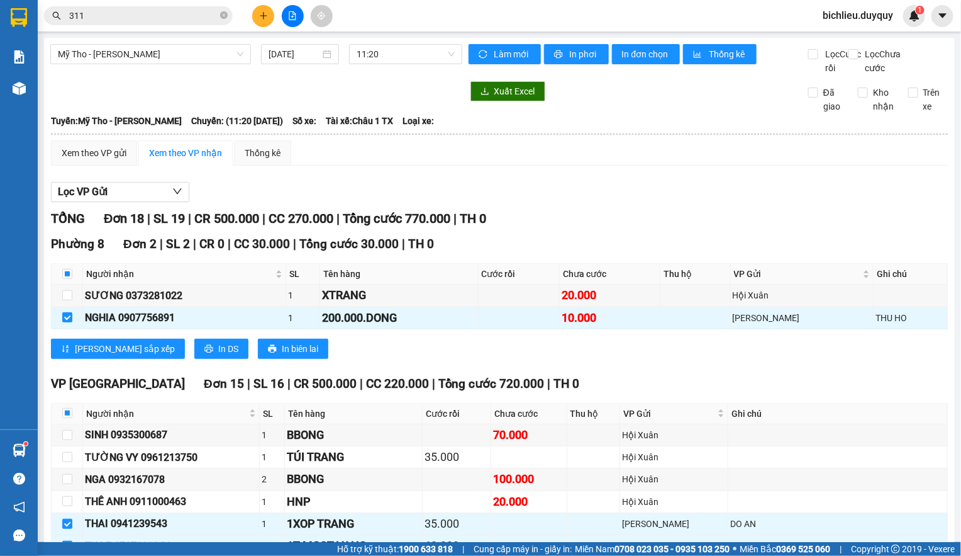
drag, startPoint x: 59, startPoint y: 208, endPoint x: 60, endPoint y: 219, distance: 10.9
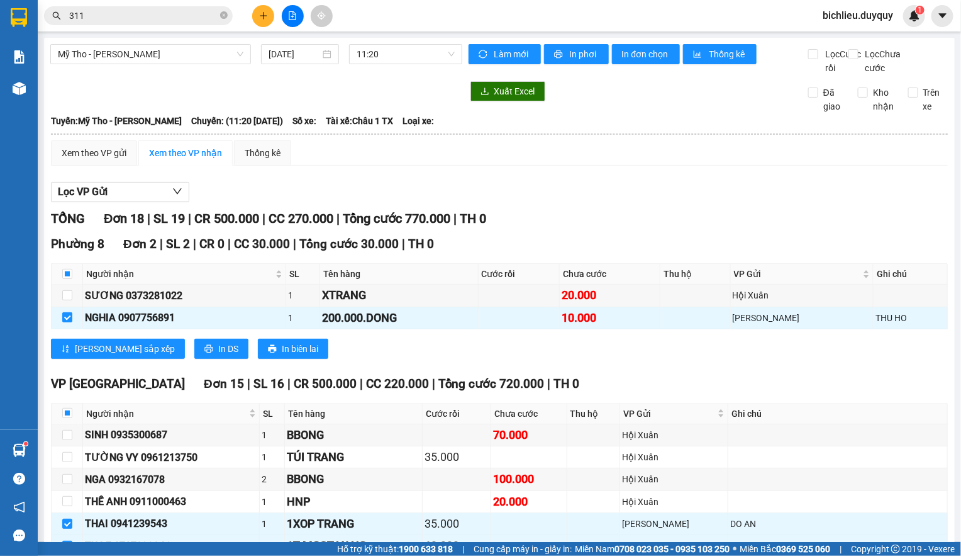
click at [654, 55] on span "In đơn chọn" at bounding box center [646, 54] width 48 height 14
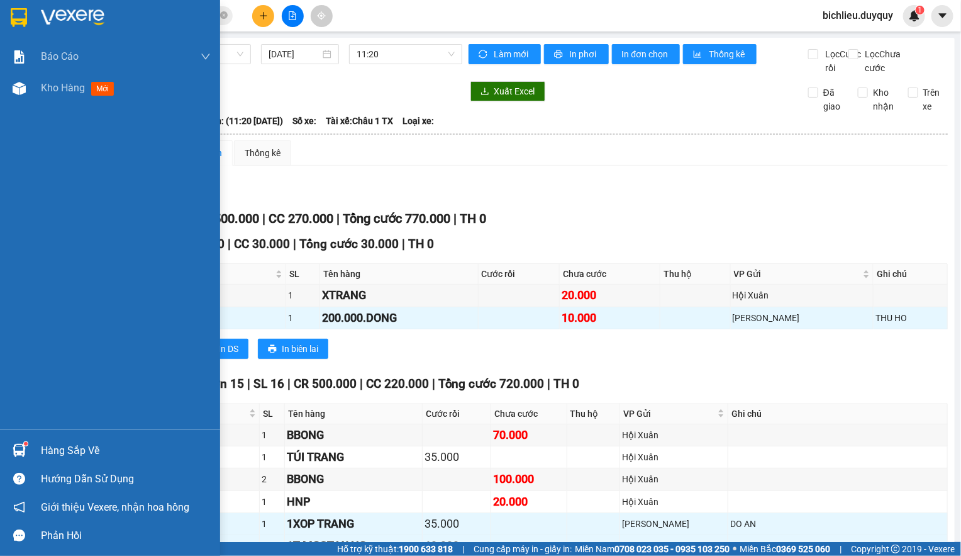
click at [14, 15] on img at bounding box center [19, 17] width 16 height 19
click at [19, 13] on img at bounding box center [19, 17] width 16 height 19
